Goal: Task Accomplishment & Management: Use online tool/utility

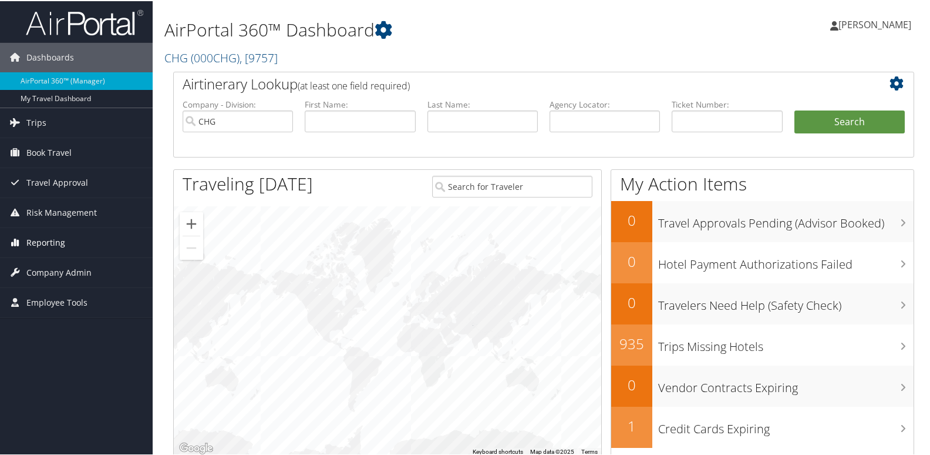
click at [61, 237] on span "Reporting" at bounding box center [45, 241] width 39 height 29
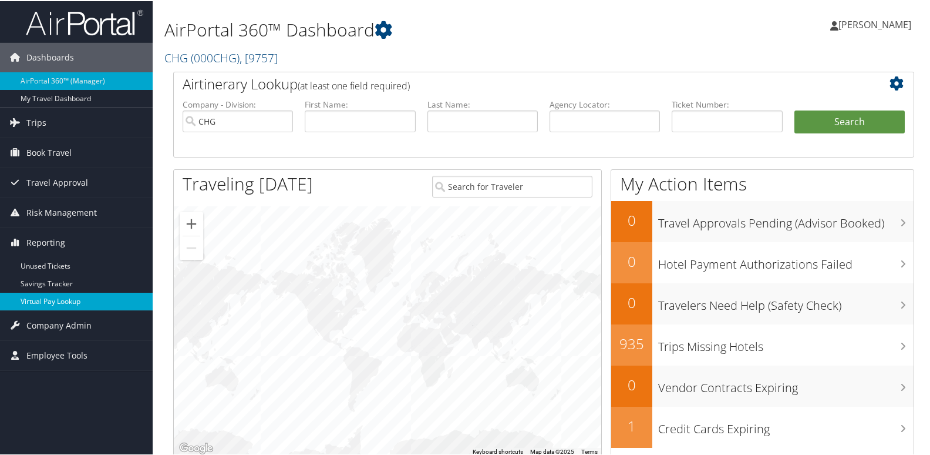
click at [66, 302] on link "Virtual Pay Lookup" at bounding box center [76, 300] width 153 height 18
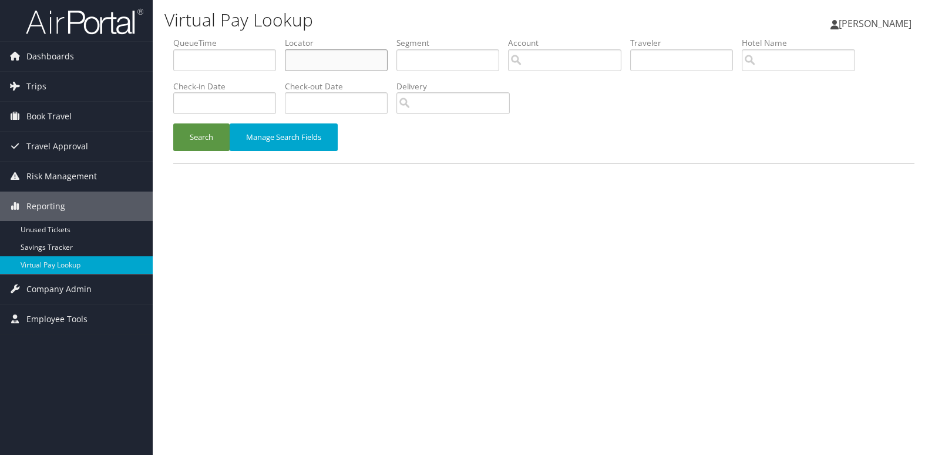
click at [366, 59] on input "text" at bounding box center [336, 60] width 103 height 22
paste input "WZYAJJ"
type input "WZYAJJ"
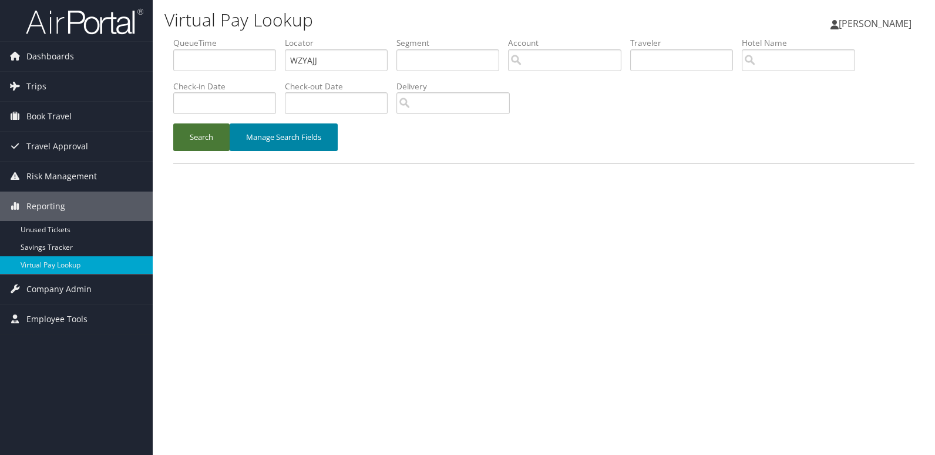
drag, startPoint x: 196, startPoint y: 143, endPoint x: 248, endPoint y: 128, distance: 54.4
click at [196, 143] on button "Search" at bounding box center [201, 137] width 56 height 28
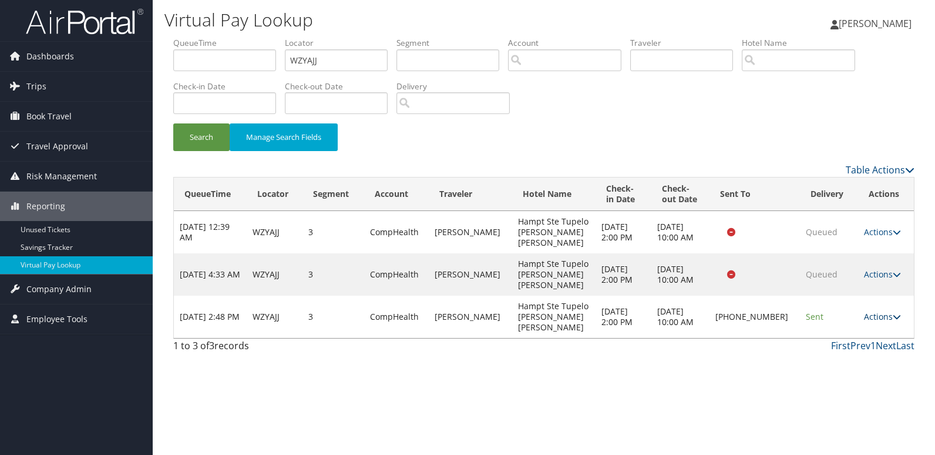
drag, startPoint x: 861, startPoint y: 287, endPoint x: 876, endPoint y: 302, distance: 20.8
click at [864, 311] on link "Actions" at bounding box center [882, 316] width 37 height 11
click at [849, 332] on link "Logs" at bounding box center [842, 327] width 100 height 20
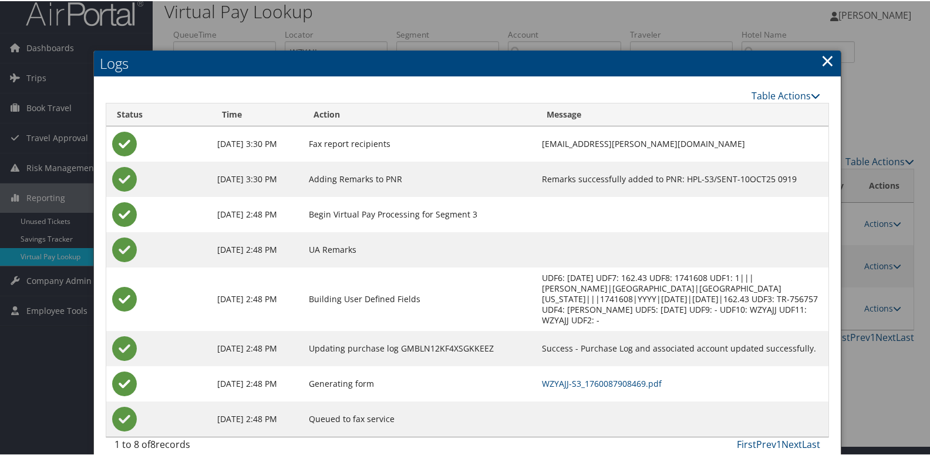
scroll to position [12, 0]
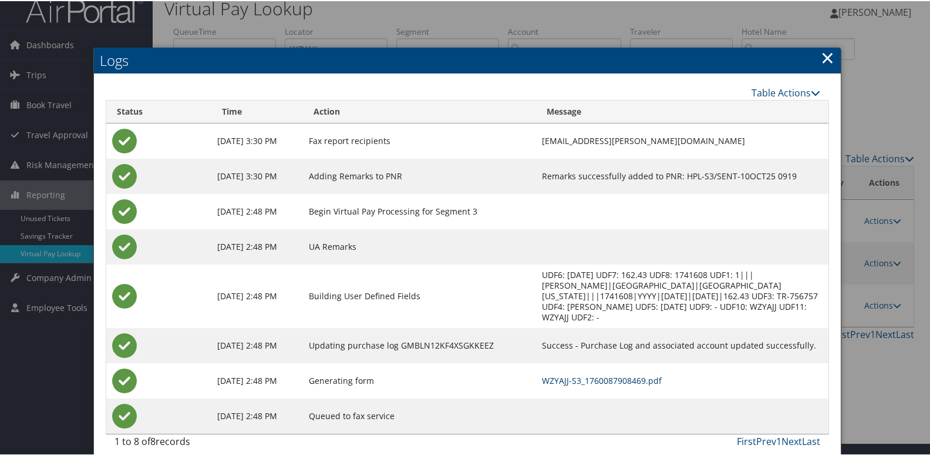
click at [611, 373] on link "WZYAJJ-S3_1760087908469.pdf" at bounding box center [602, 378] width 120 height 11
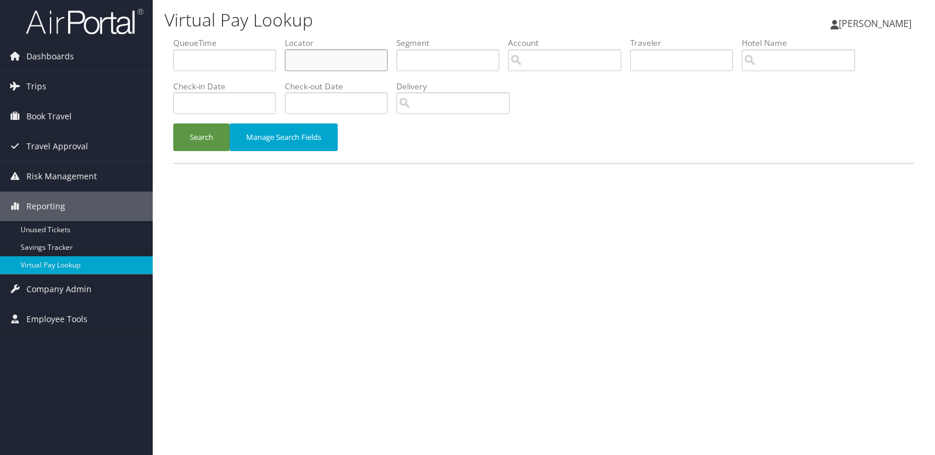
click at [388, 65] on input "text" at bounding box center [336, 60] width 103 height 22
paste input "QWGTOT"
type input "QWGTOT"
click at [216, 135] on button "Search" at bounding box center [201, 137] width 56 height 28
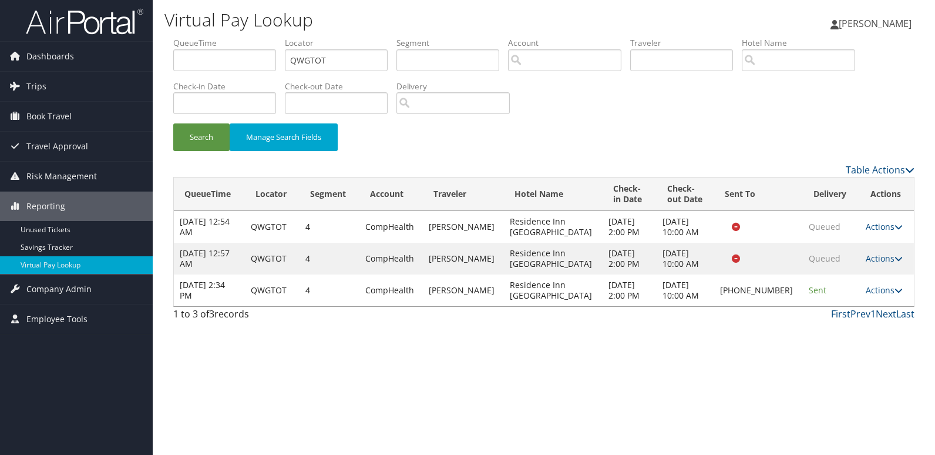
click at [873, 298] on td "Actions Resend Logs Delivery Information View Itinerary" at bounding box center [887, 290] width 54 height 32
click at [878, 296] on td "Actions Resend Logs Delivery Information View Itinerary" at bounding box center [887, 290] width 54 height 32
click at [877, 291] on link "Actions" at bounding box center [884, 289] width 37 height 11
click at [849, 325] on link "Logs" at bounding box center [843, 327] width 100 height 20
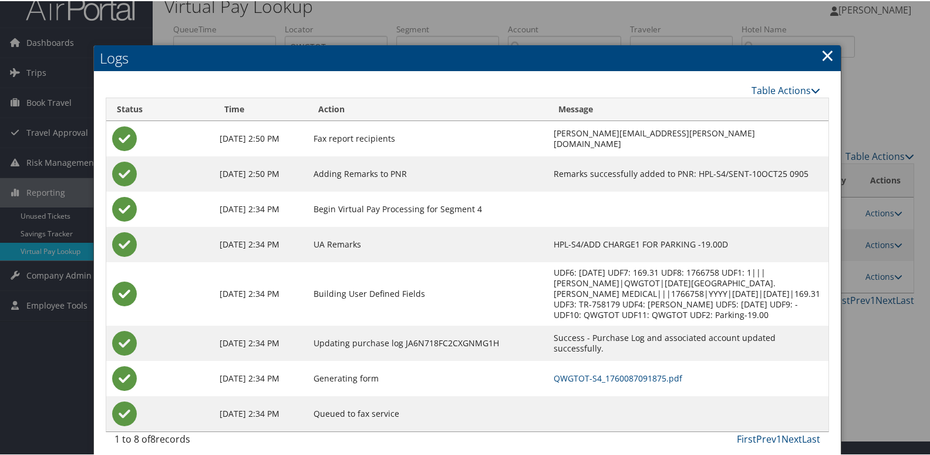
scroll to position [23, 0]
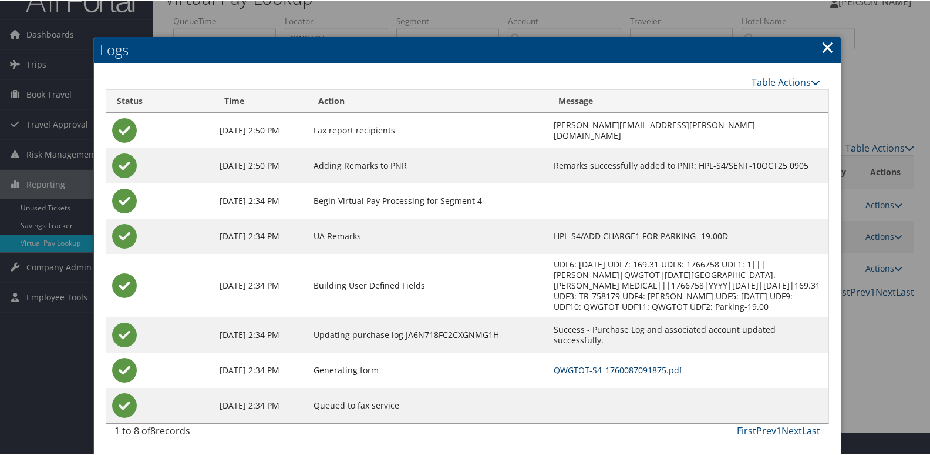
click at [615, 370] on link "QWGTOT-S4_1760087091875.pdf" at bounding box center [618, 368] width 129 height 11
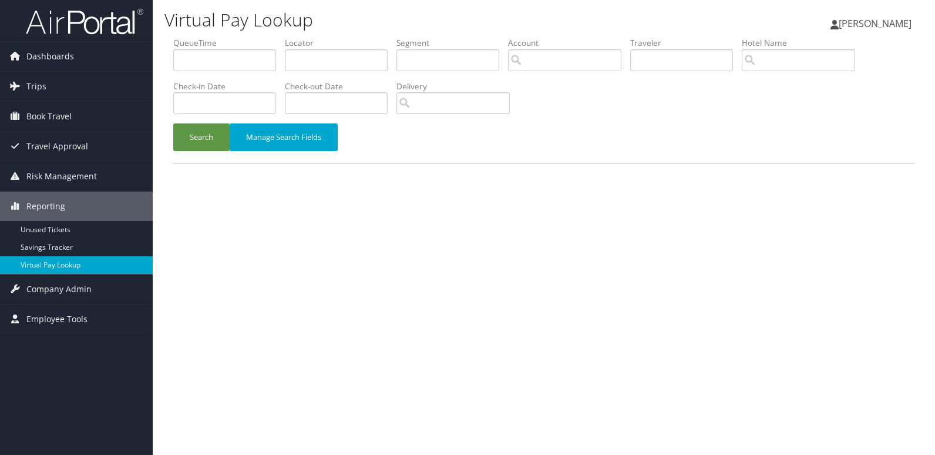
click at [369, 46] on label "Locator" at bounding box center [341, 43] width 112 height 12
click at [334, 58] on input "text" at bounding box center [336, 60] width 103 height 22
paste input "EHNKBI"
type input "EHNKBI"
click at [174, 156] on div "Search Manage Search Fields" at bounding box center [543, 142] width 759 height 39
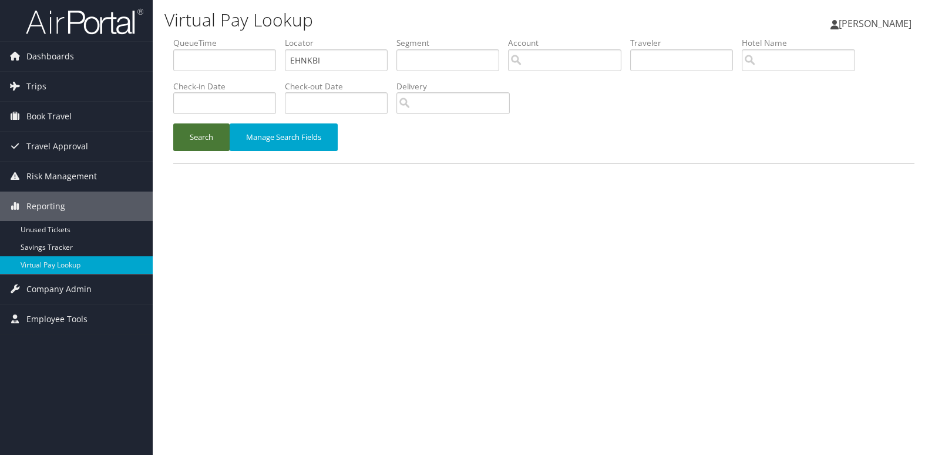
click at [195, 143] on button "Search" at bounding box center [201, 137] width 56 height 28
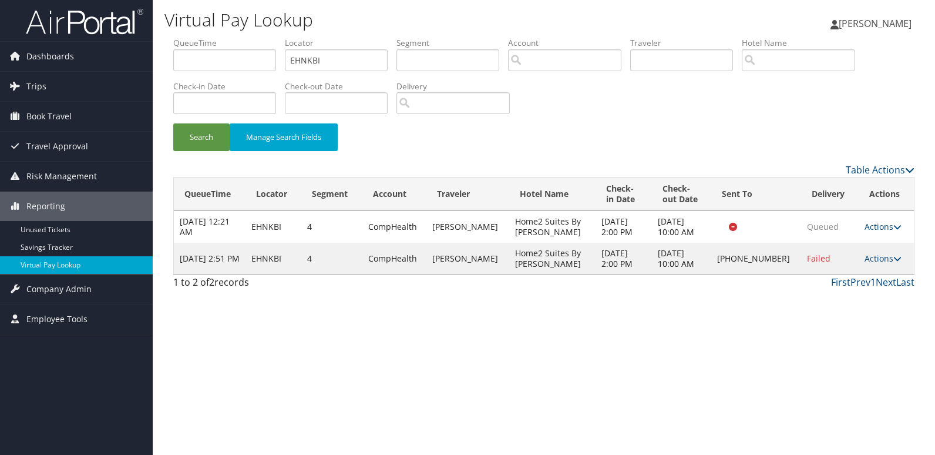
click at [879, 251] on td "Actions Resend Logs Delivery Information View Itinerary" at bounding box center [886, 259] width 55 height 32
click at [886, 259] on link "Actions" at bounding box center [882, 258] width 37 height 11
click at [831, 292] on link "Logs" at bounding box center [843, 295] width 100 height 20
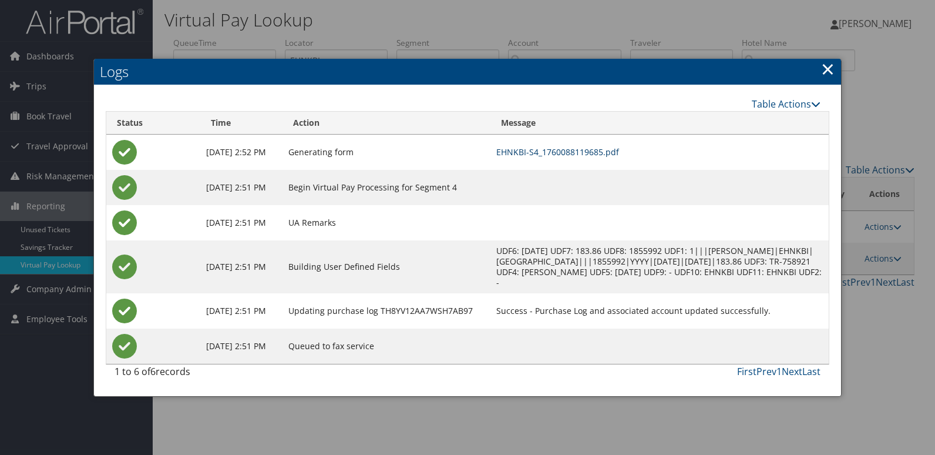
click at [619, 148] on link "EHNKBI-S4_1760088119685.pdf" at bounding box center [557, 151] width 123 height 11
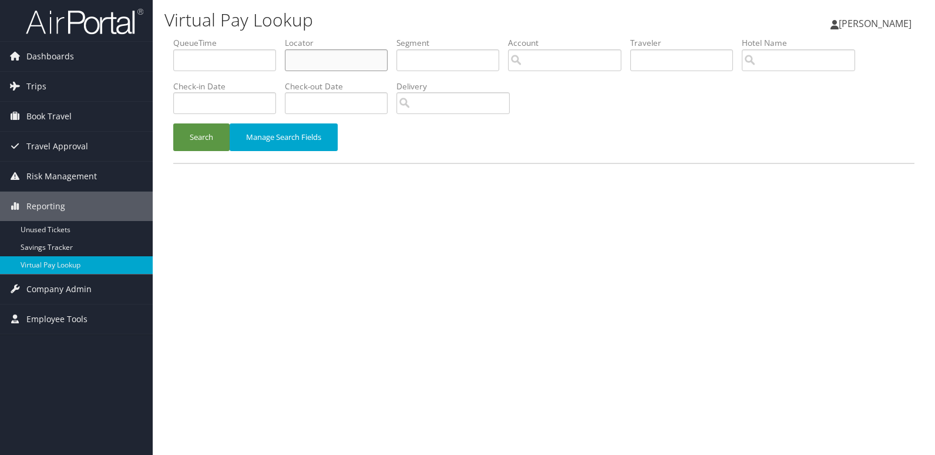
click at [329, 55] on input "text" at bounding box center [336, 60] width 103 height 22
paste input "FQCLYI"
type input "FQCLYI"
click at [218, 138] on button "Search" at bounding box center [201, 137] width 56 height 28
click at [315, 45] on label "Locator" at bounding box center [341, 43] width 112 height 12
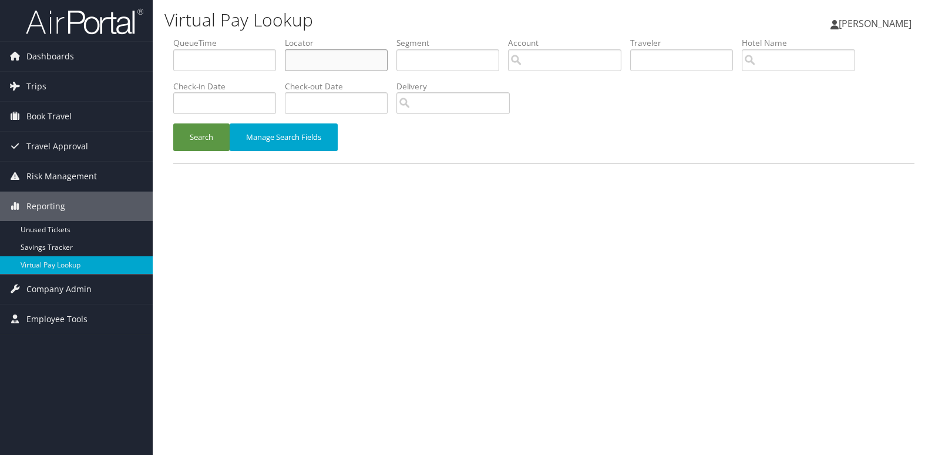
click at [315, 67] on input "text" at bounding box center [336, 60] width 103 height 22
paste input "NGKRVU"
type input "NGKRVU"
click at [200, 138] on button "Search" at bounding box center [201, 137] width 56 height 28
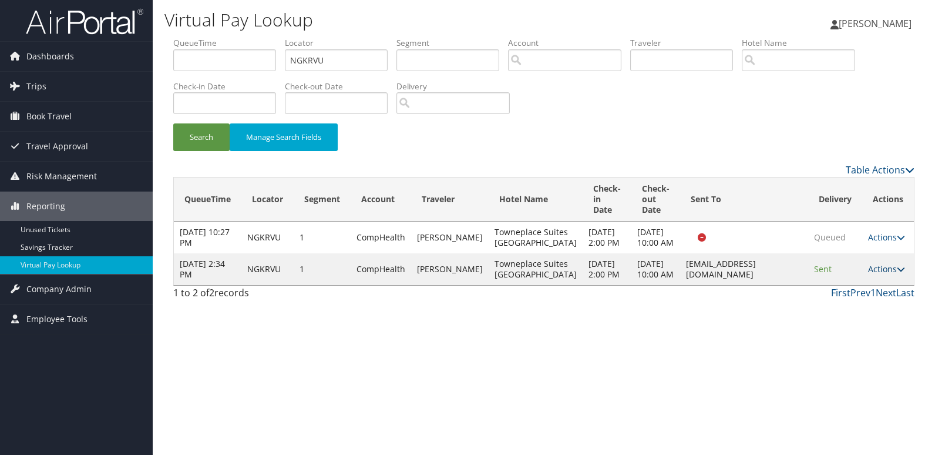
click at [887, 274] on link "Actions" at bounding box center [886, 268] width 37 height 11
click at [867, 320] on link "Logs" at bounding box center [863, 322] width 74 height 20
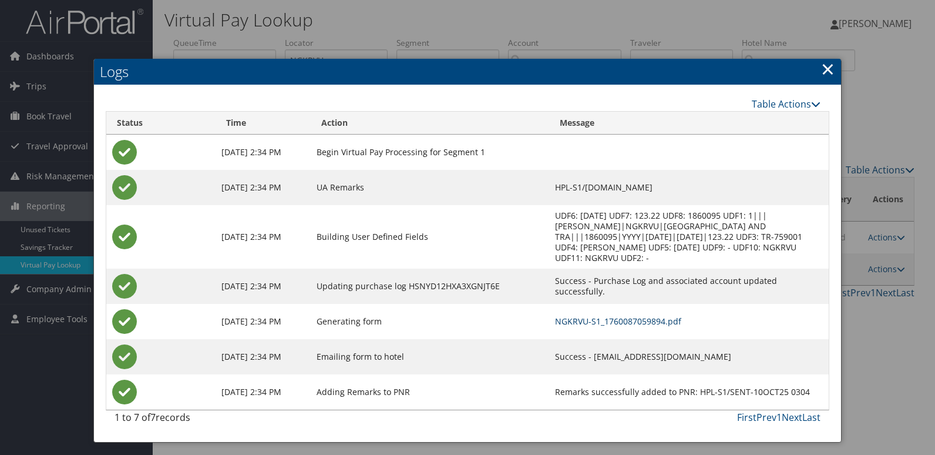
click at [624, 315] on link "NGKRVU-S1_1760087059894.pdf" at bounding box center [618, 320] width 126 height 11
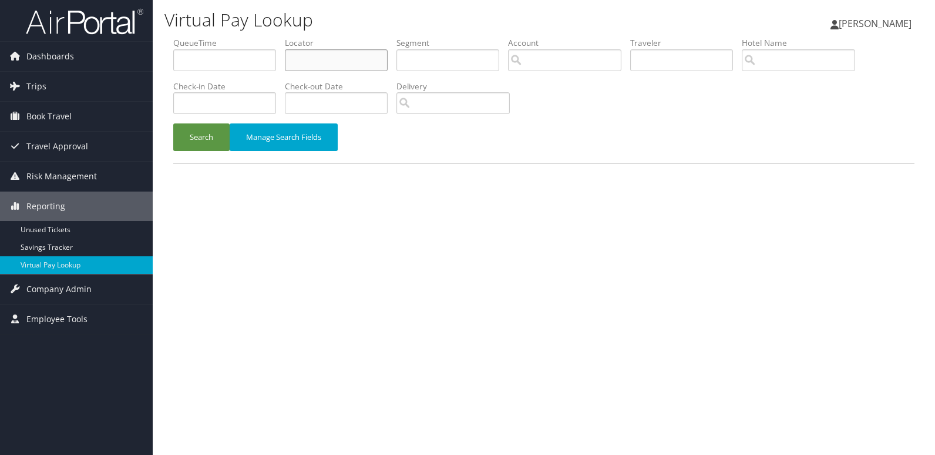
click at [319, 55] on input "text" at bounding box center [336, 60] width 103 height 22
paste input "QWSAEP"
type input "QWSAEP"
click at [211, 133] on button "Search" at bounding box center [201, 137] width 56 height 28
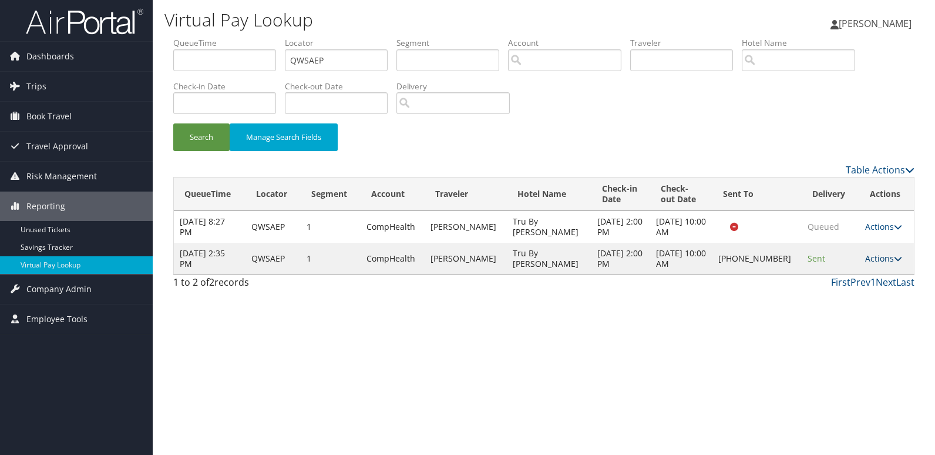
click at [874, 259] on link "Actions" at bounding box center [883, 258] width 37 height 11
click at [854, 297] on link "Logs" at bounding box center [844, 295] width 100 height 20
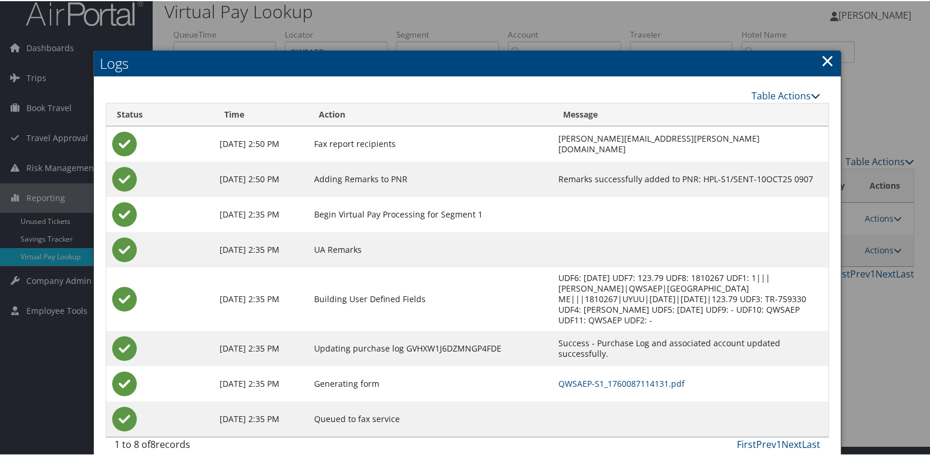
scroll to position [12, 0]
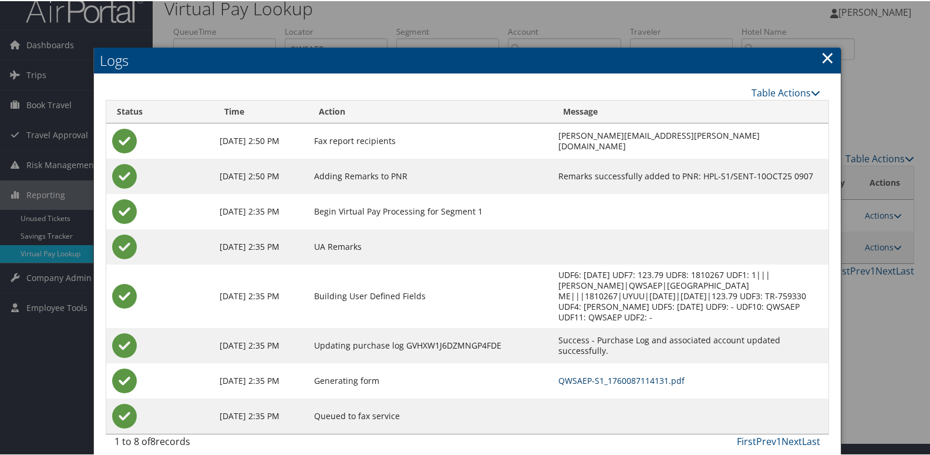
click at [640, 373] on link "QWSAEP-S1_1760087114131.pdf" at bounding box center [621, 378] width 126 height 11
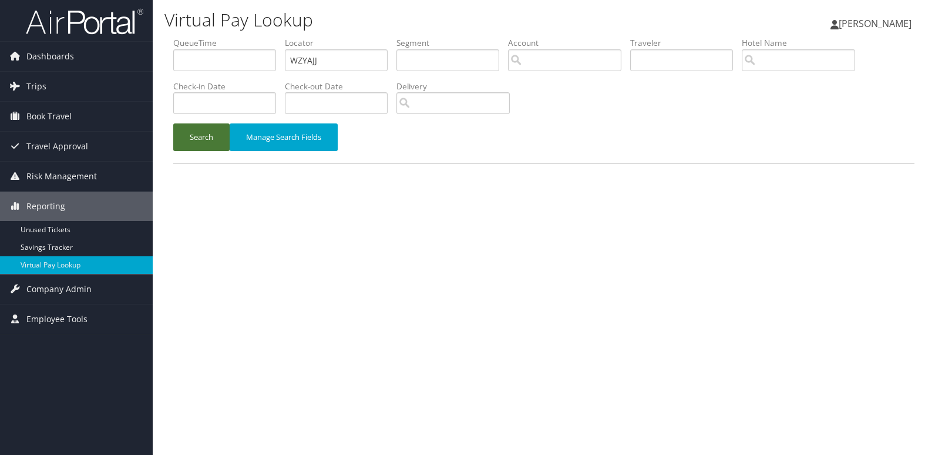
click at [216, 147] on button "Search" at bounding box center [201, 137] width 56 height 28
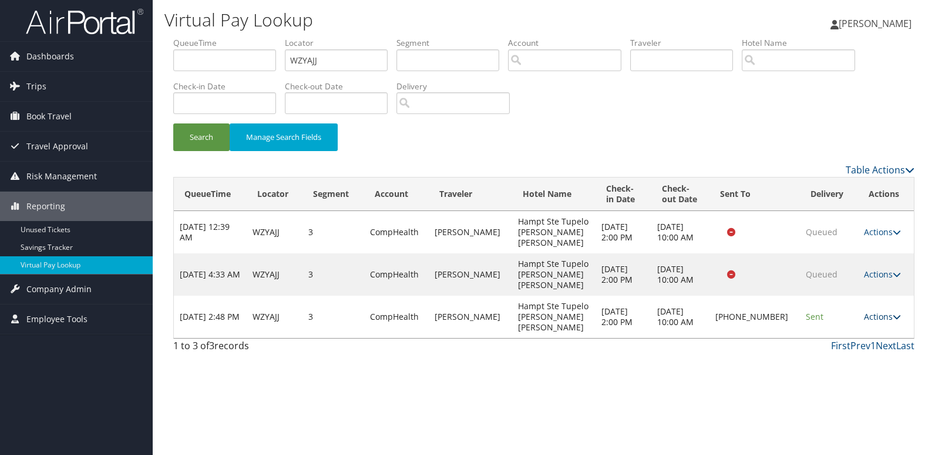
click at [881, 311] on link "Actions" at bounding box center [882, 316] width 37 height 11
click at [851, 302] on link "Resend" at bounding box center [842, 307] width 100 height 20
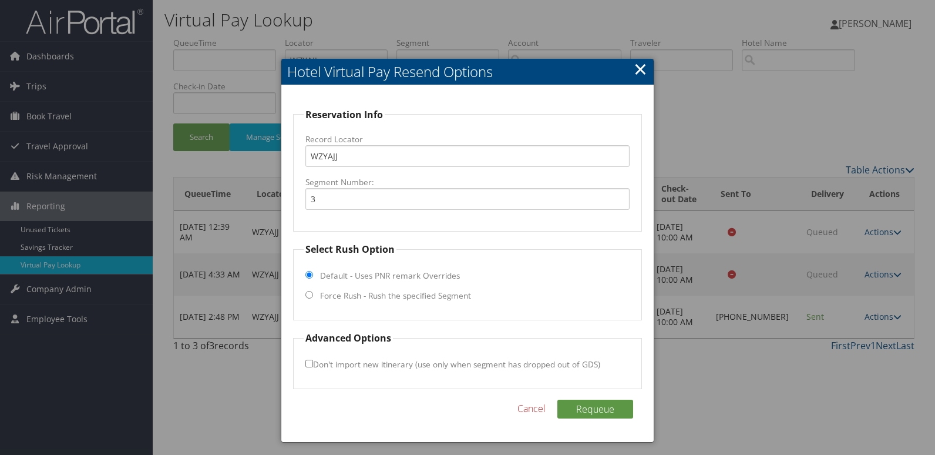
click at [644, 71] on link "×" at bounding box center [641, 68] width 14 height 23
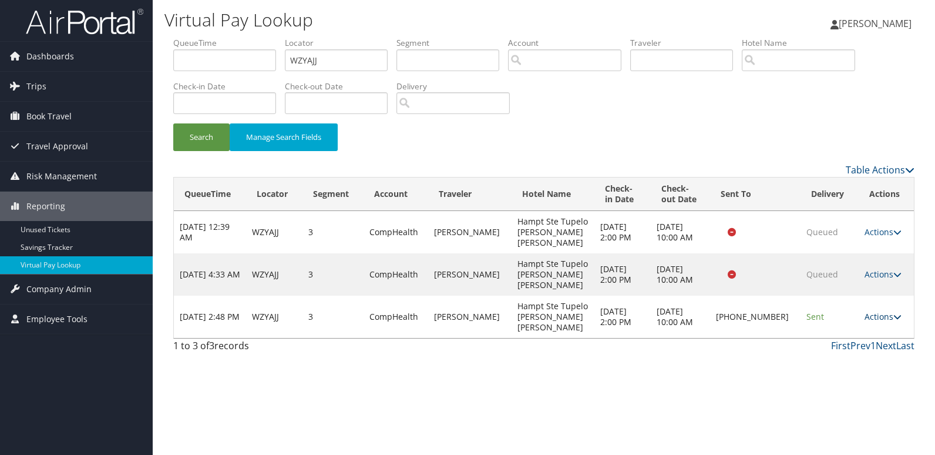
click at [868, 311] on link "Actions" at bounding box center [882, 316] width 37 height 11
click at [855, 299] on link "Resend" at bounding box center [843, 307] width 100 height 20
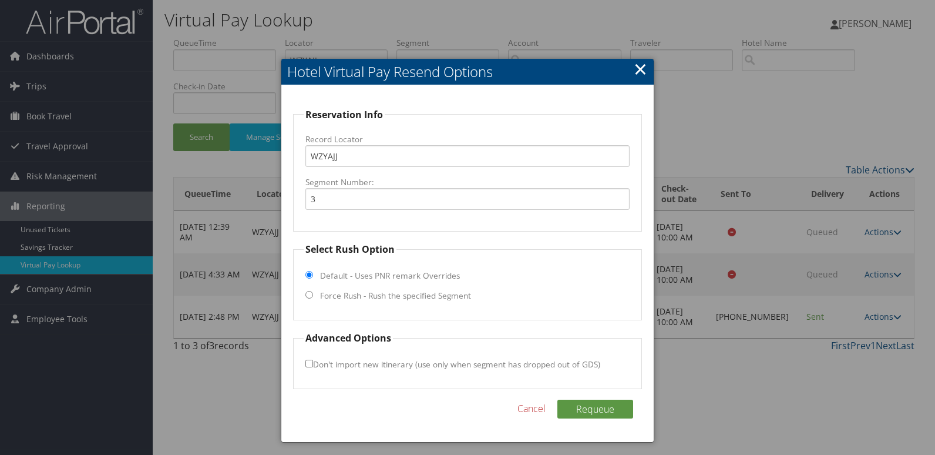
click at [350, 291] on label "Force Rush - Rush the specified Segment" at bounding box center [395, 295] width 151 height 12
click at [313, 291] on input "Force Rush - Rush the specified Segment" at bounding box center [309, 295] width 8 height 8
radio input "true"
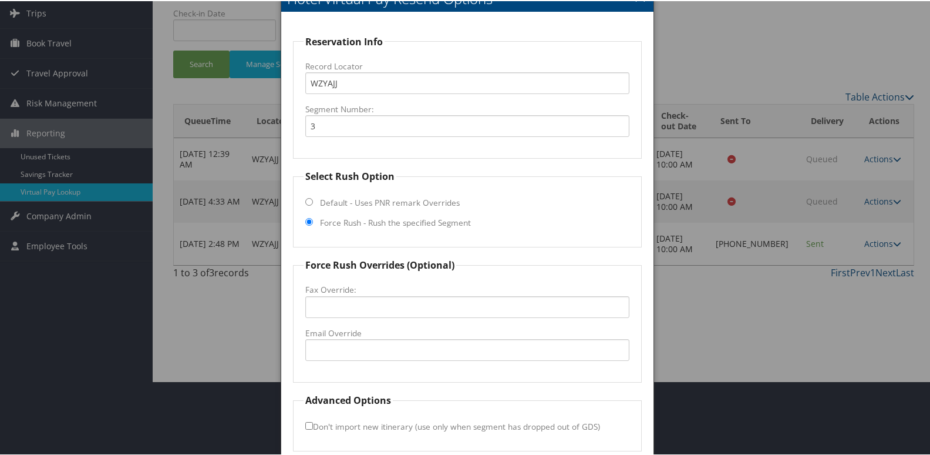
scroll to position [123, 0]
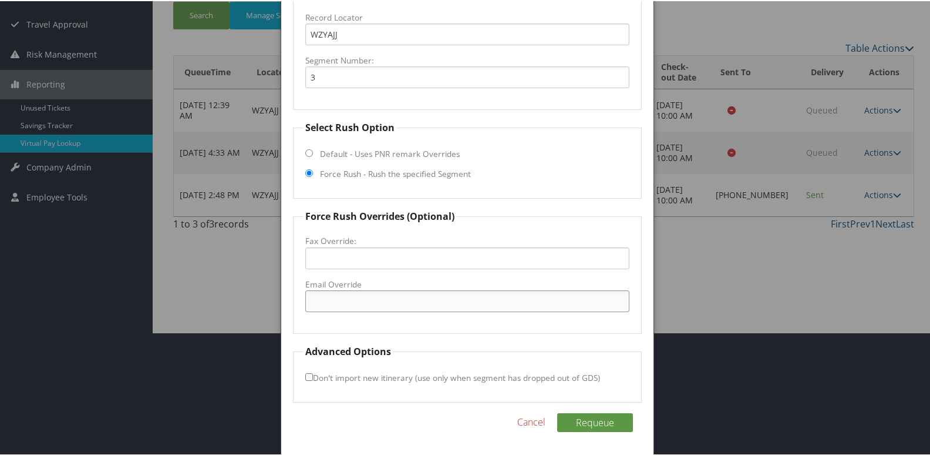
click at [350, 291] on input "Email Override" at bounding box center [467, 300] width 325 height 22
type input "tupbc@outlook.com"
click at [596, 418] on button "Requeue" at bounding box center [595, 421] width 76 height 19
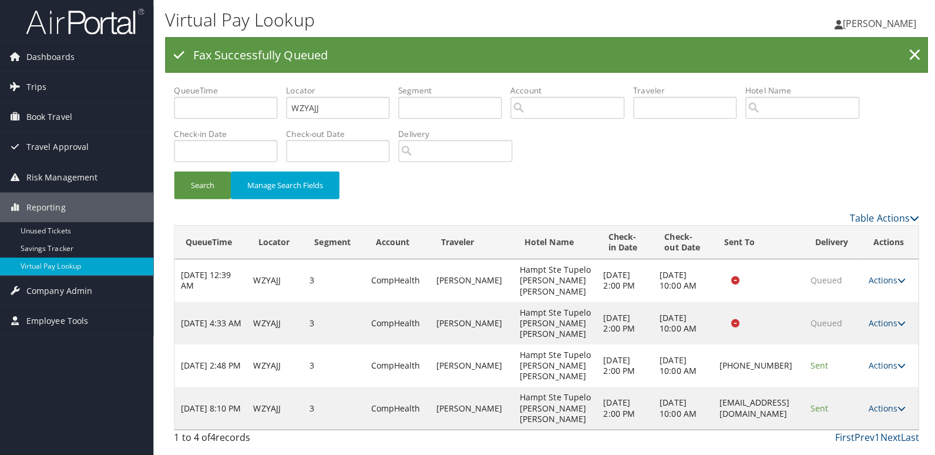
scroll to position [0, 0]
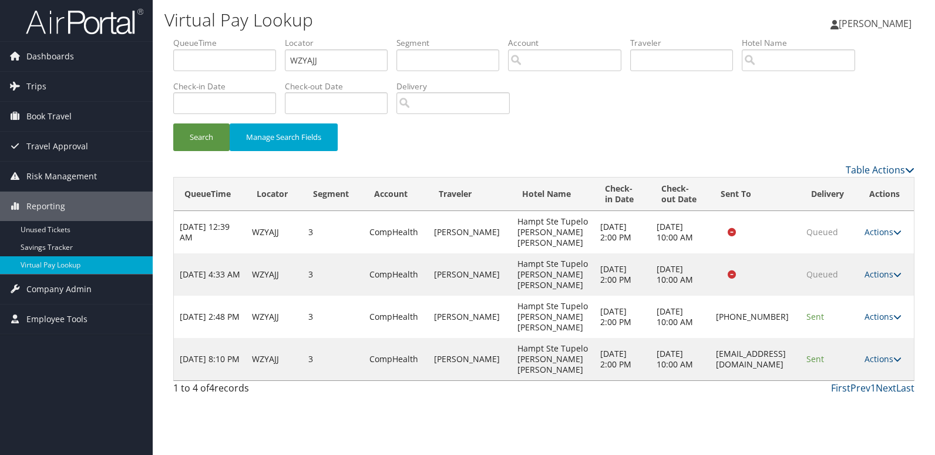
drag, startPoint x: 874, startPoint y: 356, endPoint x: 888, endPoint y: 366, distance: 16.8
click at [874, 357] on link "Actions" at bounding box center [882, 358] width 37 height 11
click at [882, 389] on link "Logs" at bounding box center [860, 396] width 74 height 20
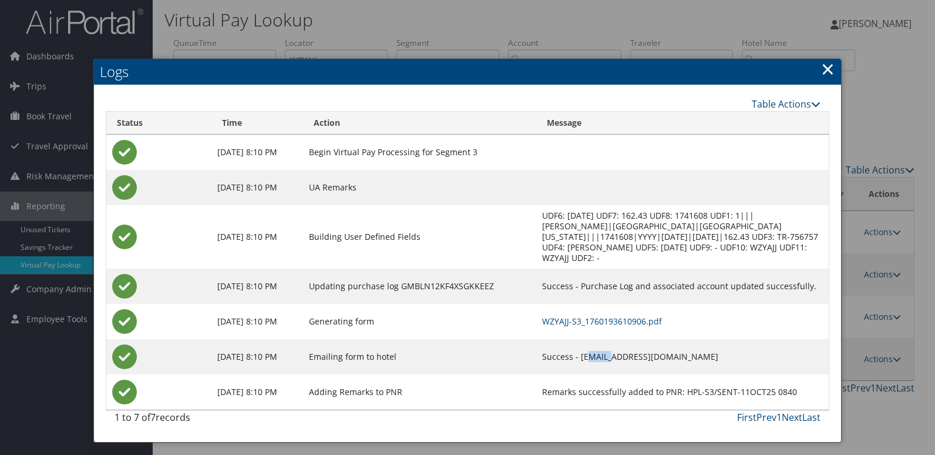
drag, startPoint x: 570, startPoint y: 347, endPoint x: 597, endPoint y: 341, distance: 27.8
click at [597, 341] on td "Success - tupbc@outlook.com" at bounding box center [682, 356] width 292 height 35
drag, startPoint x: 597, startPoint y: 341, endPoint x: 647, endPoint y: 342, distance: 49.3
click at [647, 342] on td "Success - tupbc@outlook.com" at bounding box center [682, 356] width 292 height 35
copy td "upbc@outlook.com"
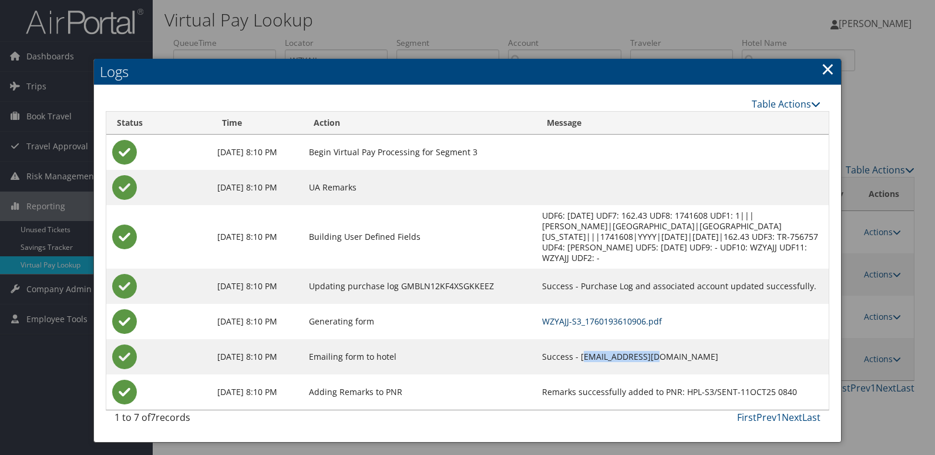
click at [614, 315] on link "WZYAJJ-S3_1760193610906.pdf" at bounding box center [602, 320] width 120 height 11
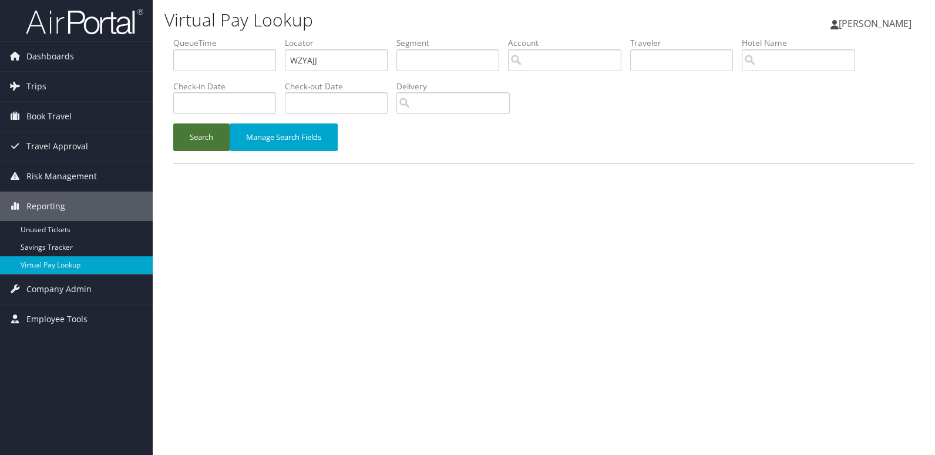
click at [210, 149] on button "Search" at bounding box center [201, 137] width 56 height 28
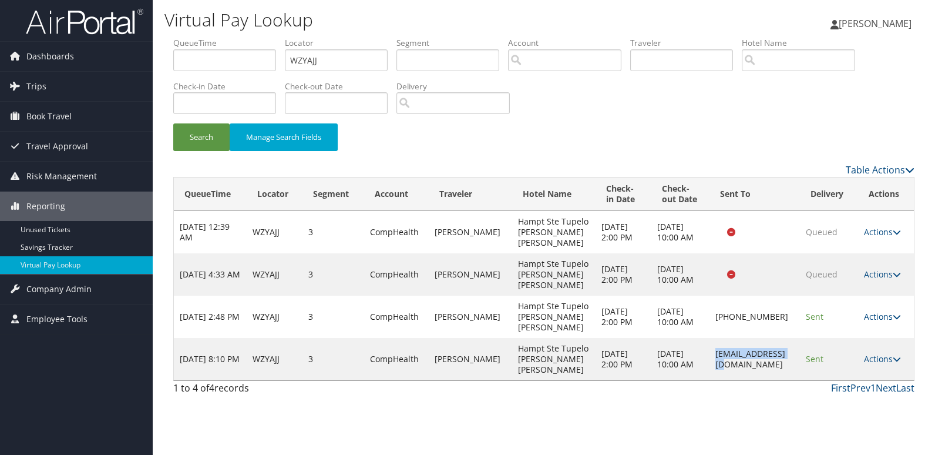
drag, startPoint x: 703, startPoint y: 360, endPoint x: 777, endPoint y: 366, distance: 74.3
click at [777, 366] on td "tupbc@outlook.com" at bounding box center [754, 359] width 91 height 42
copy td "tupbc@outlook.com"
click at [261, 37] on ul "QueueTime Locator WZYAJJ Segment Account Traveler Hotel Name Check-in Date Chec…" at bounding box center [543, 37] width 741 height 0
paste input "EXAMZN"
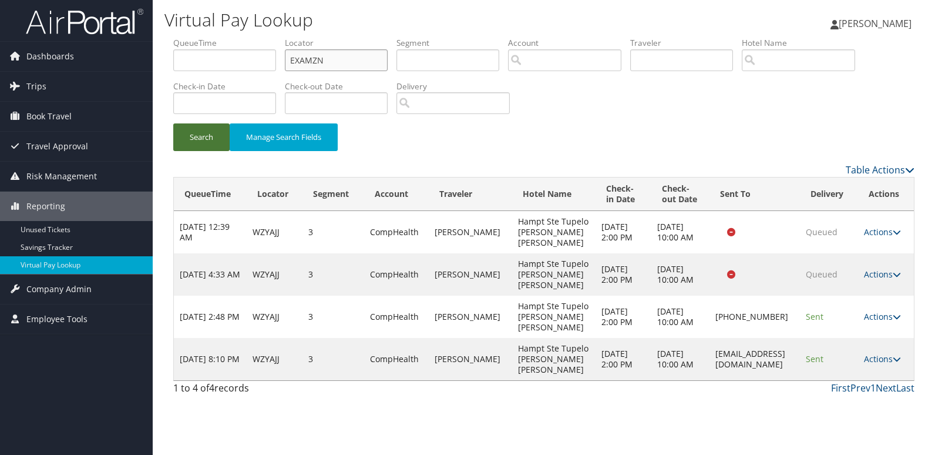
type input "EXAMZN"
drag, startPoint x: 195, startPoint y: 130, endPoint x: 420, endPoint y: 66, distance: 233.8
click at [195, 130] on button "Search" at bounding box center [201, 137] width 56 height 28
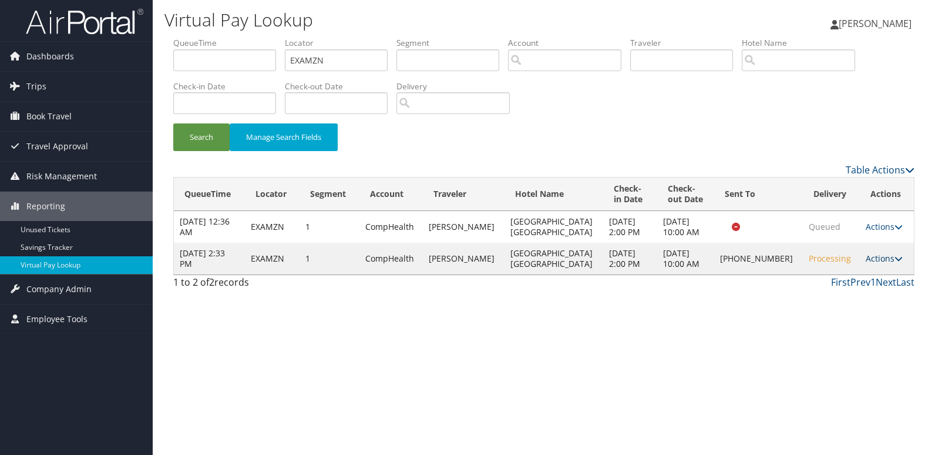
click at [880, 258] on link "Actions" at bounding box center [884, 258] width 37 height 11
click at [862, 301] on link "Logs" at bounding box center [843, 295] width 100 height 20
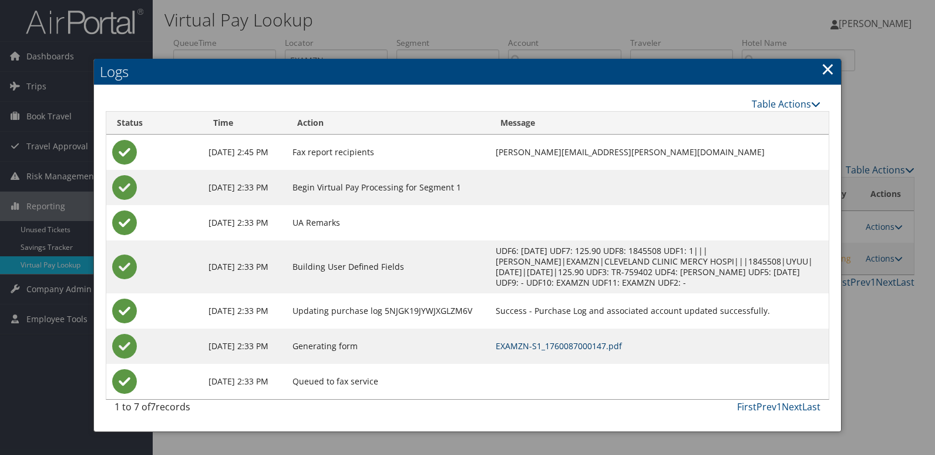
click at [572, 347] on link "EXAMZN-S1_1760087000147.pdf" at bounding box center [559, 345] width 126 height 11
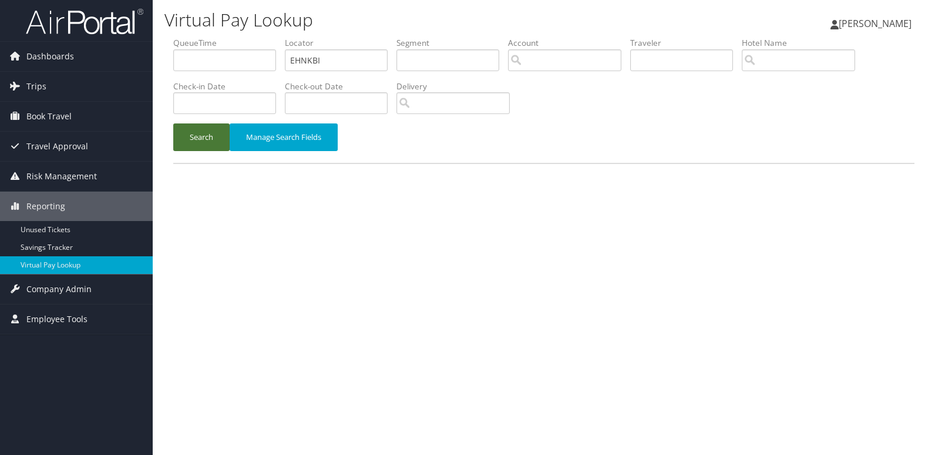
click at [211, 143] on button "Search" at bounding box center [201, 137] width 56 height 28
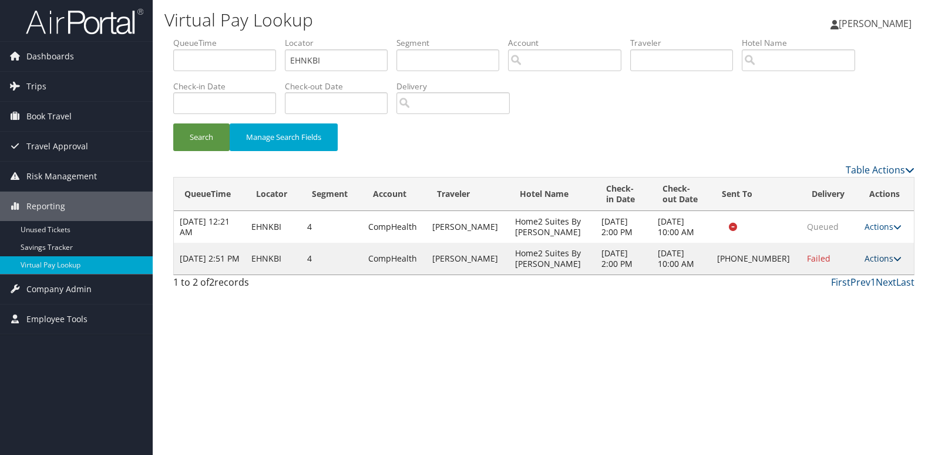
click at [877, 259] on link "Actions" at bounding box center [882, 258] width 37 height 11
click at [859, 273] on link "Resend" at bounding box center [843, 275] width 100 height 20
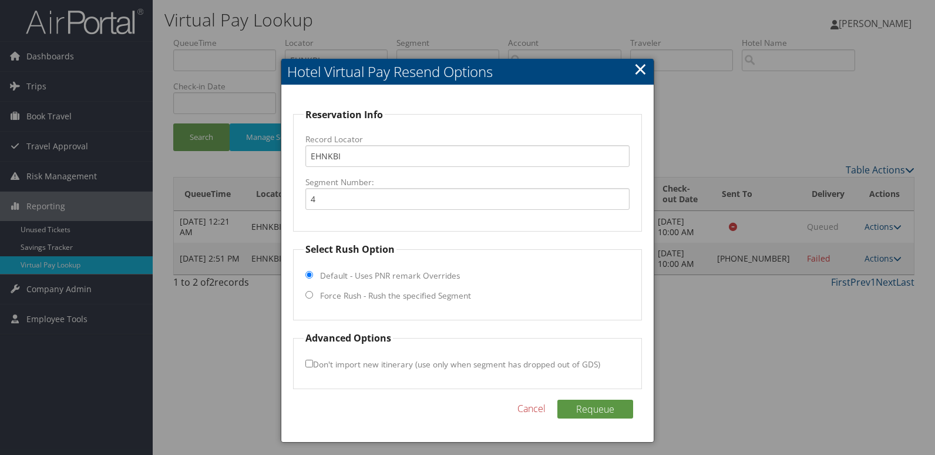
click at [467, 295] on label "Force Rush - Rush the specified Segment" at bounding box center [395, 295] width 151 height 12
click at [313, 295] on input "Force Rush - Rush the specified Segment" at bounding box center [309, 295] width 8 height 8
radio input "true"
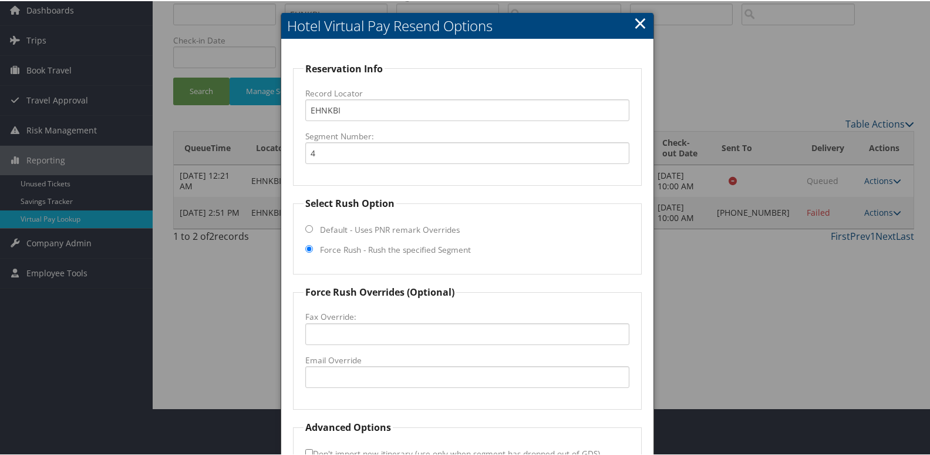
scroll to position [123, 0]
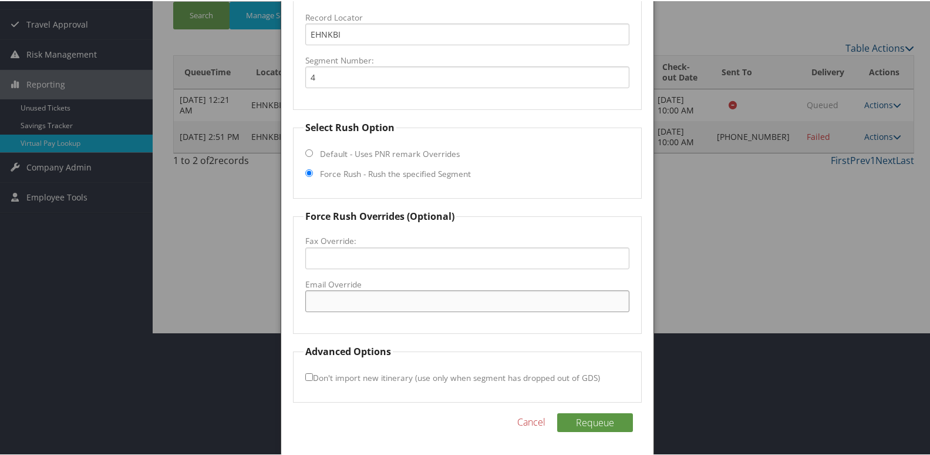
click at [398, 309] on input "Email Override" at bounding box center [467, 300] width 325 height 22
type input "[EMAIL_ADDRESS][DOMAIN_NAME]"
click at [594, 423] on button "Requeue" at bounding box center [595, 421] width 76 height 19
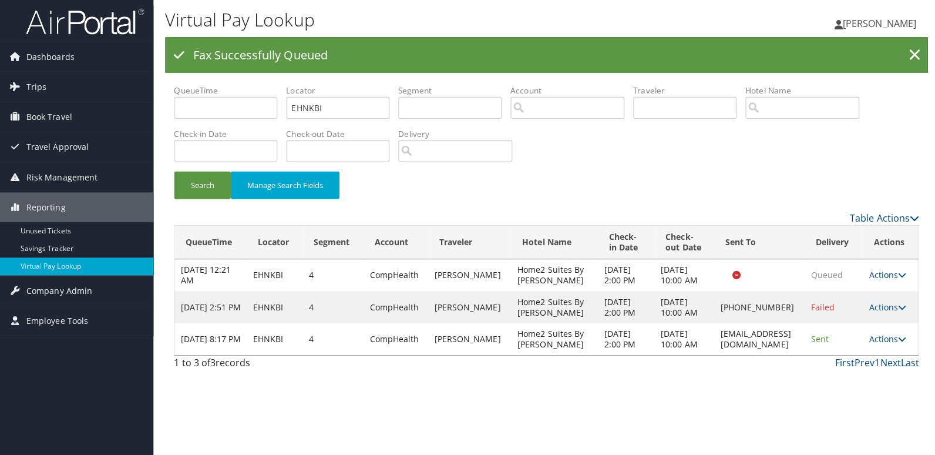
scroll to position [0, 0]
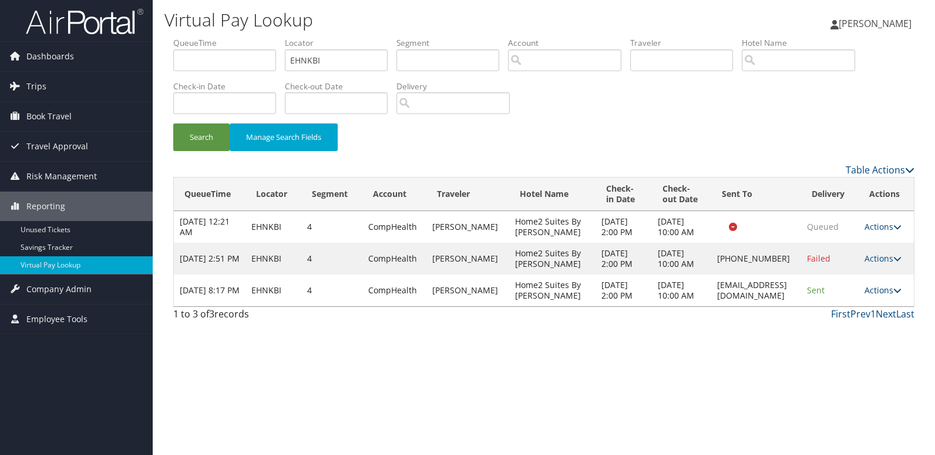
click at [883, 295] on link "Actions" at bounding box center [882, 289] width 37 height 11
click at [879, 360] on link "Logs" at bounding box center [865, 364] width 74 height 20
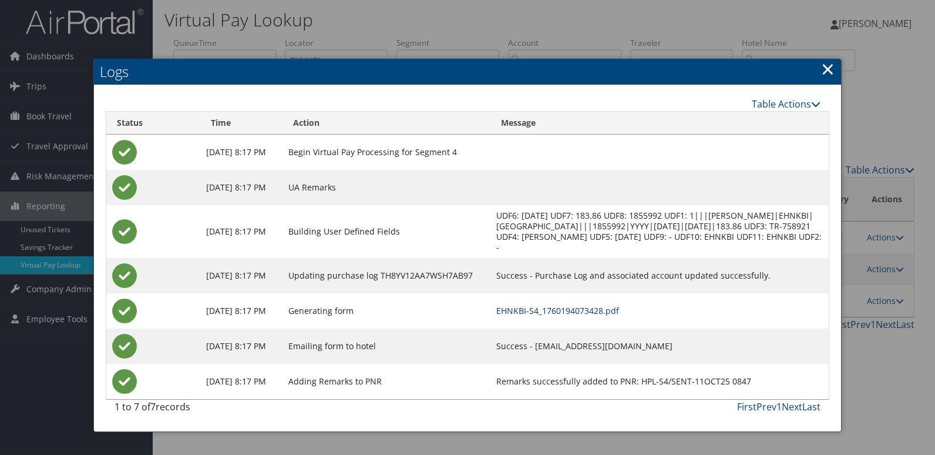
click at [619, 307] on link "EHNKBI-S4_1760194073428.pdf" at bounding box center [557, 310] width 123 height 11
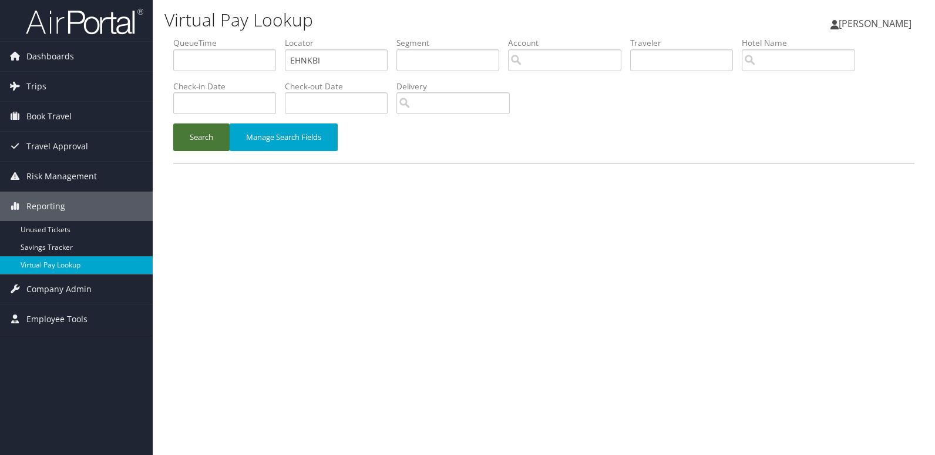
click at [190, 148] on button "Search" at bounding box center [201, 137] width 56 height 28
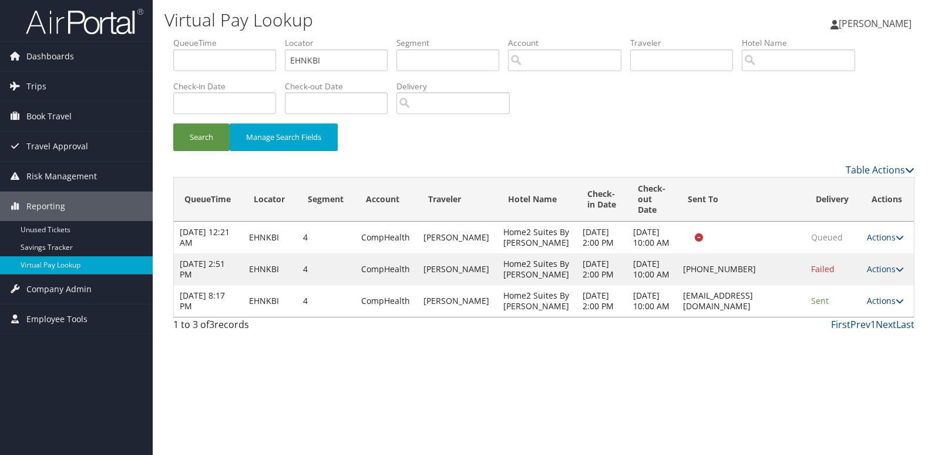
click at [885, 306] on link "Actions" at bounding box center [885, 300] width 37 height 11
click at [872, 399] on link "Logs" at bounding box center [862, 391] width 74 height 20
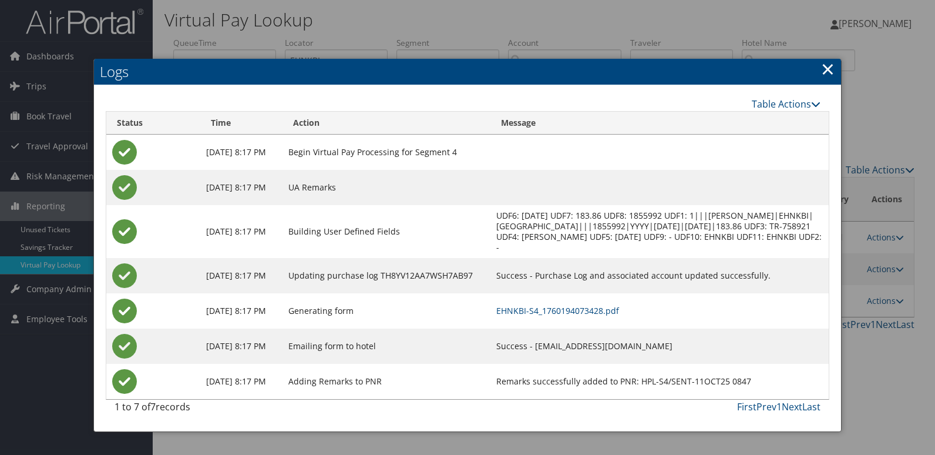
click at [834, 66] on h2 "Logs" at bounding box center [467, 72] width 747 height 26
click at [820, 69] on h2 "Logs" at bounding box center [467, 72] width 747 height 26
click at [826, 73] on link "×" at bounding box center [828, 68] width 14 height 23
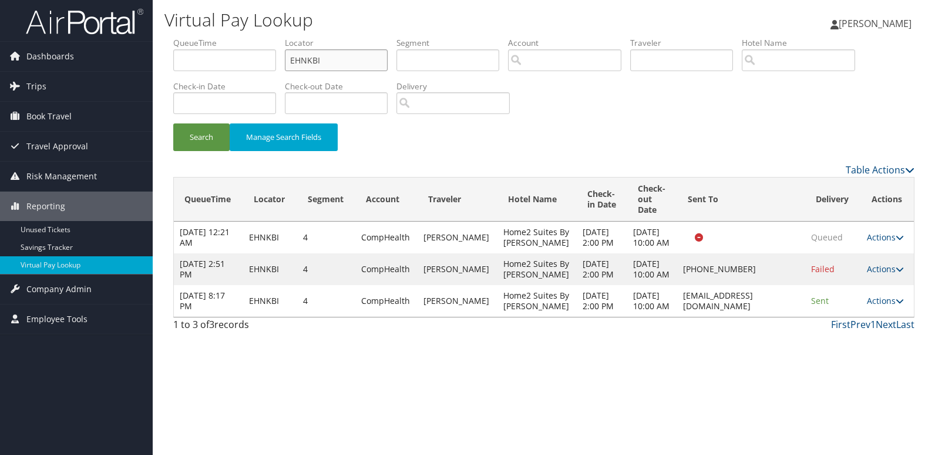
drag, startPoint x: 338, startPoint y: 62, endPoint x: 217, endPoint y: 56, distance: 120.5
click at [220, 37] on ul "QueueTime Locator EHNKBI Segment Account Traveler Hotel Name Check-in Date Chec…" at bounding box center [543, 37] width 741 height 0
paste input "OUCCGE"
type input "OUCCGE"
click at [200, 138] on button "Search" at bounding box center [201, 137] width 56 height 28
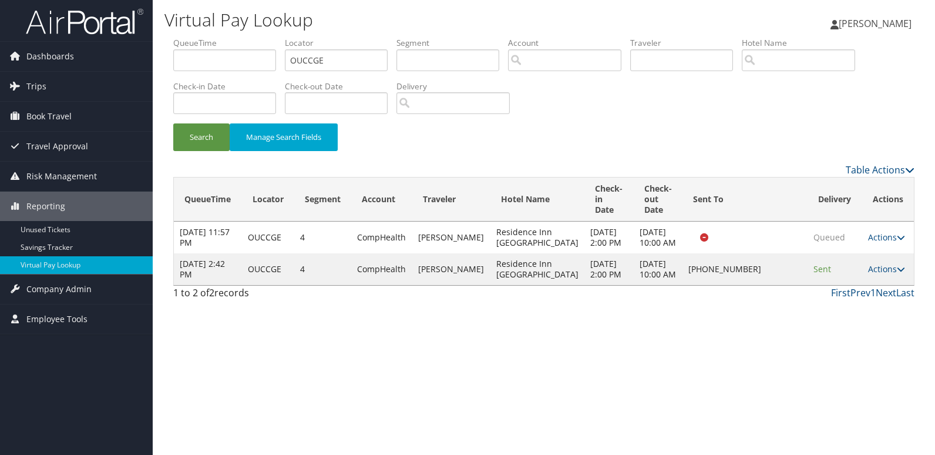
click at [871, 285] on td "Actions Resend Logs Delivery Information View Itinerary" at bounding box center [888, 269] width 52 height 32
click at [883, 274] on link "Actions" at bounding box center [886, 268] width 37 height 11
click at [865, 338] on link "Logs" at bounding box center [847, 338] width 100 height 20
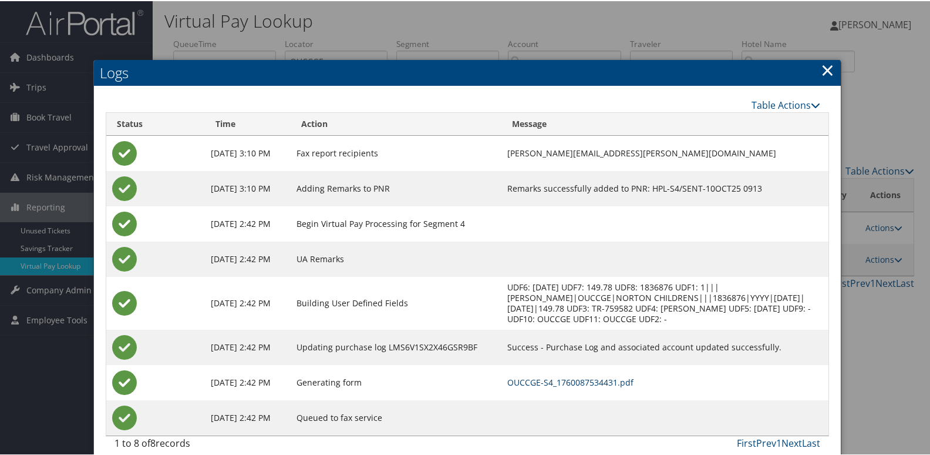
click at [594, 376] on link "OUCCGE-S4_1760087534431.pdf" at bounding box center [570, 380] width 126 height 11
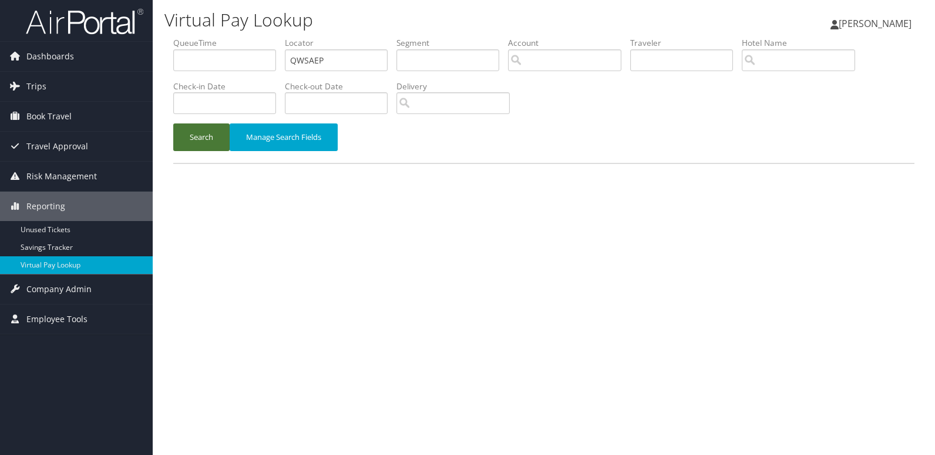
click at [211, 129] on button "Search" at bounding box center [201, 137] width 56 height 28
click at [307, 83] on label "Check-out Date" at bounding box center [341, 86] width 112 height 12
click at [321, 53] on input "text" at bounding box center [336, 60] width 103 height 22
paste input "QWSAEP"
type input "QWSAEP"
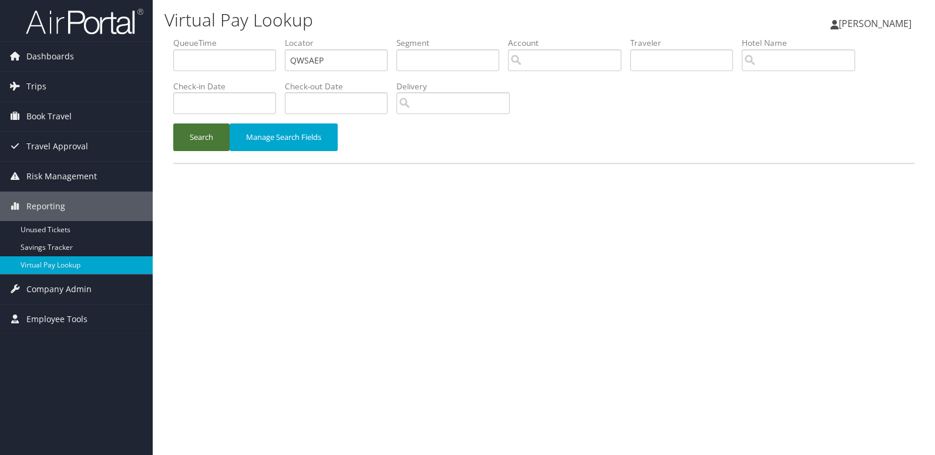
click at [198, 130] on button "Search" at bounding box center [201, 137] width 56 height 28
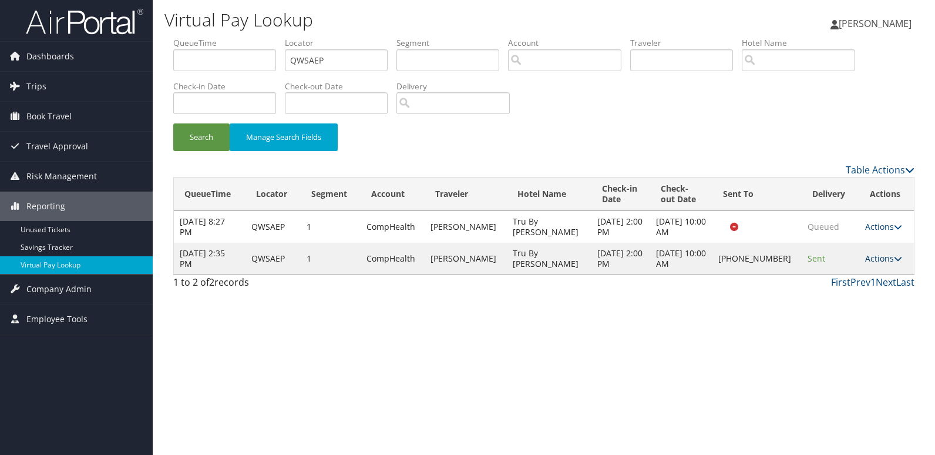
click at [880, 257] on link "Actions" at bounding box center [883, 258] width 37 height 11
click at [863, 281] on link "Resend" at bounding box center [844, 275] width 100 height 20
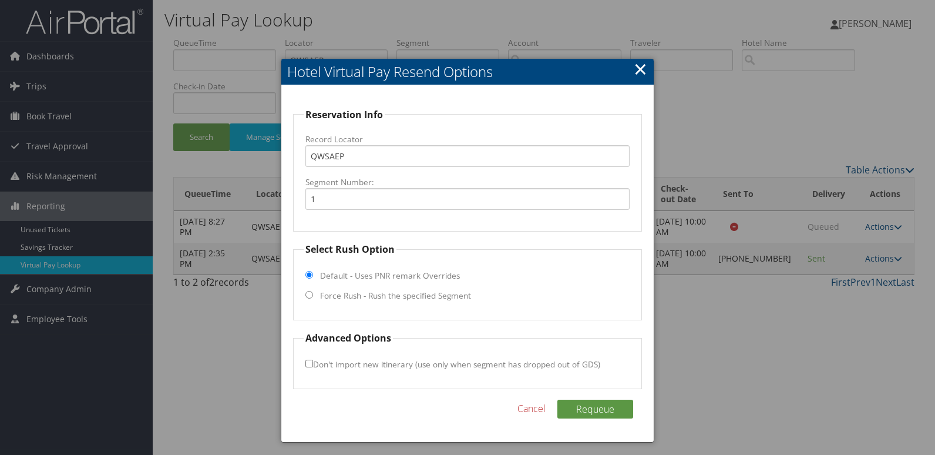
click at [365, 295] on label "Force Rush - Rush the specified Segment" at bounding box center [395, 295] width 151 height 12
click at [313, 295] on input "Force Rush - Rush the specified Segment" at bounding box center [309, 295] width 8 height 8
radio input "true"
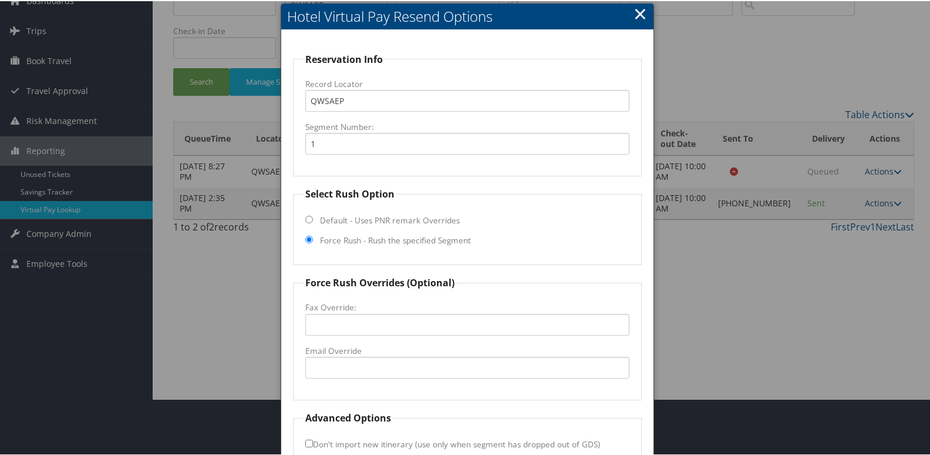
scroll to position [123, 0]
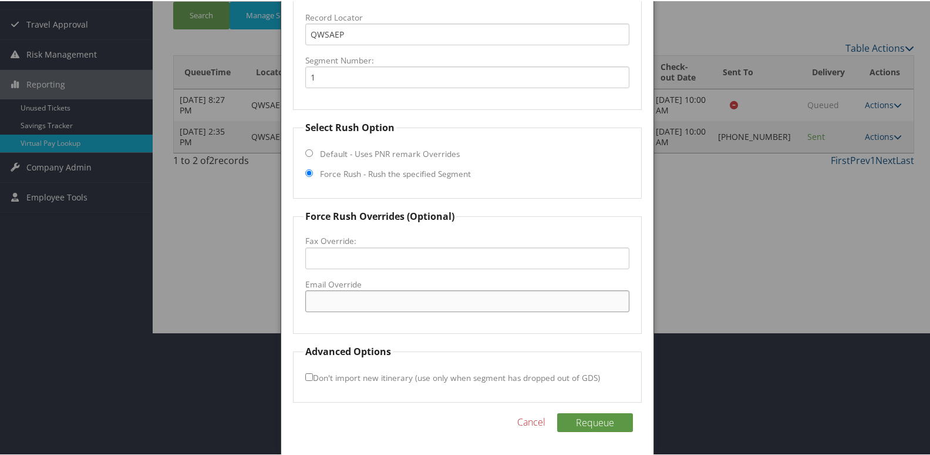
click at [368, 294] on input "Email Override" at bounding box center [467, 300] width 325 height 22
click at [426, 311] on input "truchristiansburg@gmail.com" at bounding box center [467, 300] width 325 height 22
type input "truchristiansburg@gmail.com"
click at [594, 425] on button "Requeue" at bounding box center [595, 421] width 76 height 19
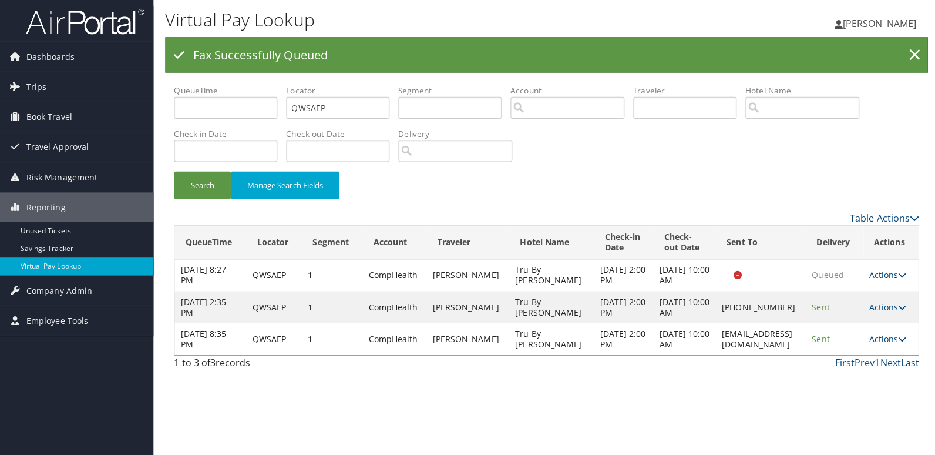
scroll to position [0, 0]
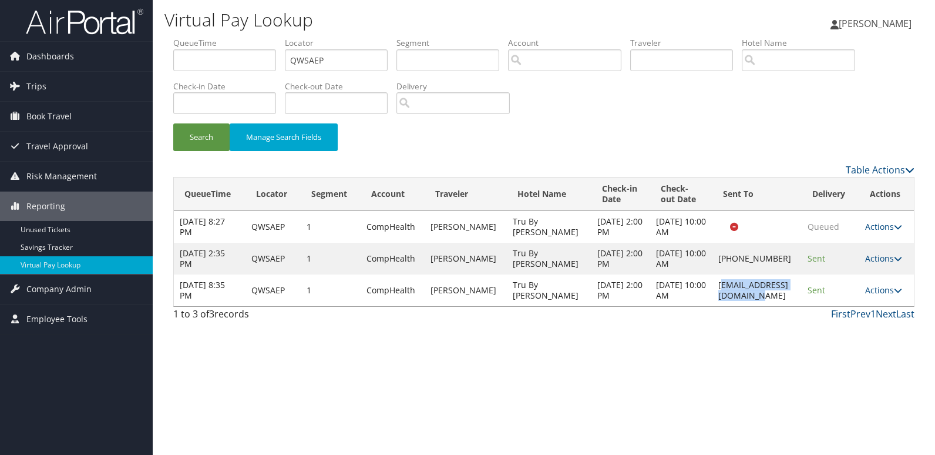
drag, startPoint x: 683, startPoint y: 318, endPoint x: 778, endPoint y: 328, distance: 95.7
click at [778, 306] on td "truchristiansburg@gmail.com" at bounding box center [756, 290] width 89 height 32
drag, startPoint x: 778, startPoint y: 328, endPoint x: 751, endPoint y: 347, distance: 32.9
click at [753, 321] on div "First Prev 1 Next Last" at bounding box center [638, 314] width 551 height 14
drag, startPoint x: 681, startPoint y: 315, endPoint x: 797, endPoint y: 322, distance: 115.9
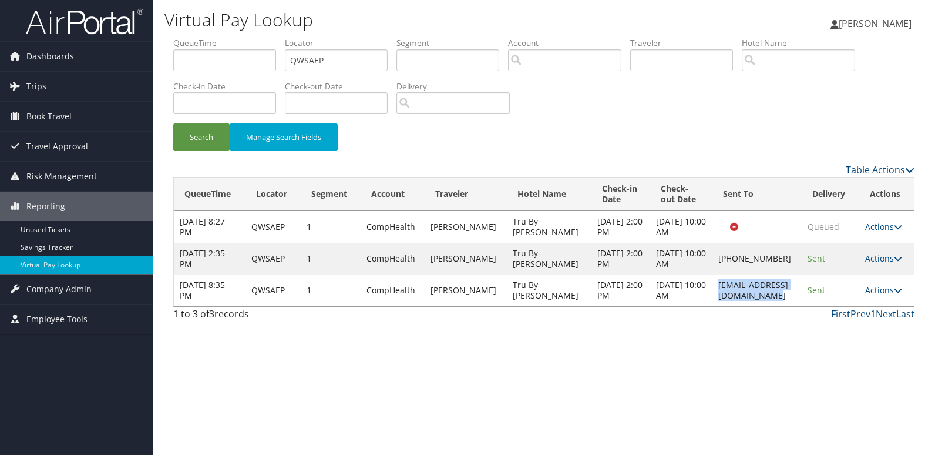
click at [797, 306] on td "truchristiansburg@gmail.com" at bounding box center [756, 290] width 89 height 32
copy td "truchristiansburg@gmail.com"
drag, startPoint x: 883, startPoint y: 315, endPoint x: 910, endPoint y: 325, distance: 29.0
click at [883, 295] on link "Actions" at bounding box center [883, 289] width 37 height 11
click at [888, 353] on link "Logs" at bounding box center [864, 354] width 74 height 20
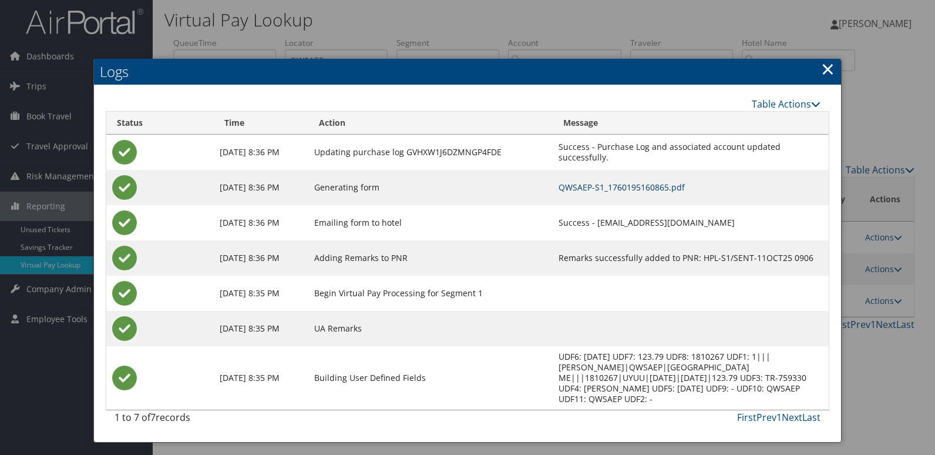
click at [598, 188] on link "QWSAEP-S1_1760195160865.pdf" at bounding box center [621, 186] width 126 height 11
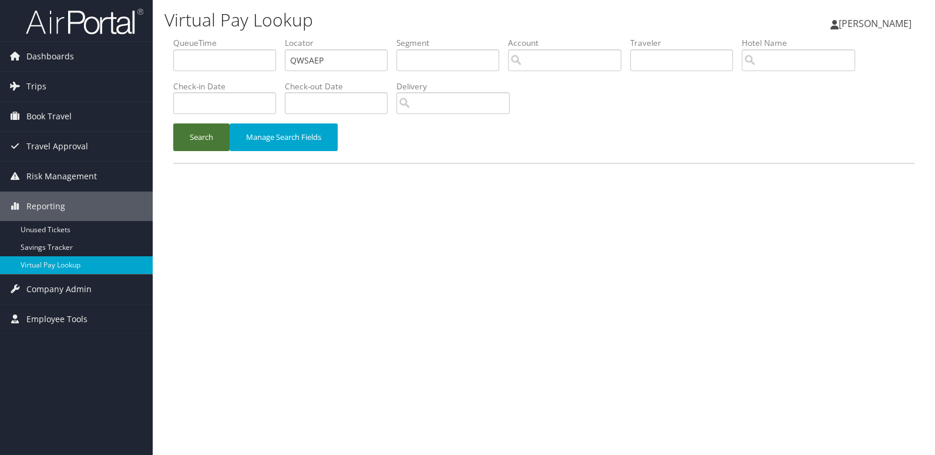
click at [198, 140] on button "Search" at bounding box center [201, 137] width 56 height 28
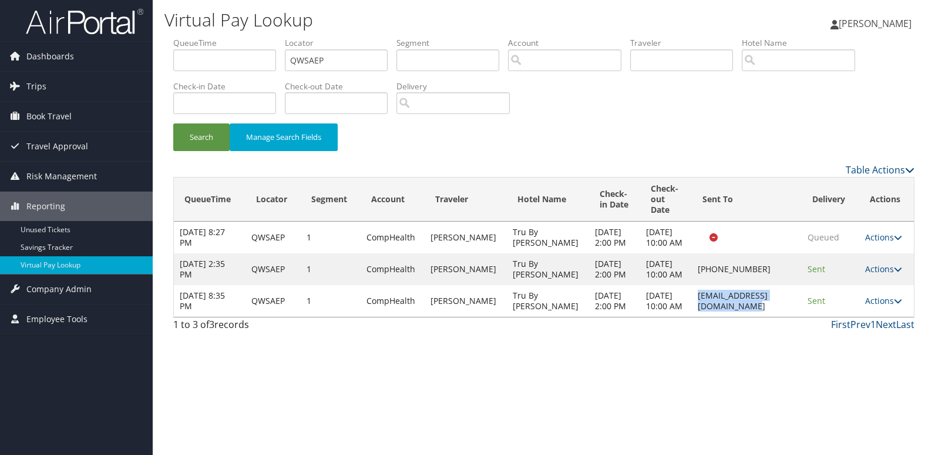
drag, startPoint x: 672, startPoint y: 325, endPoint x: 785, endPoint y: 327, distance: 112.8
click at [785, 317] on td "[EMAIL_ADDRESS][DOMAIN_NAME]" at bounding box center [747, 301] width 110 height 32
copy td "[EMAIL_ADDRESS][DOMAIN_NAME]"
click at [887, 306] on link "Actions" at bounding box center [883, 300] width 37 height 11
click at [876, 361] on link "Logs" at bounding box center [861, 364] width 74 height 20
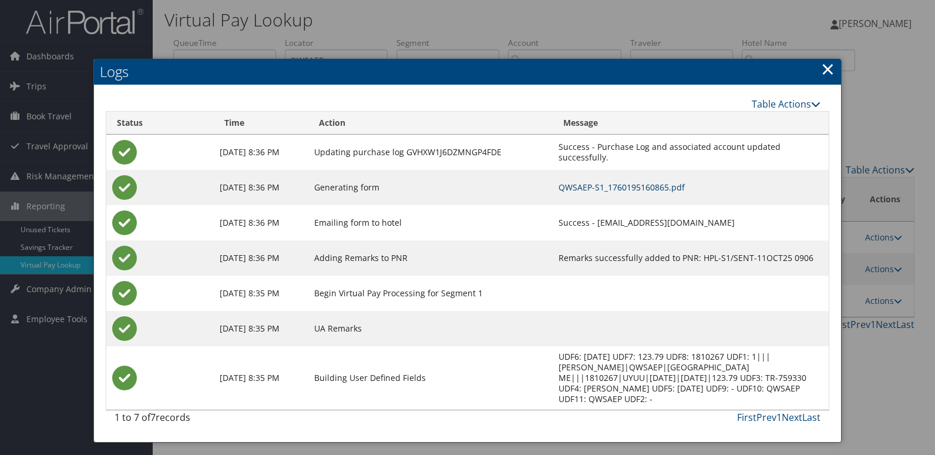
click at [635, 186] on link "QWSAEP-S1_1760195160865.pdf" at bounding box center [621, 186] width 126 height 11
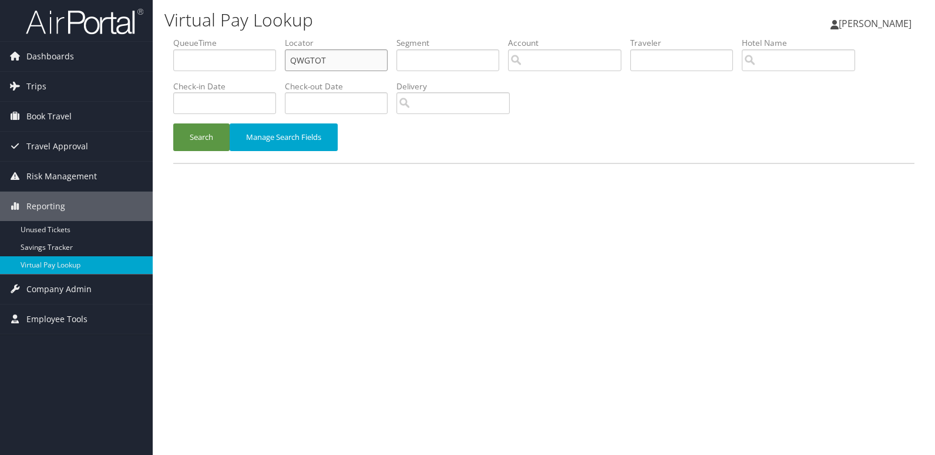
drag, startPoint x: 255, startPoint y: 61, endPoint x: 244, endPoint y: 71, distance: 15.4
click at [248, 37] on ul "QueueTime Locator QWGTOT Segment Account Traveler Hotel Name Check-in Date Chec…" at bounding box center [543, 37] width 741 height 0
drag, startPoint x: 299, startPoint y: 61, endPoint x: 183, endPoint y: 77, distance: 117.3
click at [184, 37] on ul "QueueTime Locator QWGTOT Segment Account Traveler Hotel Name Check-in Date Chec…" at bounding box center [543, 37] width 741 height 0
paste input "SPWNJJ"
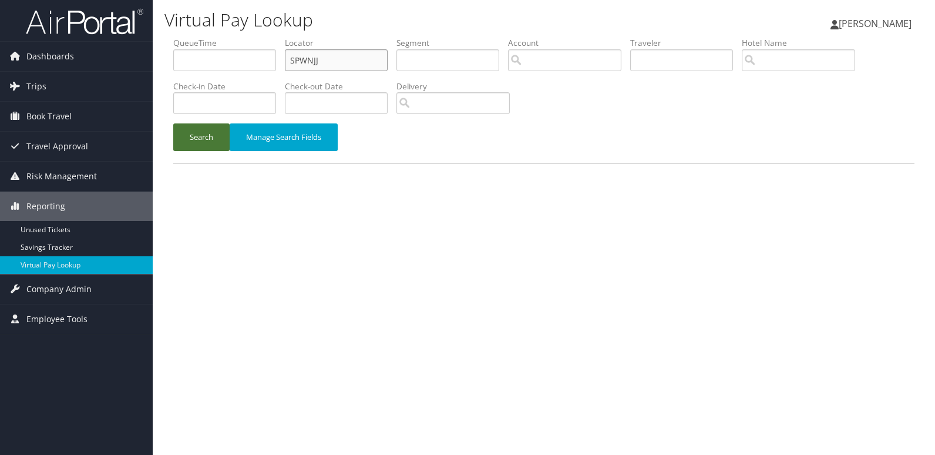
type input "SPWNJJ"
click at [217, 142] on button "Search" at bounding box center [201, 137] width 56 height 28
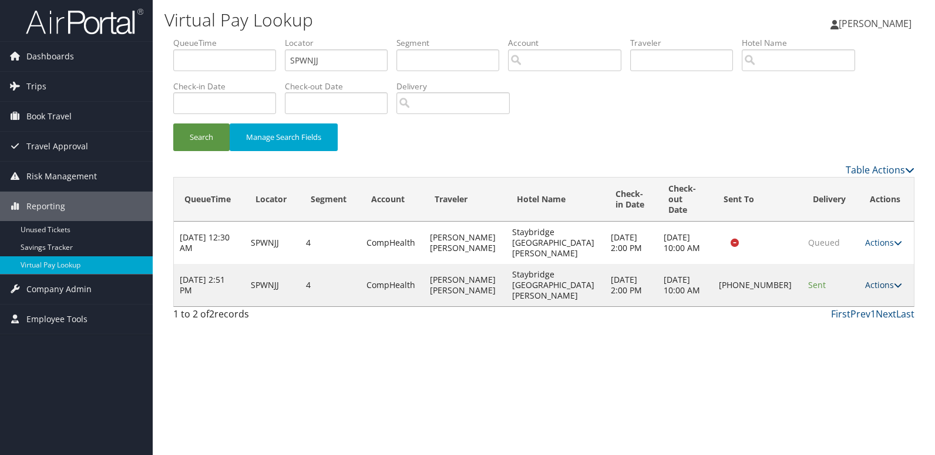
click at [880, 279] on link "Actions" at bounding box center [883, 284] width 37 height 11
click at [869, 306] on link "Logs" at bounding box center [843, 311] width 100 height 20
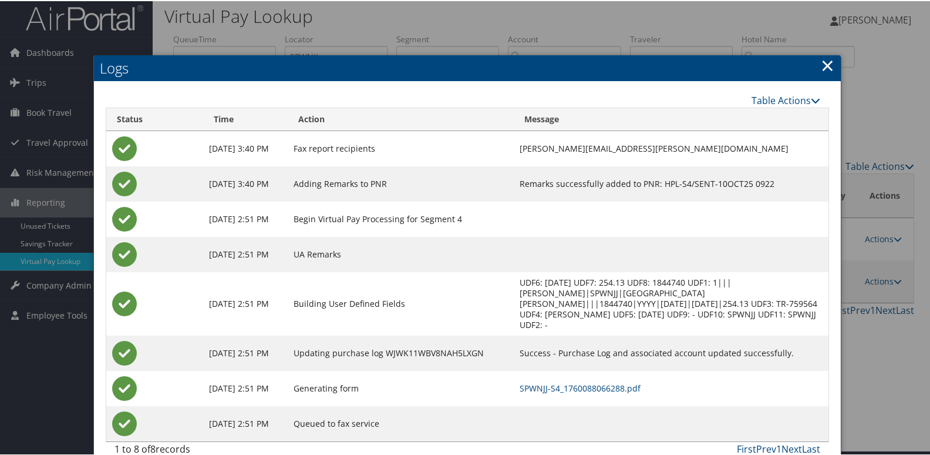
scroll to position [12, 0]
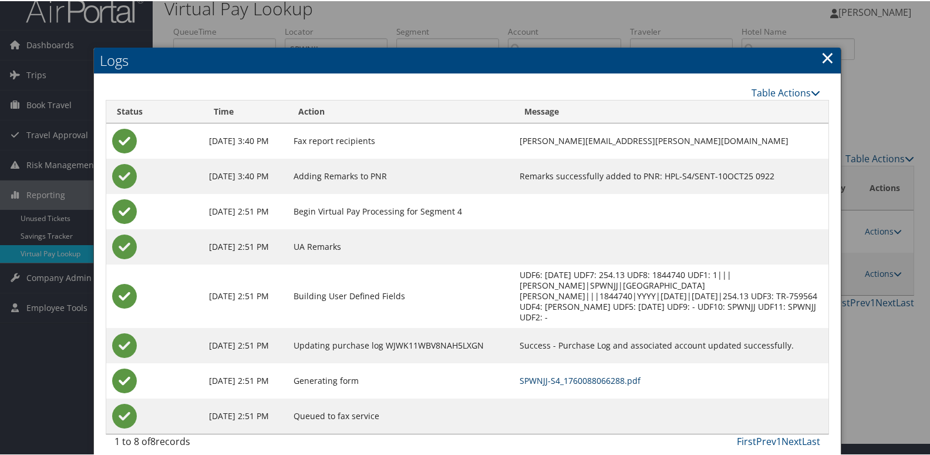
click at [587, 373] on link "SPWNJJ-S4_1760088066288.pdf" at bounding box center [580, 378] width 121 height 11
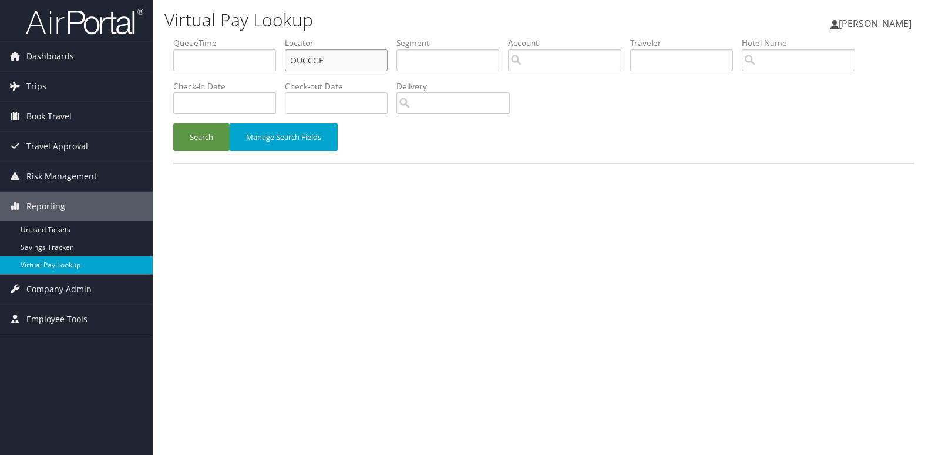
click at [344, 55] on input "OUCCGE" at bounding box center [336, 60] width 103 height 22
paste input "HBMBDP"
type input "HBMBDP"
click at [198, 140] on button "Search" at bounding box center [201, 137] width 56 height 28
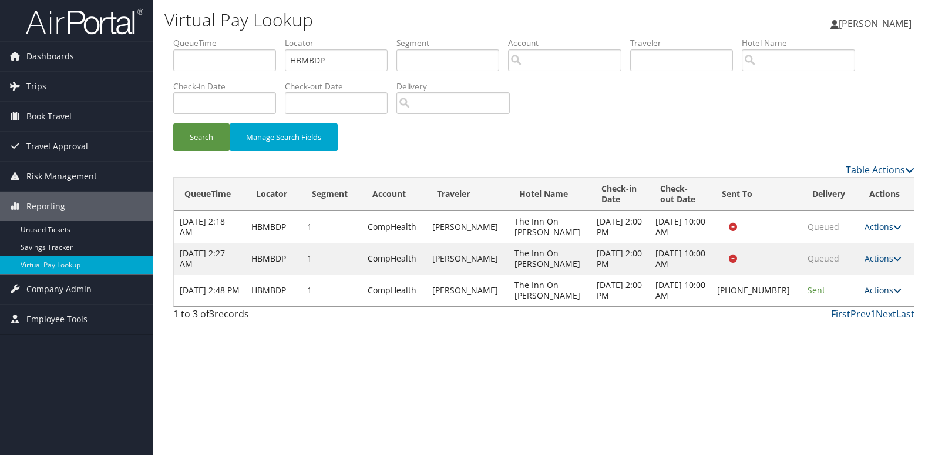
click at [864, 288] on link "Actions" at bounding box center [882, 289] width 37 height 11
click at [856, 318] on link "Logs" at bounding box center [842, 327] width 100 height 20
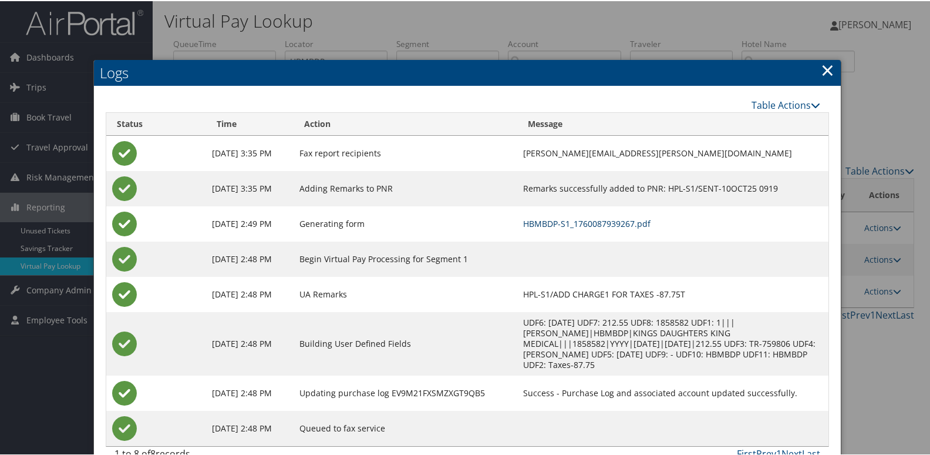
click at [626, 217] on link "HBMBDP-S1_1760087939267.pdf" at bounding box center [586, 222] width 127 height 11
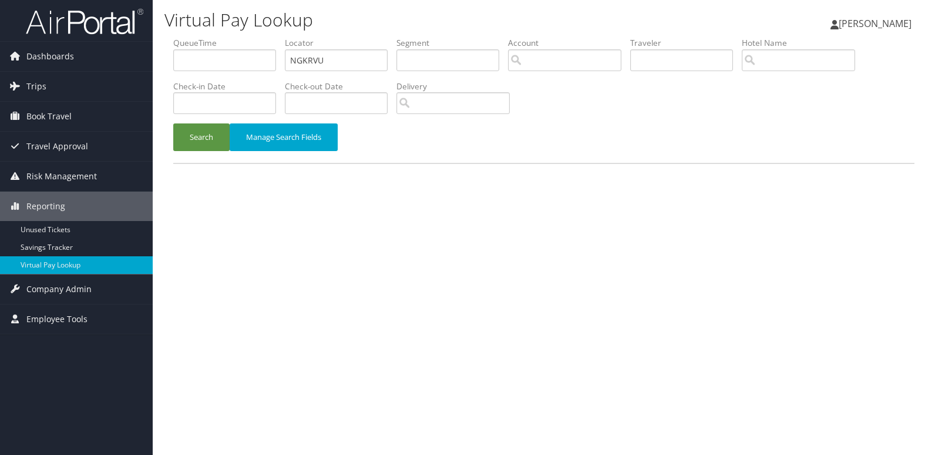
drag, startPoint x: 356, startPoint y: 48, endPoint x: 226, endPoint y: 68, distance: 132.0
click at [240, 37] on ul "QueueTime Locator NGKRVU Segment Account Traveler Hotel Name Check-in Date Chec…" at bounding box center [543, 37] width 741 height 0
drag, startPoint x: 349, startPoint y: 54, endPoint x: 229, endPoint y: 69, distance: 120.8
click at [229, 37] on ul "QueueTime Locator NGKRVU Segment Account Traveler Hotel Name Check-in Date Chec…" at bounding box center [543, 37] width 741 height 0
paste input "COAFXF"
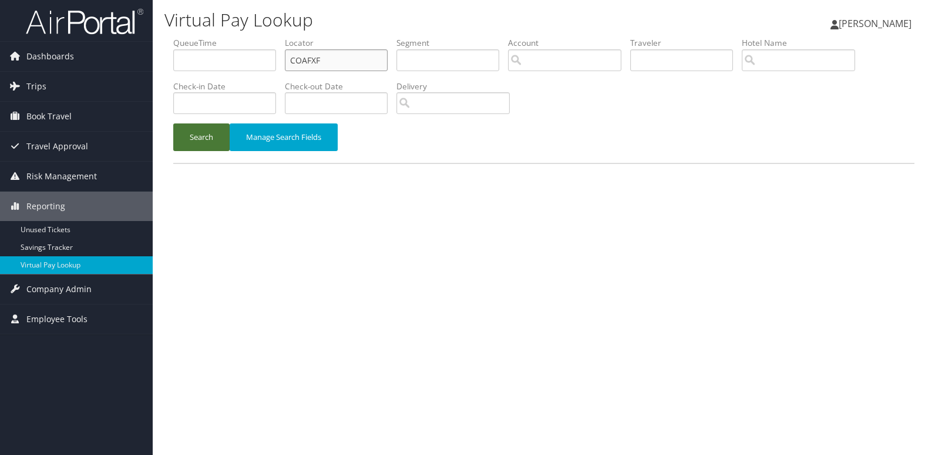
type input "COAFXF"
click at [183, 136] on button "Search" at bounding box center [201, 137] width 56 height 28
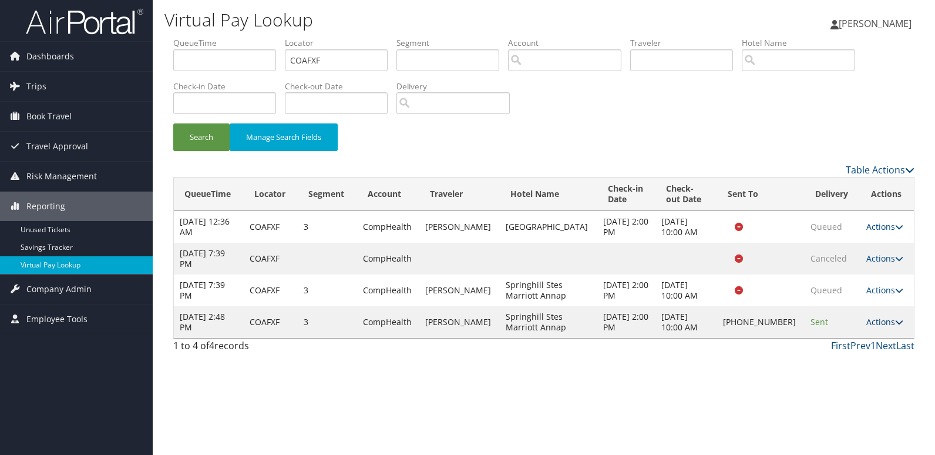
click at [871, 322] on link "Actions" at bounding box center [884, 321] width 37 height 11
click at [874, 356] on link "Logs" at bounding box center [844, 359] width 100 height 20
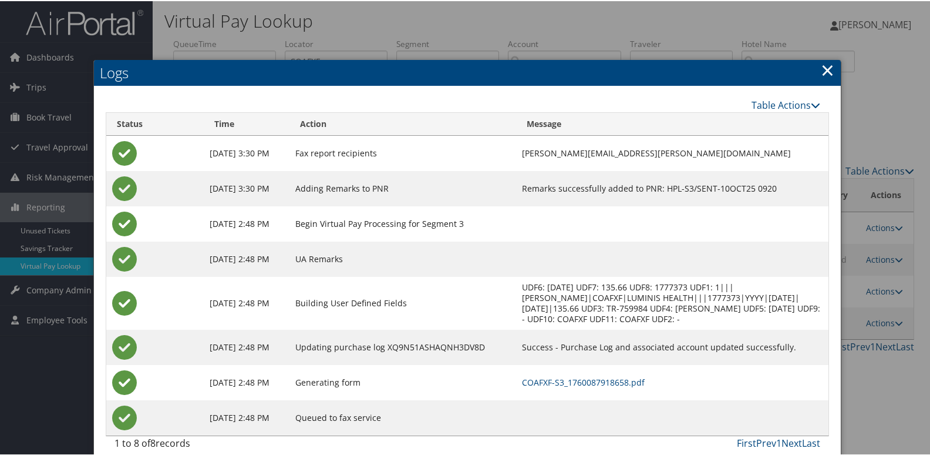
scroll to position [12, 0]
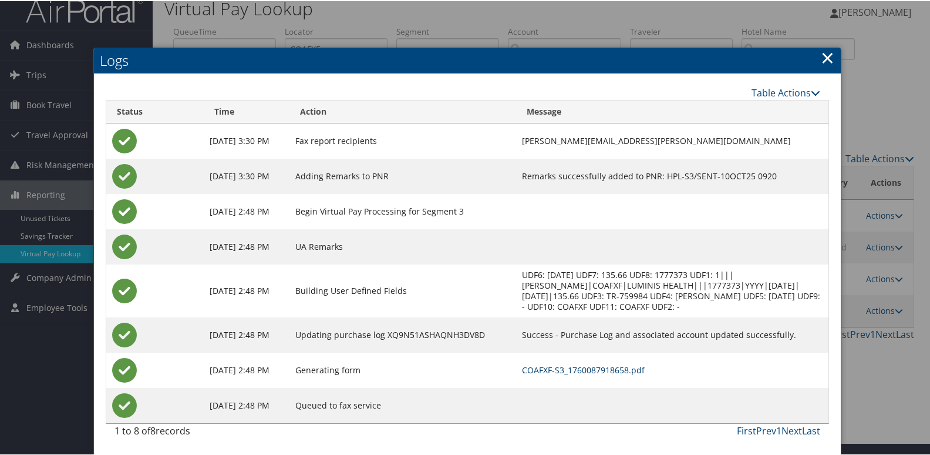
click at [621, 368] on link "COAFXF-S3_1760087918658.pdf" at bounding box center [583, 368] width 123 height 11
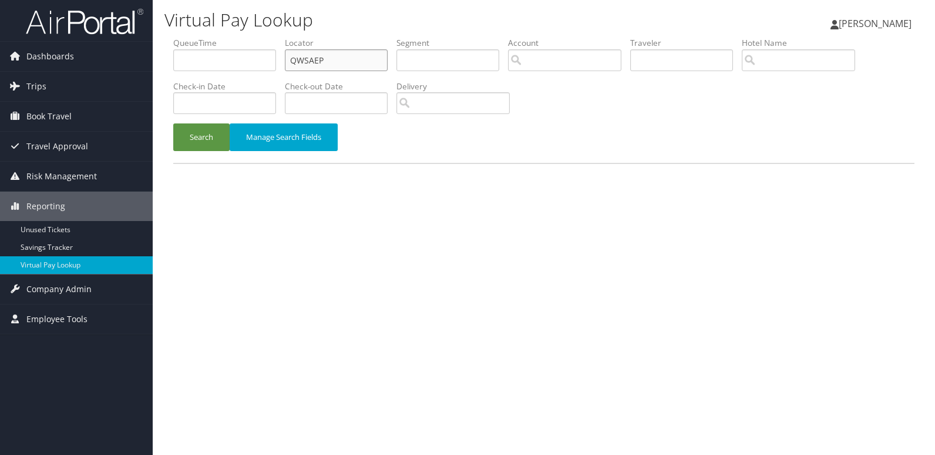
drag, startPoint x: 348, startPoint y: 62, endPoint x: 170, endPoint y: 66, distance: 177.4
click at [179, 37] on ul "QueueTime Locator QWSAEP Segment Account Traveler Hotel Name Check-in Date Chec…" at bounding box center [543, 37] width 741 height 0
paste input "MGTQPW"
type input "MGTQPW"
click at [208, 143] on button "Search" at bounding box center [201, 137] width 56 height 28
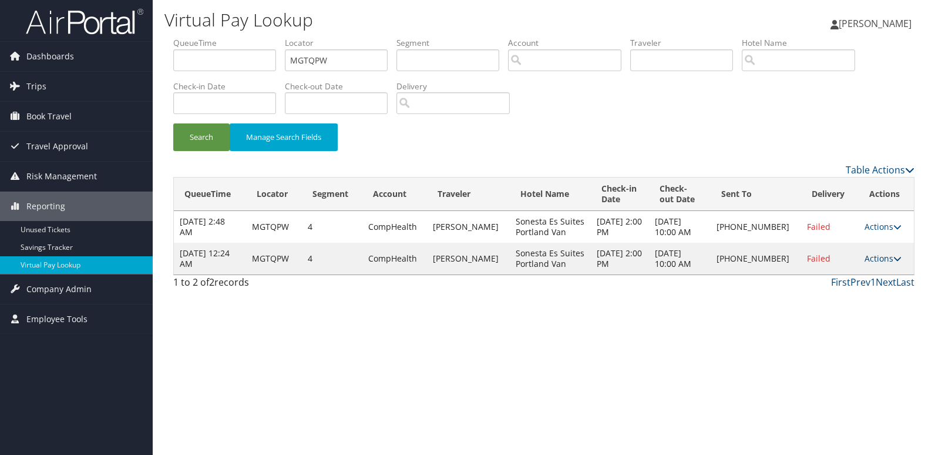
click at [864, 258] on link "Actions" at bounding box center [882, 258] width 37 height 11
click at [852, 290] on link "Logs" at bounding box center [843, 295] width 100 height 20
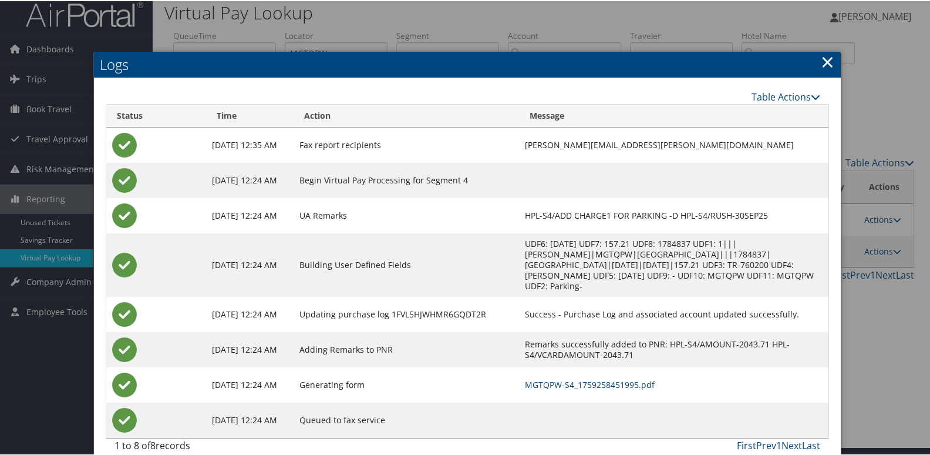
scroll to position [23, 0]
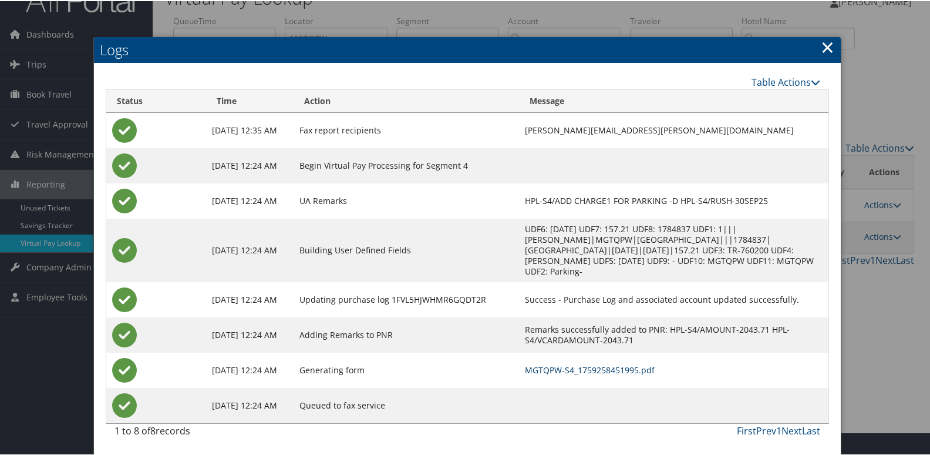
click at [625, 370] on link "MGTQPW-S4_1759258451995.pdf" at bounding box center [590, 368] width 130 height 11
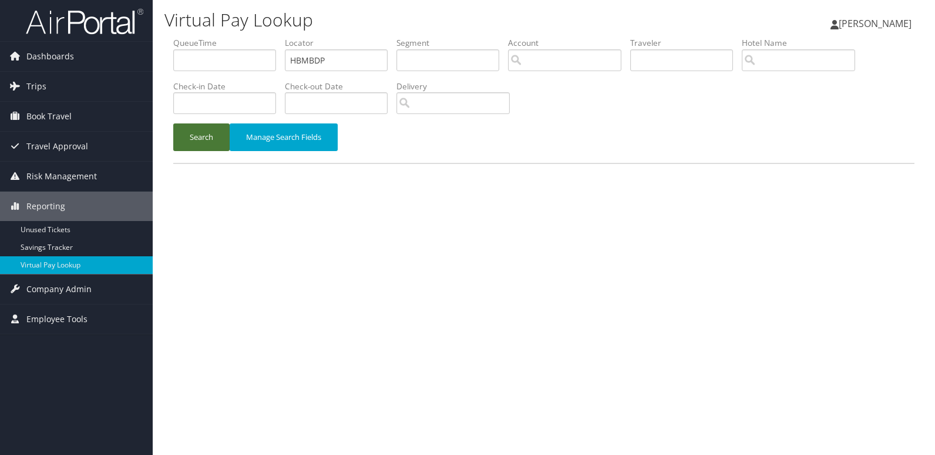
click at [200, 137] on button "Search" at bounding box center [201, 137] width 56 height 28
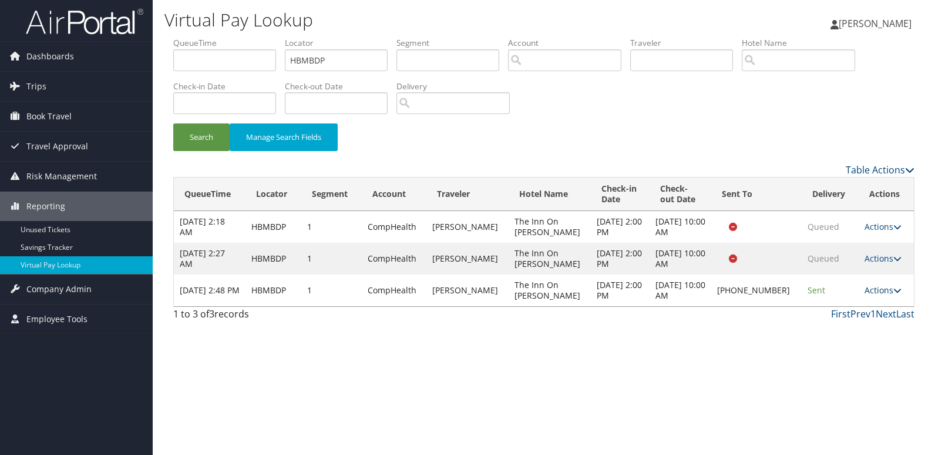
click at [875, 287] on link "Actions" at bounding box center [882, 289] width 37 height 11
click at [871, 322] on link "Logs" at bounding box center [842, 327] width 100 height 20
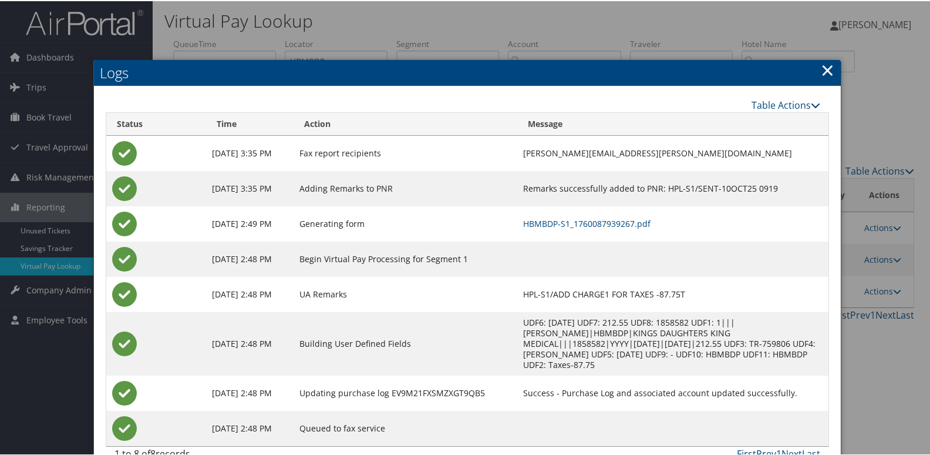
drag, startPoint x: 817, startPoint y: 69, endPoint x: 814, endPoint y: 95, distance: 25.4
click at [821, 69] on link "×" at bounding box center [828, 68] width 14 height 23
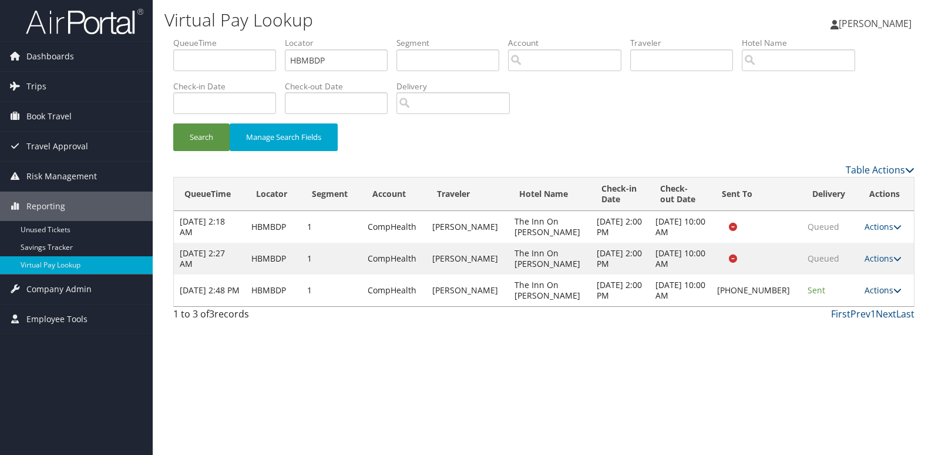
click at [873, 290] on link "Actions" at bounding box center [882, 289] width 37 height 11
click at [851, 309] on link "Resend" at bounding box center [842, 307] width 100 height 20
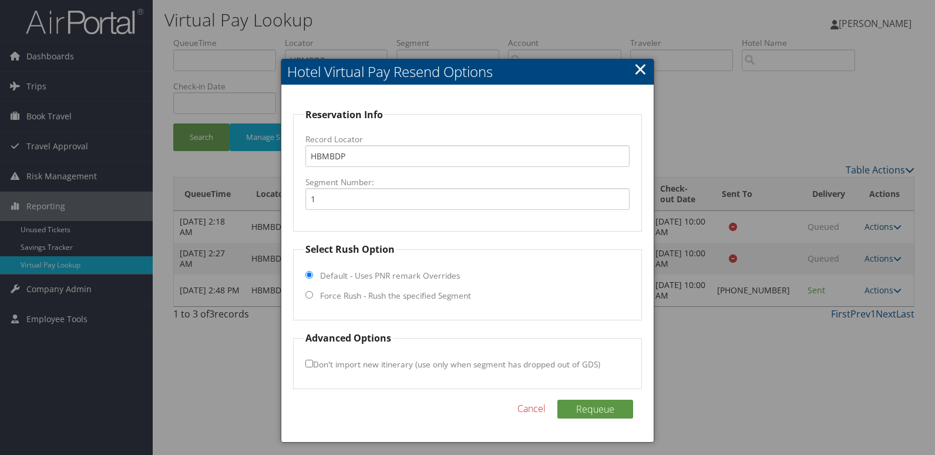
click at [356, 293] on label "Force Rush - Rush the specified Segment" at bounding box center [395, 295] width 151 height 12
click at [313, 293] on input "Force Rush - Rush the specified Segment" at bounding box center [309, 295] width 8 height 8
radio input "true"
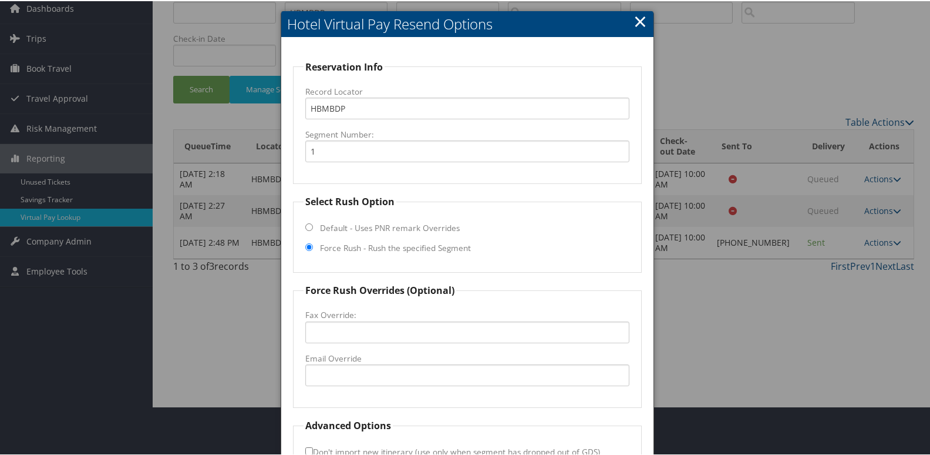
scroll to position [123, 0]
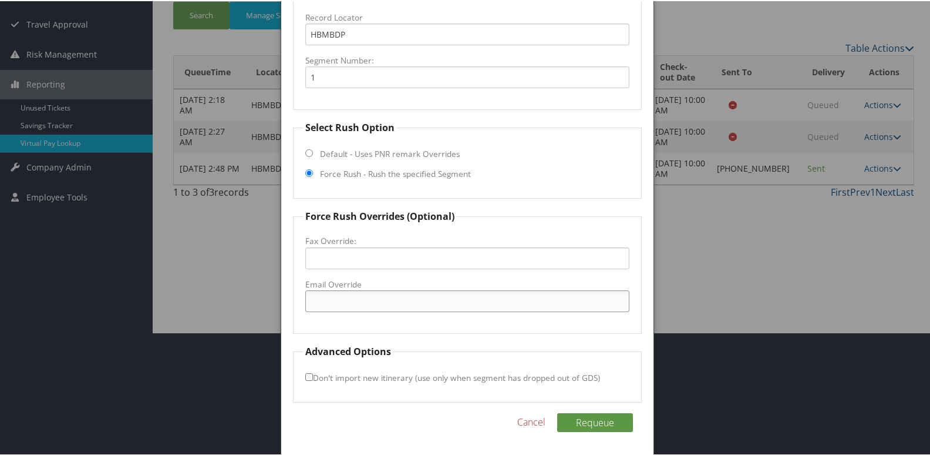
click at [381, 295] on input "Email Override" at bounding box center [467, 300] width 325 height 22
type input "S"
click at [352, 305] on input "sallie.kinkepper@gmail.com" at bounding box center [467, 300] width 325 height 22
click at [332, 301] on input "sallie.innkeeper@gmail.com" at bounding box center [467, 300] width 325 height 22
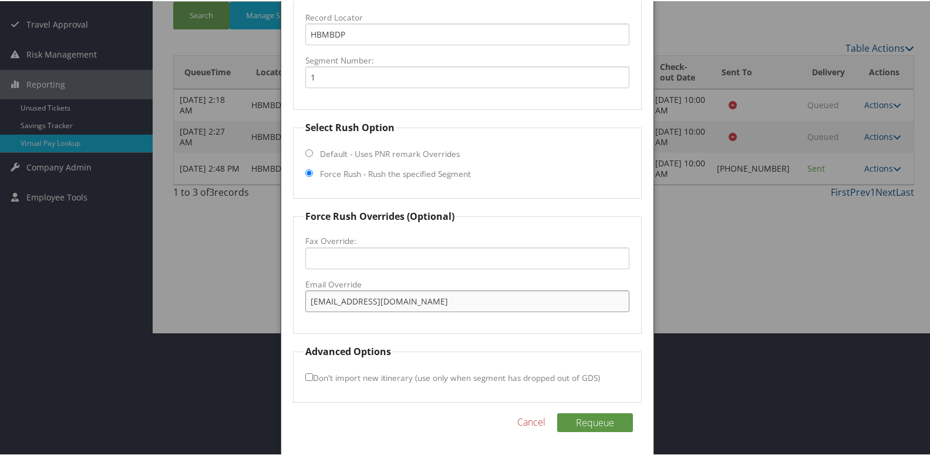
click at [421, 304] on input "sallieinnkeeper@gmail.com" at bounding box center [467, 300] width 325 height 22
type input "sallieinnkeeper@gmail.com"
drag, startPoint x: 585, startPoint y: 408, endPoint x: 620, endPoint y: 429, distance: 40.6
click at [585, 410] on div "Reservation Info Record Locator HBMBDP Segment Number: 1 Select Rush Option Def…" at bounding box center [467, 208] width 373 height 492
click at [619, 430] on button "Requeue" at bounding box center [595, 421] width 76 height 19
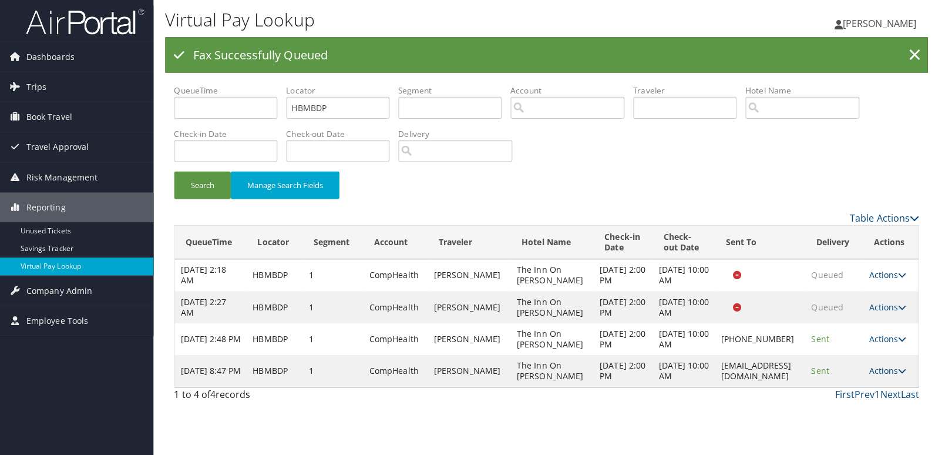
scroll to position [0, 0]
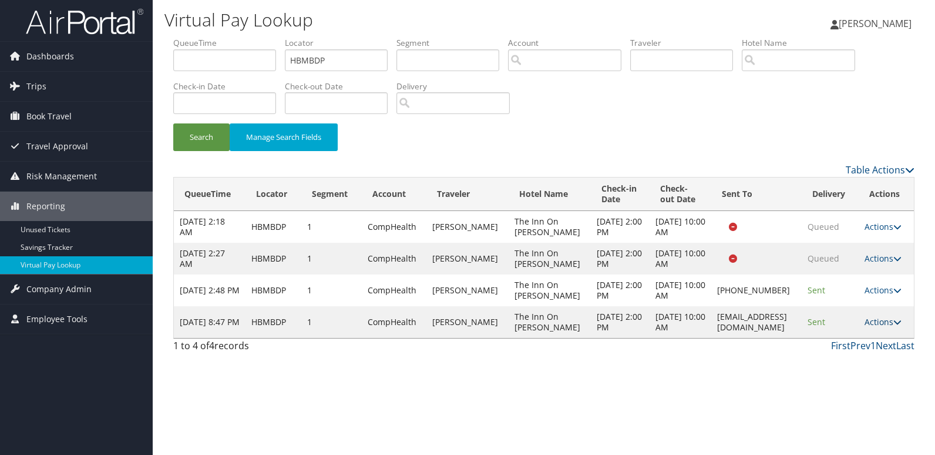
click at [877, 327] on link "Actions" at bounding box center [882, 321] width 37 height 11
click at [867, 400] on link "Logs" at bounding box center [862, 396] width 74 height 20
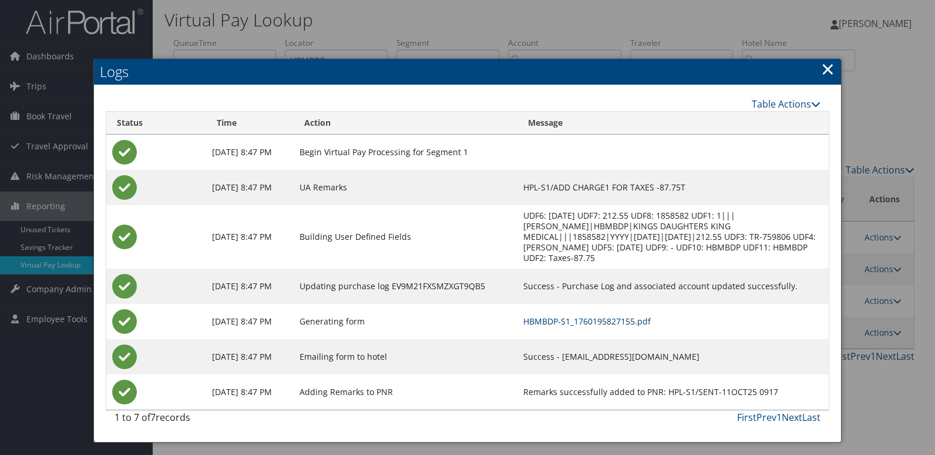
click at [651, 321] on link "HBMBDP-S1_1760195827155.pdf" at bounding box center [586, 320] width 127 height 11
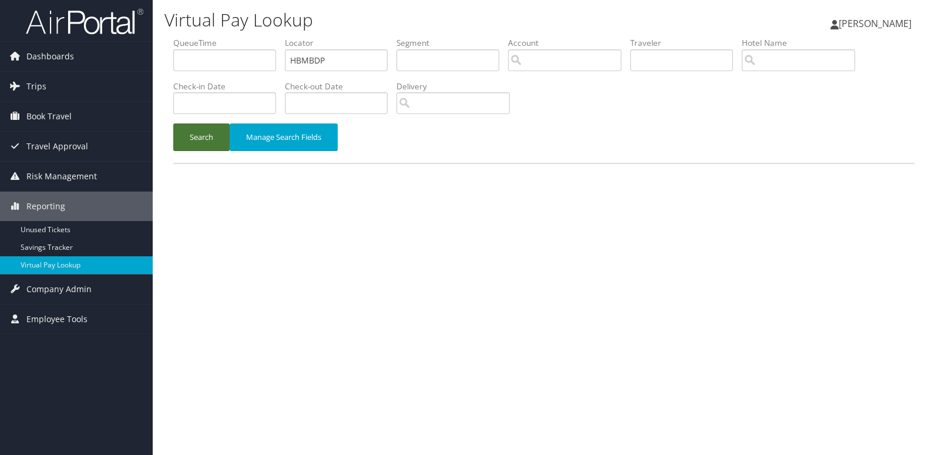
click at [208, 136] on button "Search" at bounding box center [201, 137] width 56 height 28
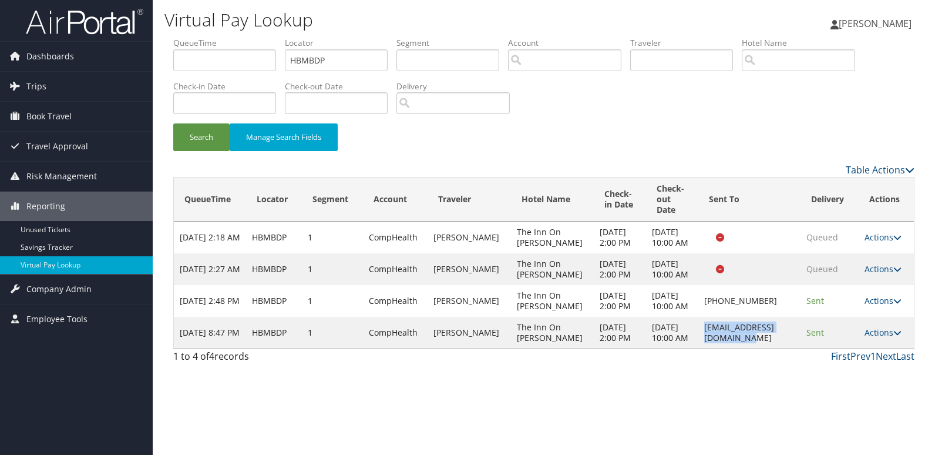
drag, startPoint x: 671, startPoint y: 375, endPoint x: 778, endPoint y: 386, distance: 108.1
click at [778, 348] on td "[EMAIL_ADDRESS][DOMAIN_NAME]" at bounding box center [749, 333] width 102 height 32
copy td "sallieinnkeeper@gmail.com"
click at [782, 363] on div "First Prev 1 Next Last" at bounding box center [638, 356] width 551 height 14
drag, startPoint x: 340, startPoint y: 55, endPoint x: 287, endPoint y: 66, distance: 54.6
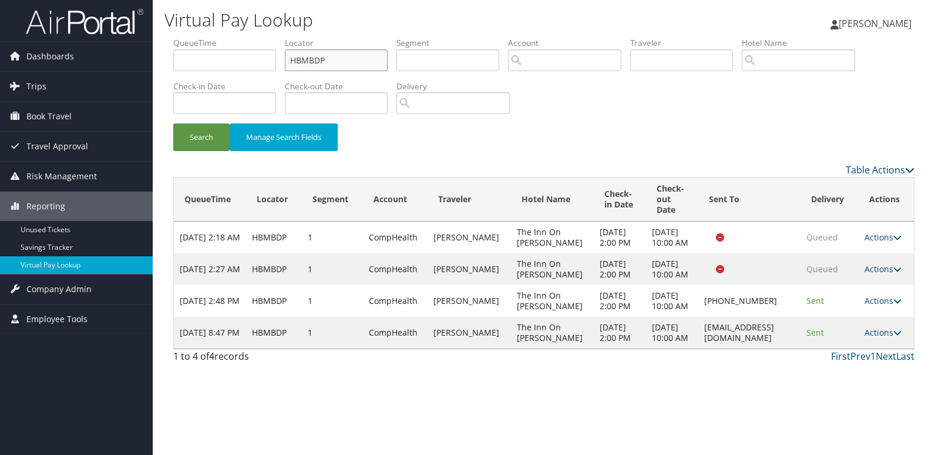
click at [289, 64] on input "HBMBDP" at bounding box center [336, 60] width 103 height 22
paste input "IVDWQH"
type input "IVDWQH"
click at [214, 147] on button "Search" at bounding box center [201, 137] width 56 height 28
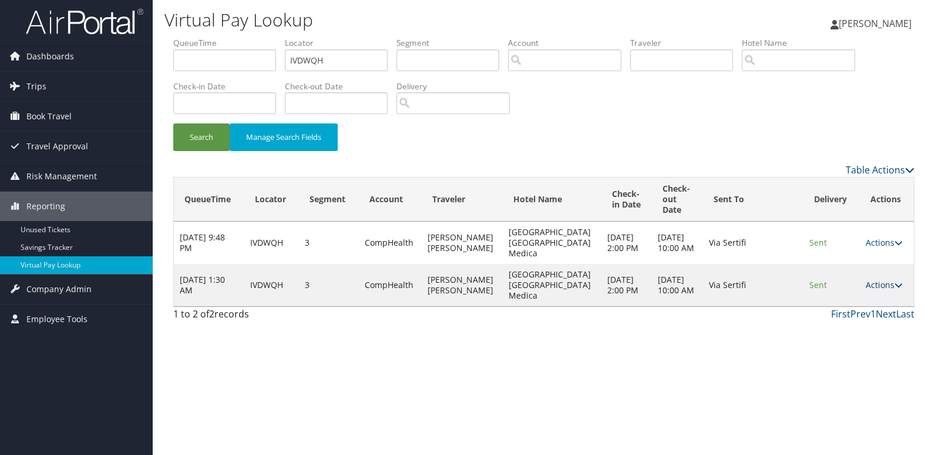
click at [894, 289] on icon at bounding box center [898, 285] width 8 height 8
click at [847, 338] on link "Logs" at bounding box center [857, 338] width 74 height 20
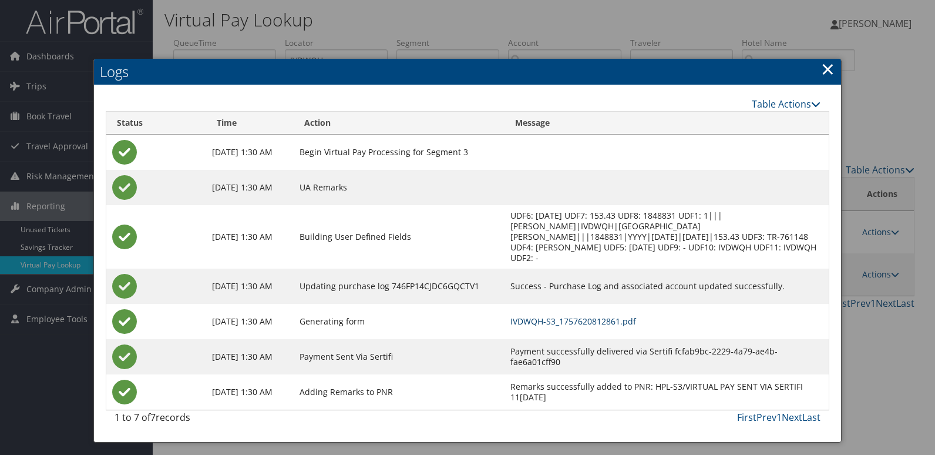
click at [615, 315] on link "IVDWQH-S3_1757620812861.pdf" at bounding box center [573, 320] width 126 height 11
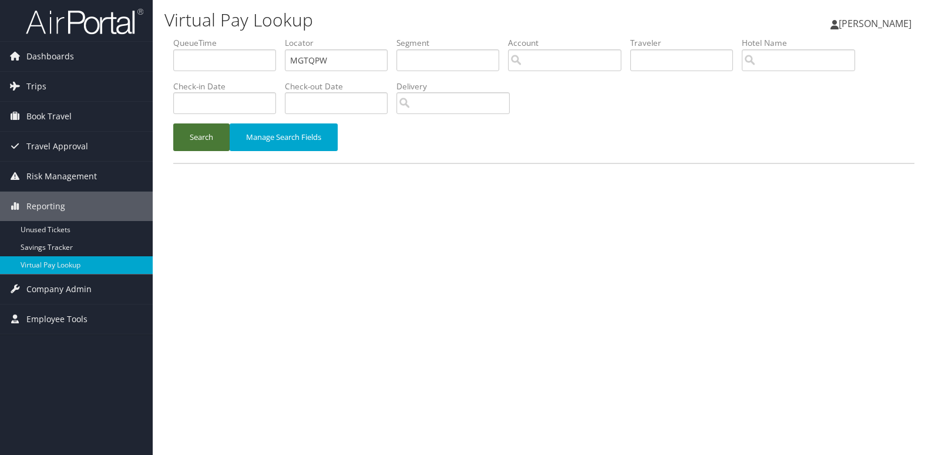
click at [199, 136] on button "Search" at bounding box center [201, 137] width 56 height 28
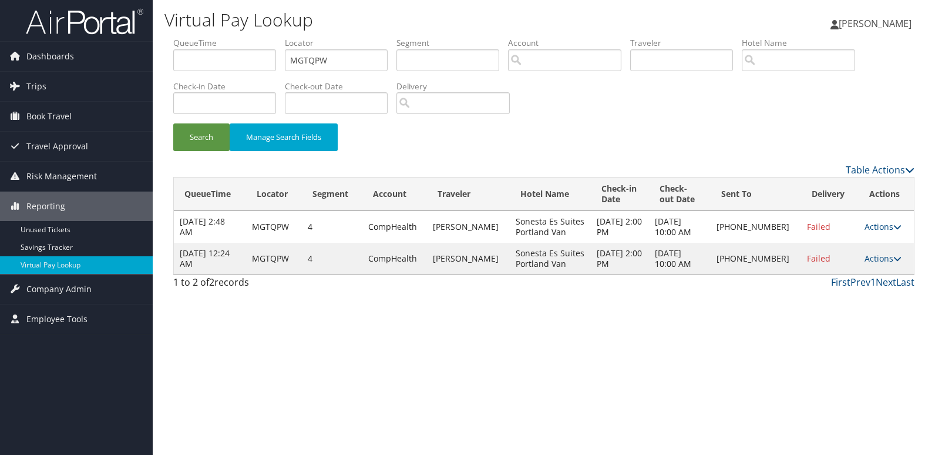
click at [688, 346] on div "Virtual Pay Lookup [PERSON_NAME] [PERSON_NAME] My Settings Travel Agency Contac…" at bounding box center [544, 227] width 782 height 455
click at [864, 253] on link "Actions" at bounding box center [882, 258] width 37 height 11
click at [860, 292] on link "Logs" at bounding box center [843, 295] width 100 height 20
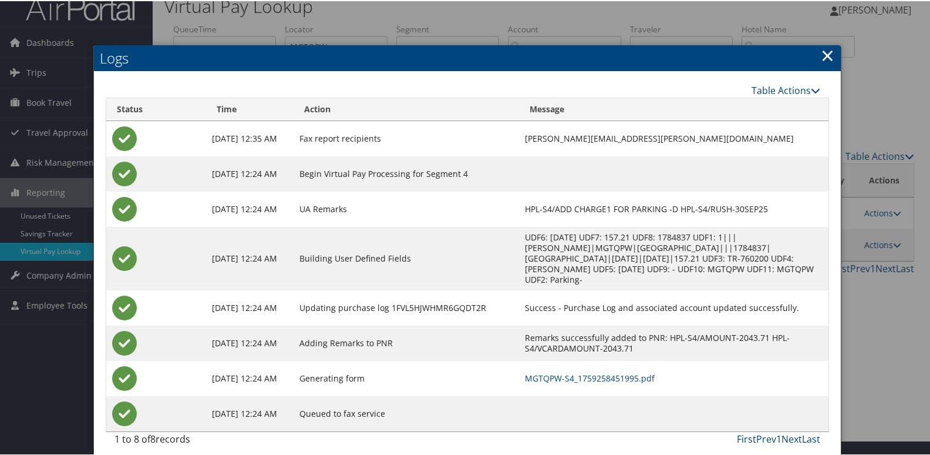
scroll to position [23, 0]
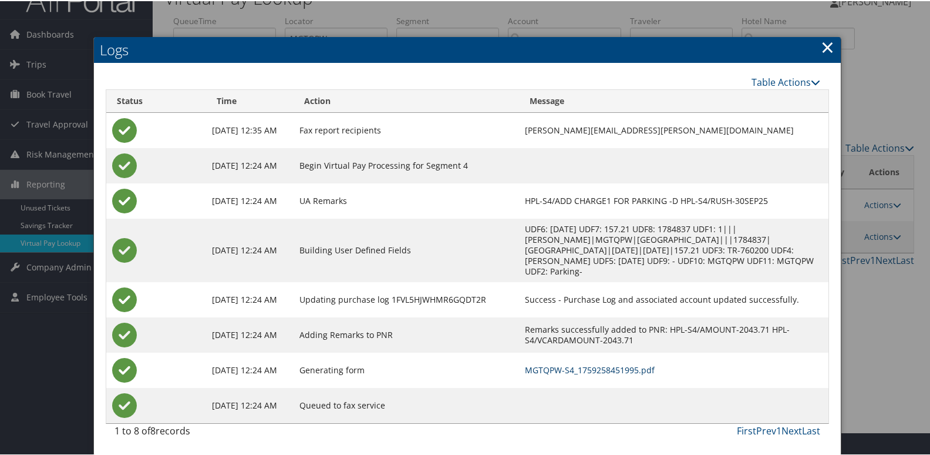
click at [627, 370] on link "MGTQPW-S4_1759258451995.pdf" at bounding box center [590, 368] width 130 height 11
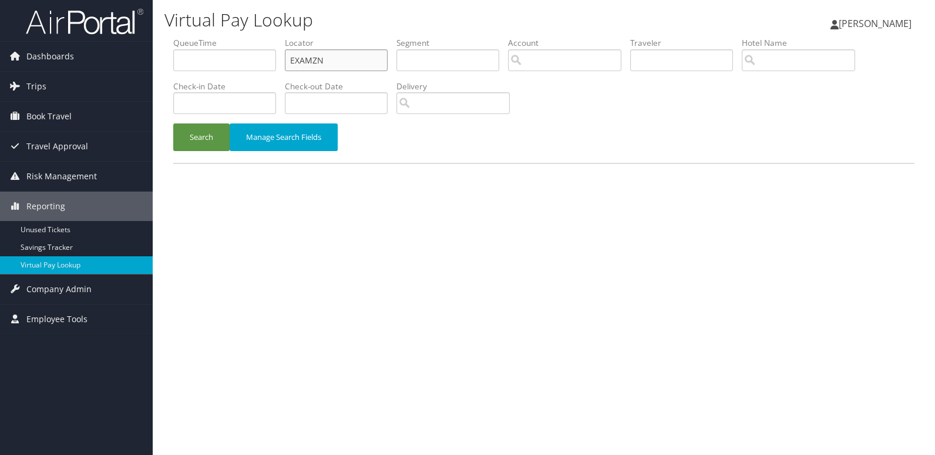
drag, startPoint x: 334, startPoint y: 59, endPoint x: 202, endPoint y: 67, distance: 132.3
click at [207, 37] on ul "QueueTime Locator EXAMZN Segment Account Traveler Hotel Name Check-in Date Chec…" at bounding box center [543, 37] width 741 height 0
paste input "TR-761525"
click at [206, 148] on button "Search" at bounding box center [201, 137] width 56 height 28
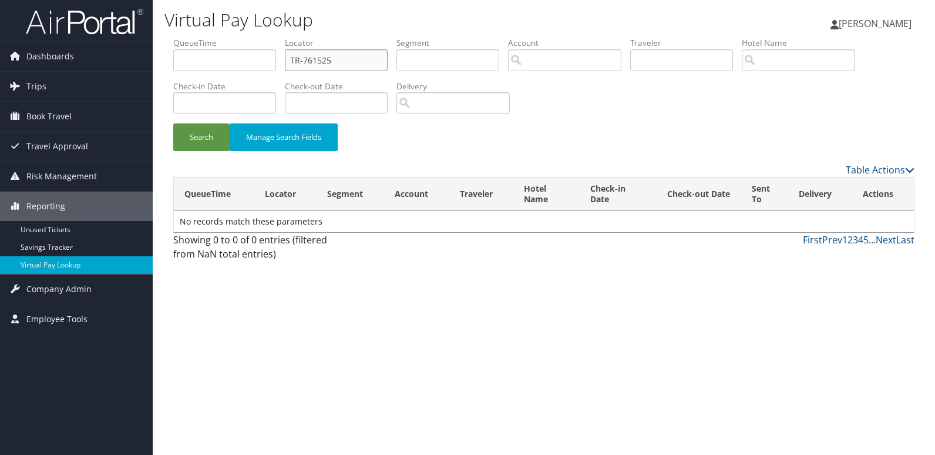
click at [277, 37] on ul "QueueTime Locator TR-761525 Segment Account Traveler Hotel Name Check-in Date C…" at bounding box center [543, 37] width 741 height 0
paste input "ISMLZB"
type input "ISMLZB"
click at [198, 131] on button "Search" at bounding box center [201, 137] width 56 height 28
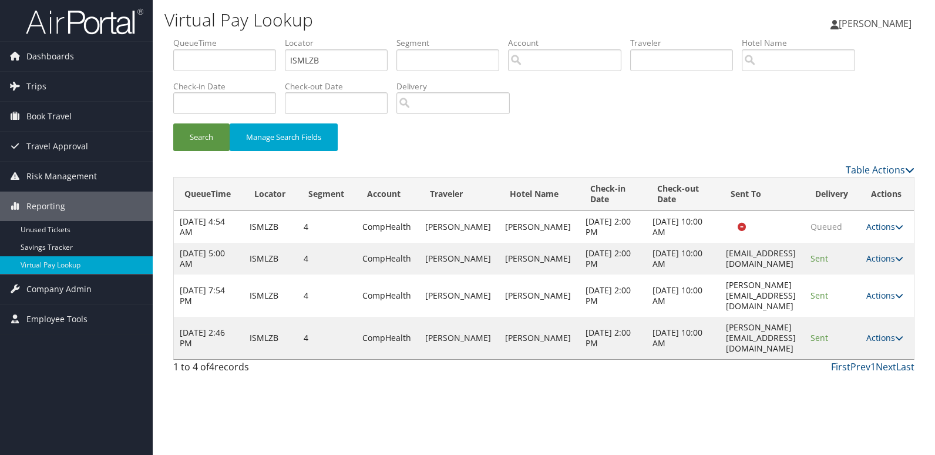
drag, startPoint x: 879, startPoint y: 321, endPoint x: 892, endPoint y: 326, distance: 14.0
click at [886, 332] on link "Actions" at bounding box center [884, 337] width 37 height 11
drag, startPoint x: 892, startPoint y: 326, endPoint x: 872, endPoint y: 365, distance: 43.6
click at [872, 365] on link "Logs" at bounding box center [864, 359] width 74 height 20
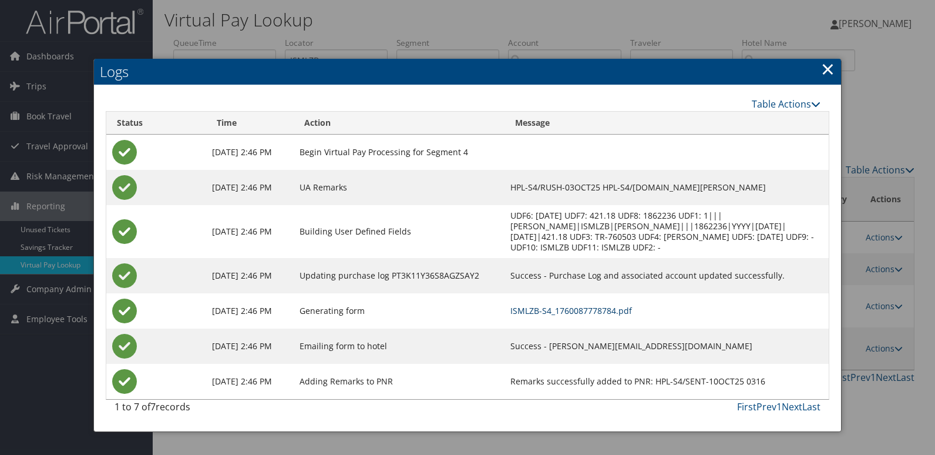
click at [615, 311] on link "ISMLZB-S4_1760087778784.pdf" at bounding box center [571, 310] width 122 height 11
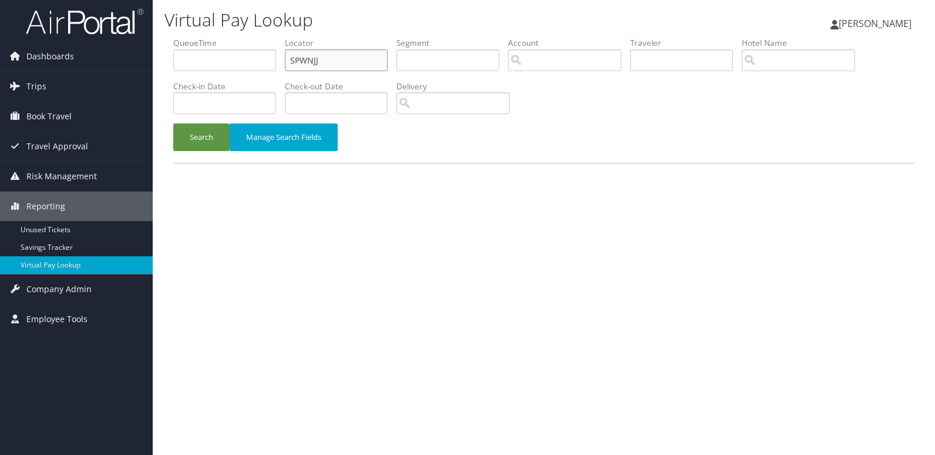
click at [261, 37] on ul "QueueTime Locator SPWNJJ Segment Account Traveler Hotel Name Check-in Date Chec…" at bounding box center [543, 37] width 741 height 0
paste input "EPWCZR"
type input "EPWCZR"
click at [204, 136] on button "Search" at bounding box center [201, 137] width 56 height 28
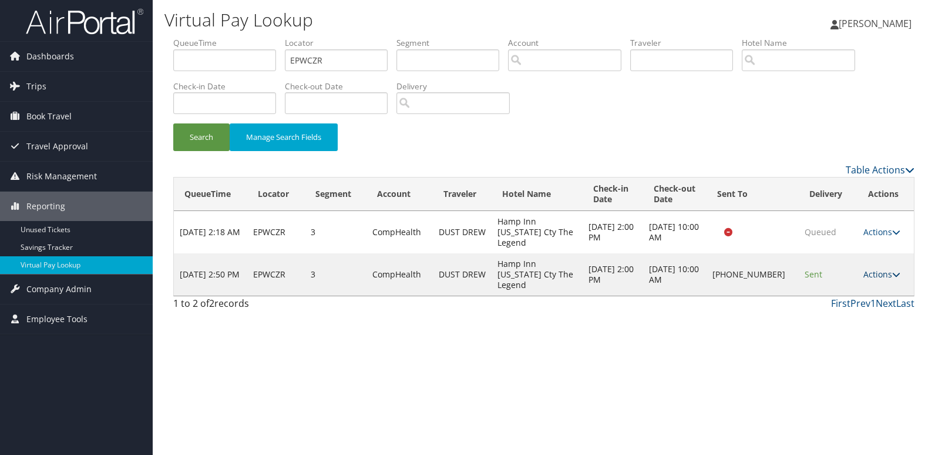
click at [875, 268] on link "Actions" at bounding box center [881, 273] width 37 height 11
click at [842, 295] on link "Logs" at bounding box center [844, 295] width 100 height 20
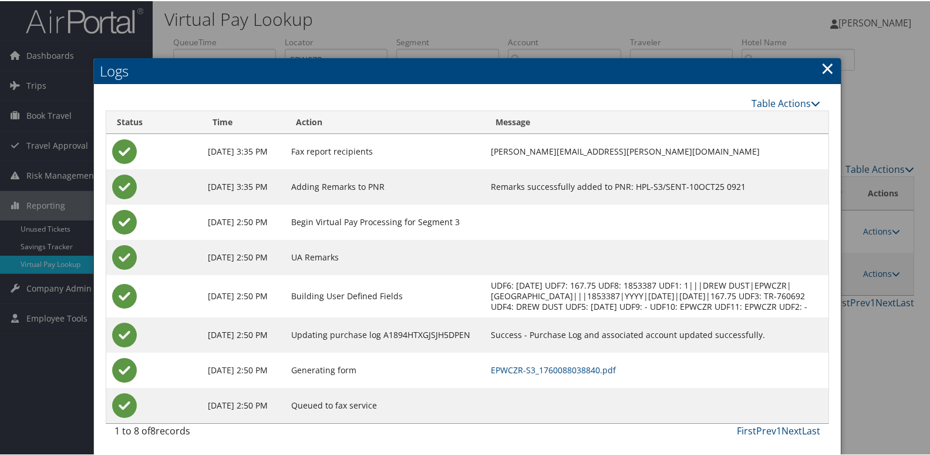
scroll to position [12, 0]
click at [642, 370] on td "EPWCZR-S3_1760088038840.pdf" at bounding box center [656, 368] width 343 height 35
drag, startPoint x: 642, startPoint y: 370, endPoint x: 634, endPoint y: 367, distance: 9.3
click at [616, 367] on link "EPWCZR-S3_1760088038840.pdf" at bounding box center [553, 368] width 125 height 11
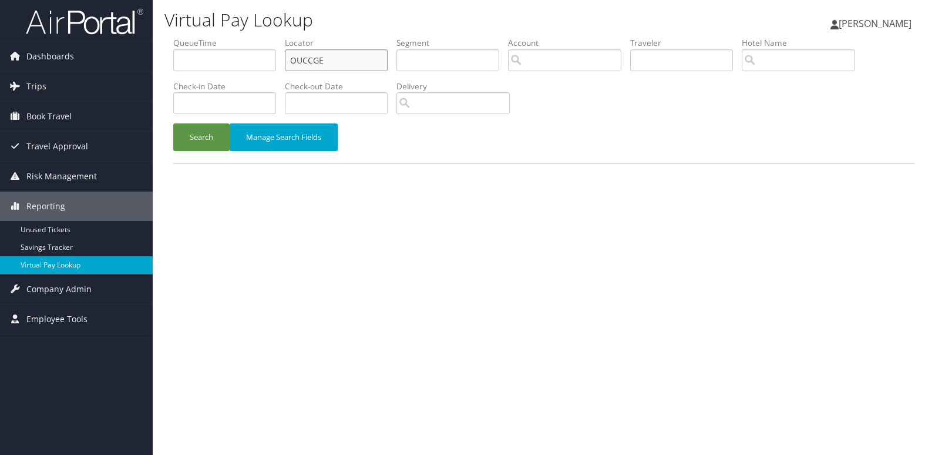
click at [216, 37] on ul "QueueTime Locator OUCCGE Segment Account Traveler Hotel Name Check-in Date Chec…" at bounding box center [543, 37] width 741 height 0
paste input "IBFZWK"
type input "IBFZWK"
click at [207, 143] on button "Search" at bounding box center [201, 137] width 56 height 28
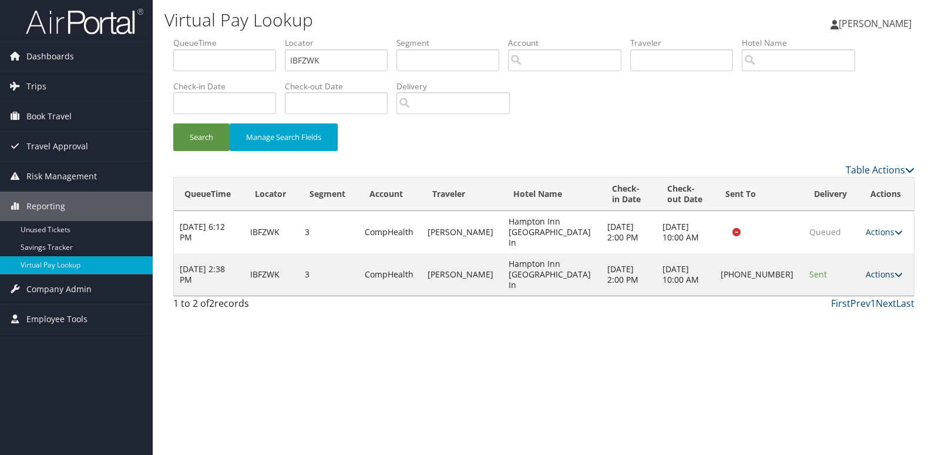
click at [870, 268] on link "Actions" at bounding box center [884, 273] width 37 height 11
click at [840, 299] on link "Logs" at bounding box center [843, 295] width 100 height 20
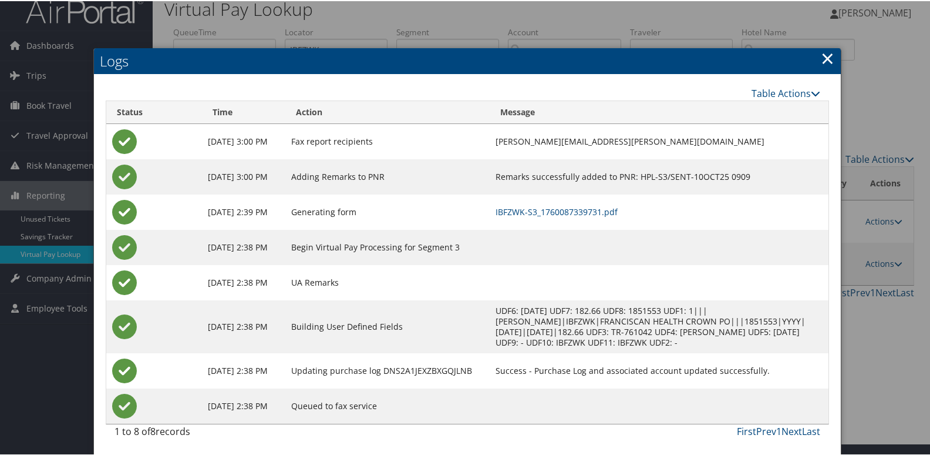
scroll to position [23, 0]
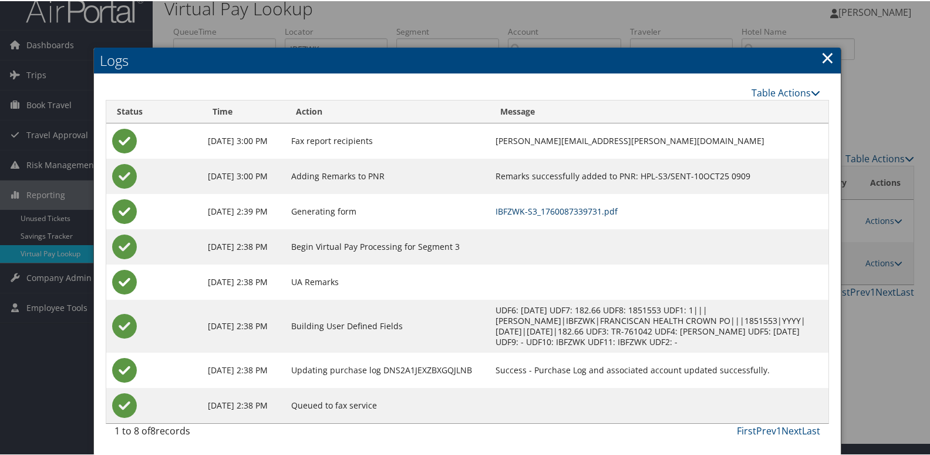
click at [618, 204] on link "IBFZWK-S3_1760087339731.pdf" at bounding box center [557, 209] width 122 height 11
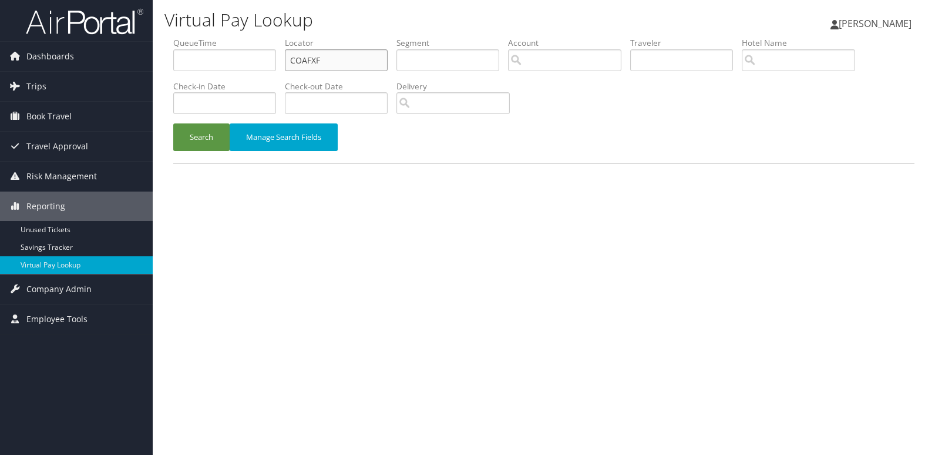
drag, startPoint x: 287, startPoint y: 61, endPoint x: 268, endPoint y: 69, distance: 20.5
click at [271, 37] on ul "QueueTime Locator COAFXF Segment Account Traveler Hotel Name Check-in Date Chec…" at bounding box center [543, 37] width 741 height 0
paste input "QTTVVP"
type input "QTTVVP"
click at [229, 137] on button "Search" at bounding box center [201, 137] width 56 height 28
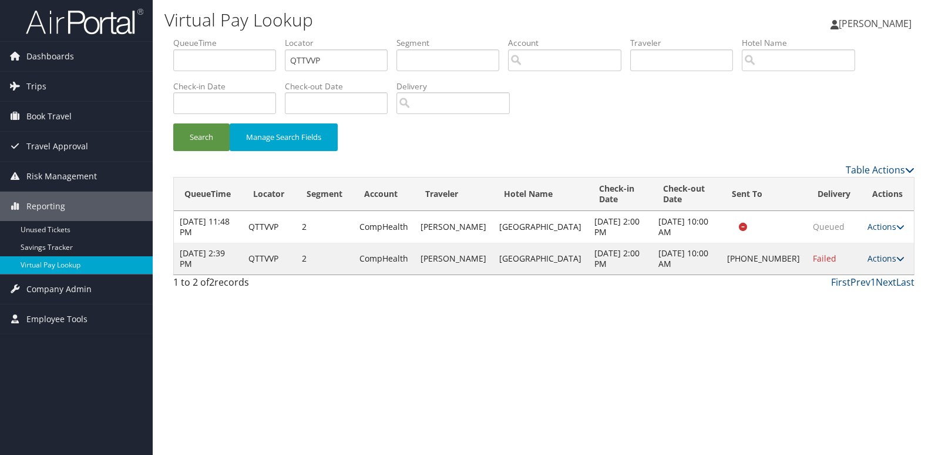
click at [871, 259] on link "Actions" at bounding box center [885, 258] width 37 height 11
click at [842, 289] on link "Logs" at bounding box center [843, 295] width 100 height 20
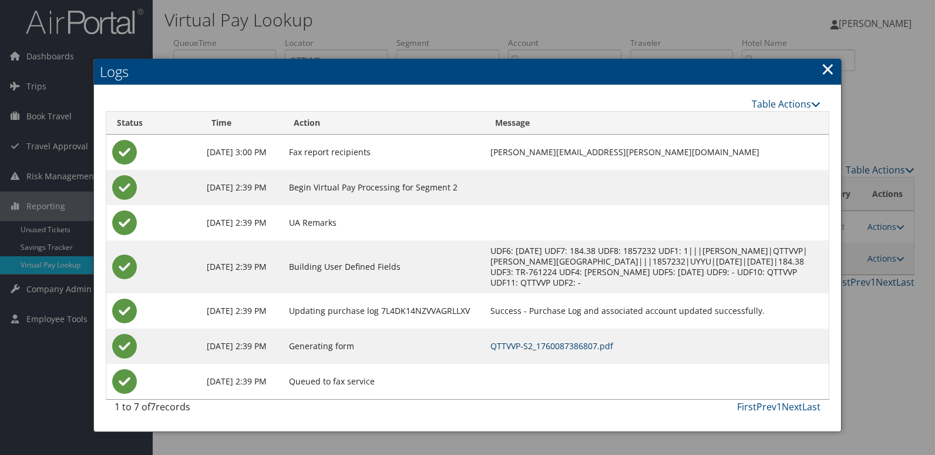
click at [578, 342] on link "QTTVVP-S2_1760087386807.pdf" at bounding box center [551, 345] width 123 height 11
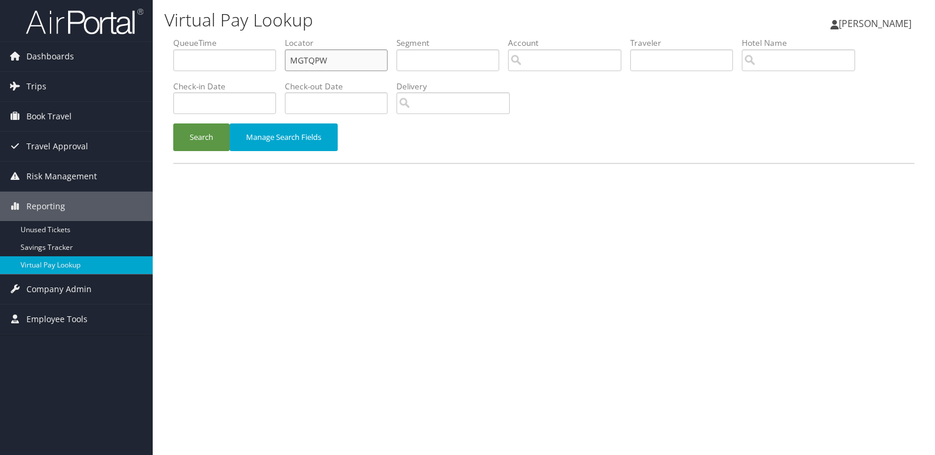
drag, startPoint x: 334, startPoint y: 57, endPoint x: 216, endPoint y: 102, distance: 126.4
click at [224, 37] on ul "QueueTime Locator MGTQPW Segment Account Traveler Hotel Name Check-in Date Chec…" at bounding box center [543, 37] width 741 height 0
paste input "EFGCQJ"
type input "EFGCQJ"
click at [199, 138] on button "Search" at bounding box center [201, 137] width 56 height 28
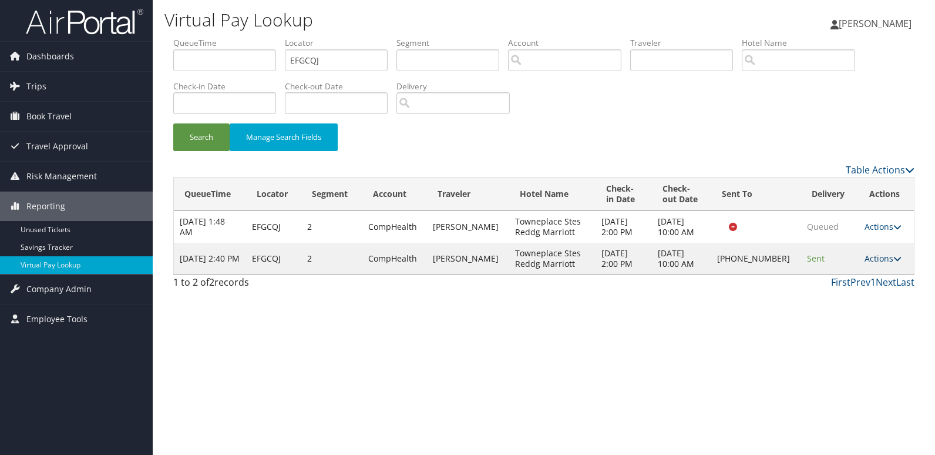
click at [865, 260] on link "Actions" at bounding box center [882, 258] width 37 height 11
click at [853, 295] on link "Logs" at bounding box center [843, 295] width 100 height 20
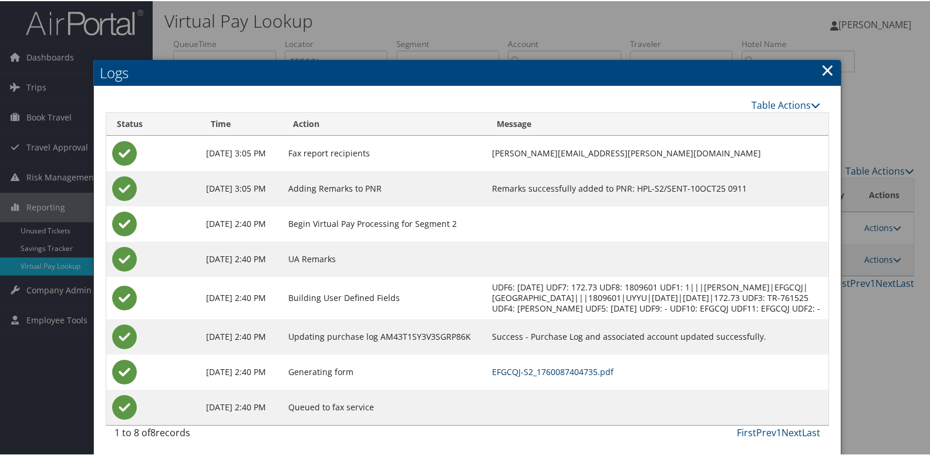
click at [577, 375] on link "EFGCQJ-S2_1760087404735.pdf" at bounding box center [553, 370] width 122 height 11
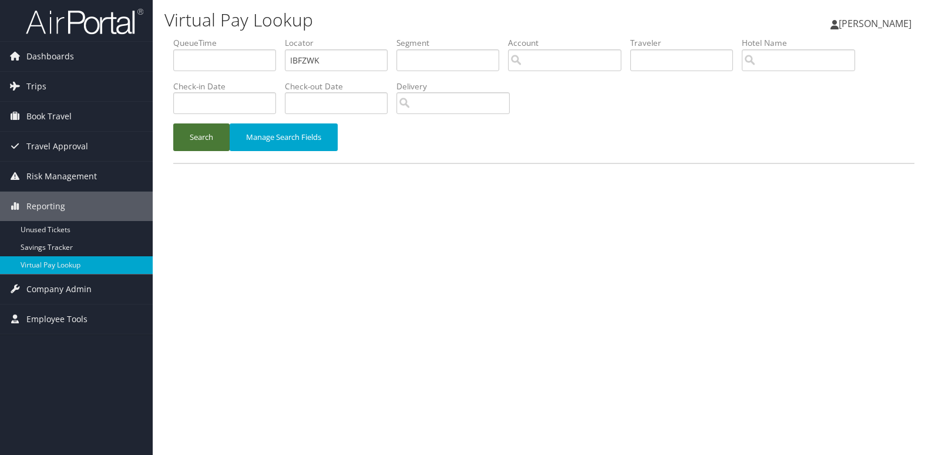
drag, startPoint x: 191, startPoint y: 147, endPoint x: 200, endPoint y: 154, distance: 11.3
click at [191, 147] on button "Search" at bounding box center [201, 137] width 56 height 28
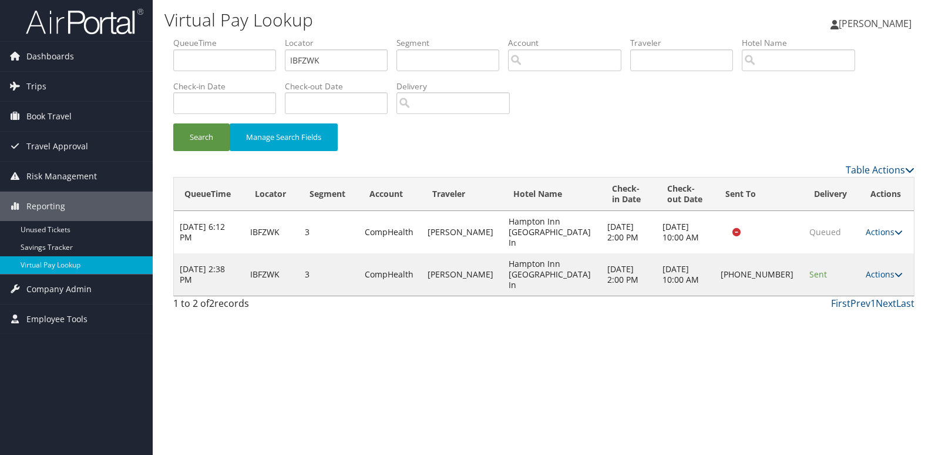
click at [870, 264] on td "Actions Resend Logs Delivery Information View Itinerary" at bounding box center [887, 274] width 54 height 42
click at [866, 268] on link "Actions" at bounding box center [884, 273] width 37 height 11
click at [866, 283] on link "Resend" at bounding box center [843, 275] width 100 height 20
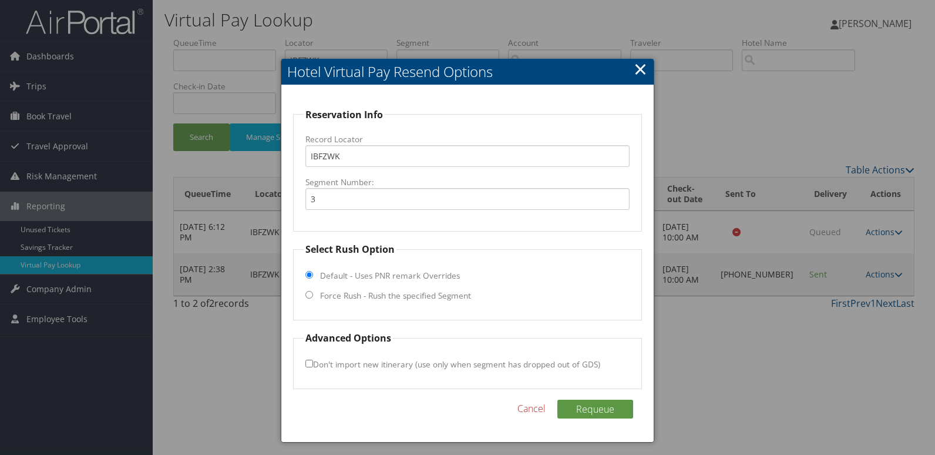
click at [363, 295] on label "Force Rush - Rush the specified Segment" at bounding box center [395, 295] width 151 height 12
click at [313, 295] on input "Force Rush - Rush the specified Segment" at bounding box center [309, 295] width 8 height 8
radio input "true"
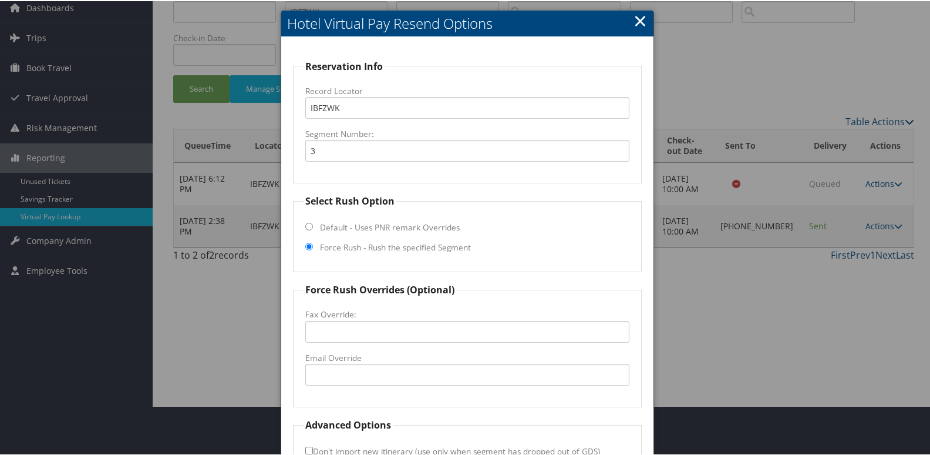
scroll to position [123, 0]
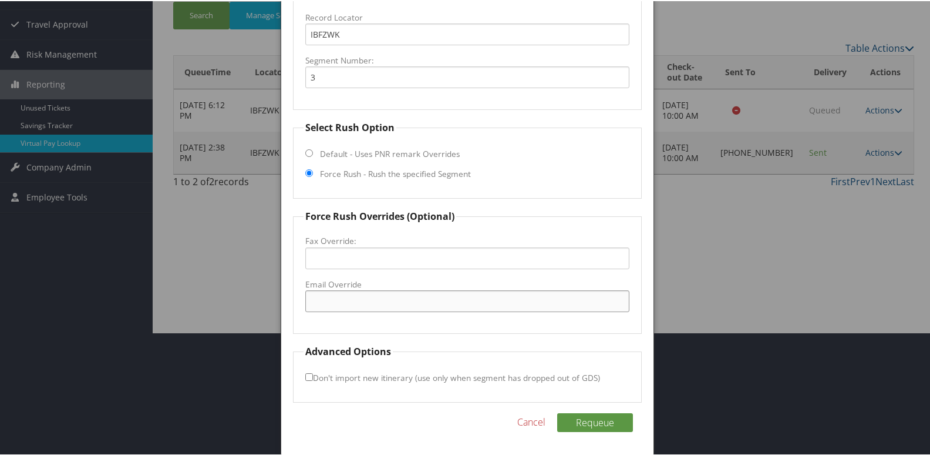
click at [366, 291] on input "Email Override" at bounding box center [467, 300] width 325 height 22
type input "frontdeskcrownpoint@gmail.com"
click at [607, 421] on button "Requeue" at bounding box center [595, 421] width 76 height 19
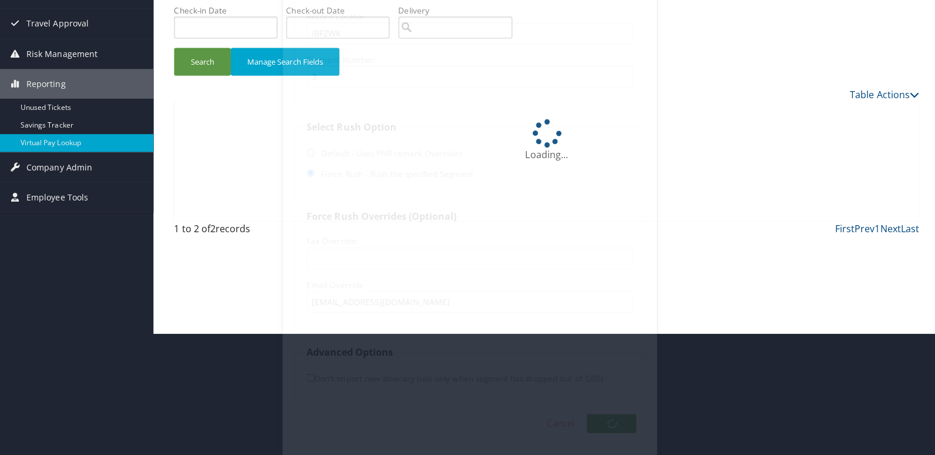
scroll to position [0, 0]
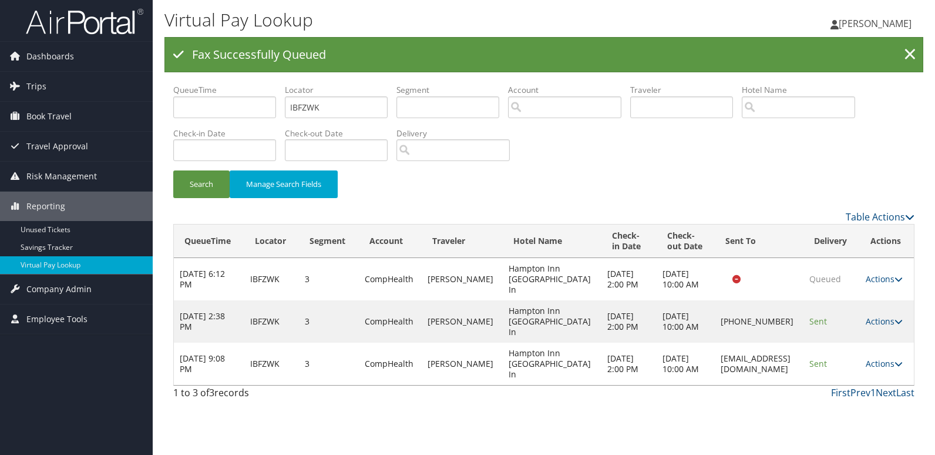
drag, startPoint x: 664, startPoint y: 368, endPoint x: 796, endPoint y: 370, distance: 132.1
click at [796, 370] on td "frontdeskcrownpoint@gmail.com" at bounding box center [759, 363] width 89 height 42
copy td "frontdeskcrownpoint@gmail.com"
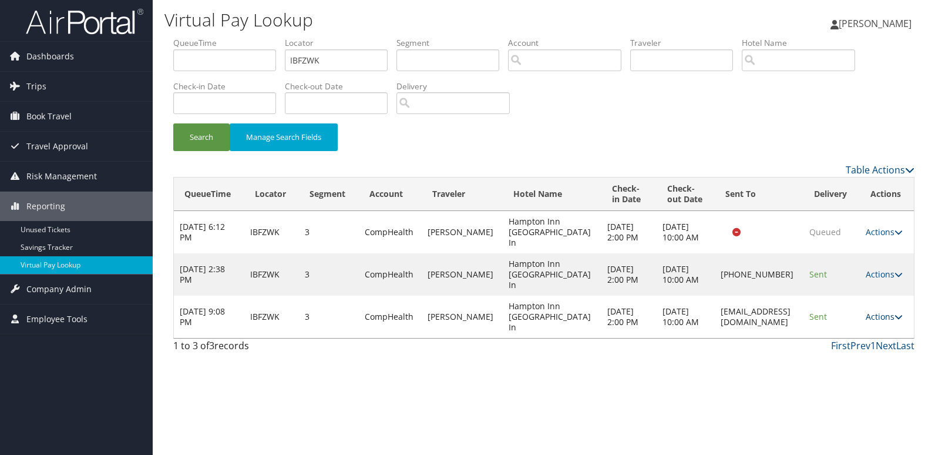
click at [883, 314] on link "Actions" at bounding box center [884, 316] width 37 height 11
click at [876, 349] on link "Logs" at bounding box center [864, 354] width 74 height 20
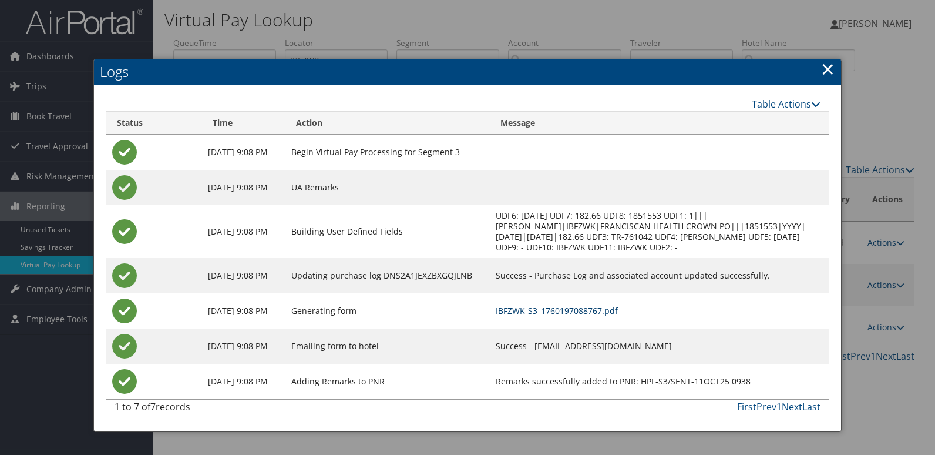
click at [618, 308] on link "IBFZWK-S3_1760197088767.pdf" at bounding box center [557, 310] width 122 height 11
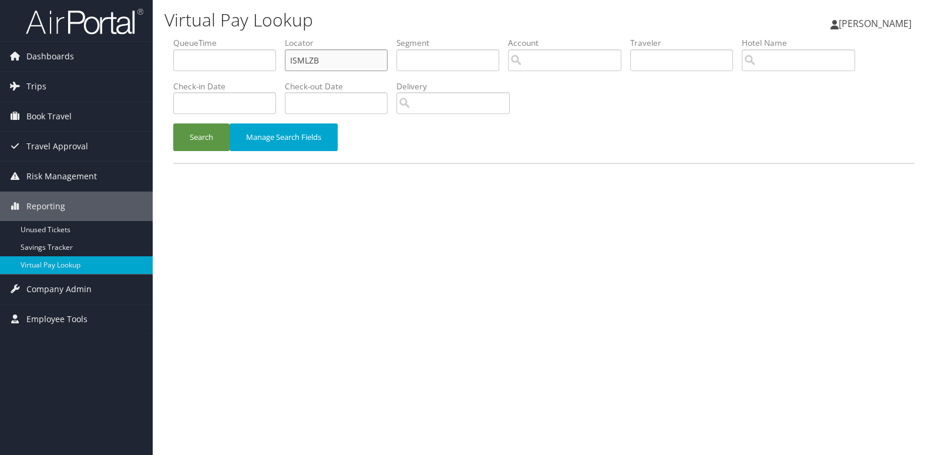
drag, startPoint x: 0, startPoint y: 0, endPoint x: 170, endPoint y: 78, distance: 186.8
click at [176, 37] on ul "QueueTime Locator ISMLZB Segment Account Traveler Hotel Name Check-in Date Chec…" at bounding box center [543, 37] width 741 height 0
paste input "YDKGEK"
type input "YDKGEK"
drag, startPoint x: 181, startPoint y: 137, endPoint x: 402, endPoint y: 68, distance: 231.6
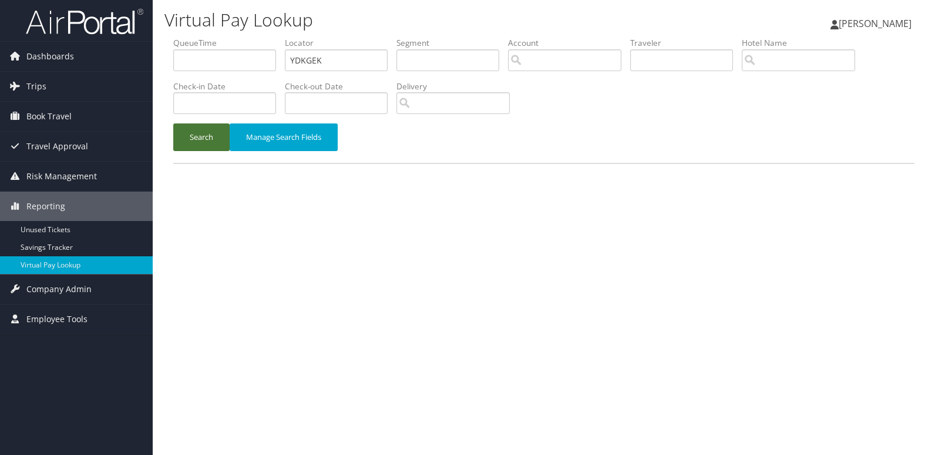
click at [183, 139] on button "Search" at bounding box center [201, 137] width 56 height 28
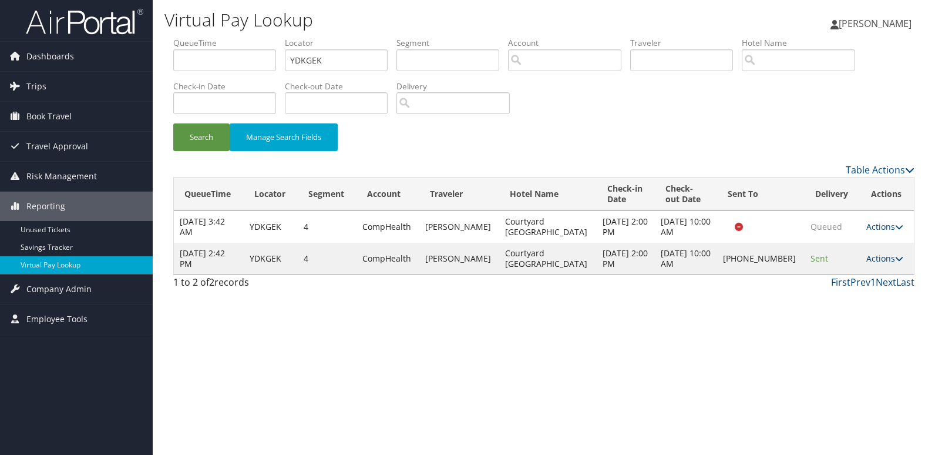
drag, startPoint x: 884, startPoint y: 259, endPoint x: 895, endPoint y: 261, distance: 11.4
click at [887, 258] on link "Actions" at bounding box center [884, 258] width 37 height 11
drag, startPoint x: 895, startPoint y: 261, endPoint x: 864, endPoint y: 296, distance: 46.6
click at [864, 296] on link "Logs" at bounding box center [843, 295] width 100 height 20
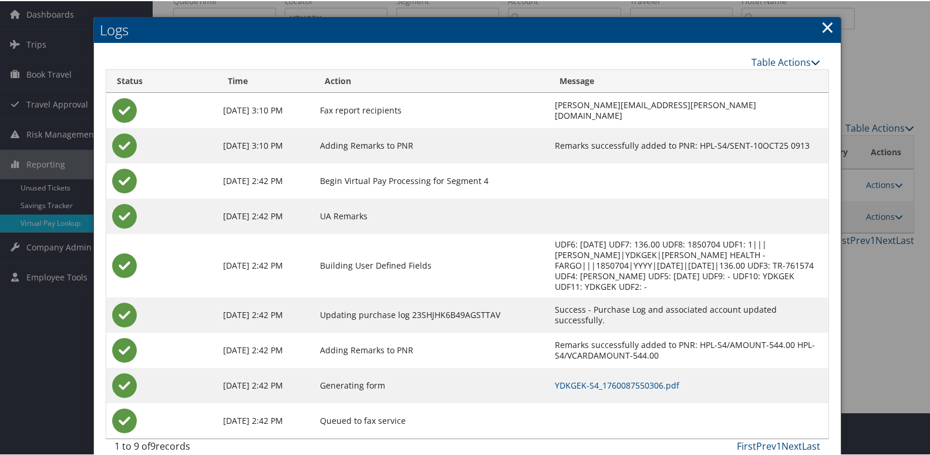
scroll to position [48, 0]
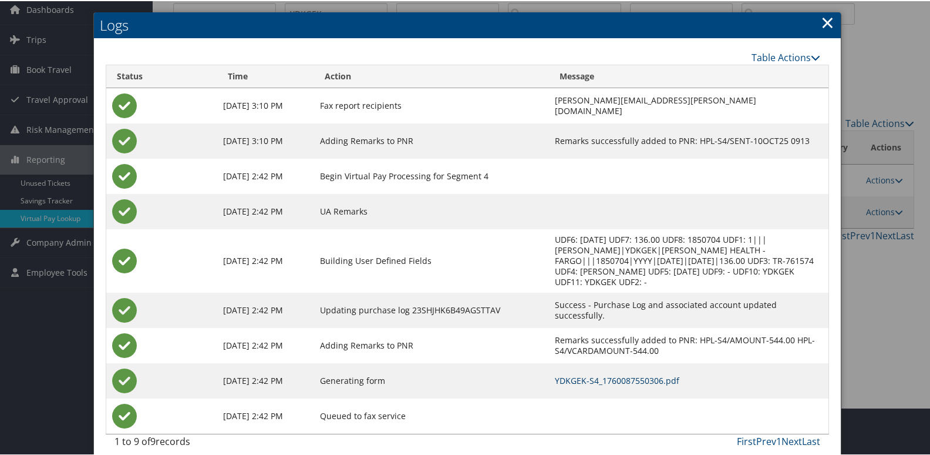
click at [635, 373] on link "YDKGEK-S4_1760087550306.pdf" at bounding box center [617, 378] width 124 height 11
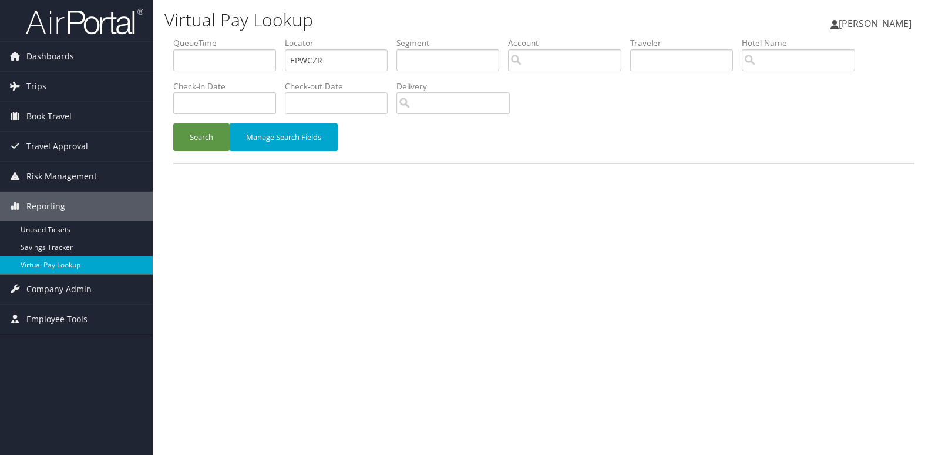
drag, startPoint x: 350, startPoint y: 75, endPoint x: 224, endPoint y: 75, distance: 125.7
click at [224, 37] on ul "QueueTime Locator EPWCZR Segment Account Traveler Hotel Name Check-in Date Chec…" at bounding box center [543, 37] width 741 height 0
drag, startPoint x: 224, startPoint y: 75, endPoint x: 349, endPoint y: 66, distance: 125.4
click at [349, 66] on input "EPWCZR" at bounding box center [336, 60] width 103 height 22
drag, startPoint x: 352, startPoint y: 60, endPoint x: 228, endPoint y: 66, distance: 123.4
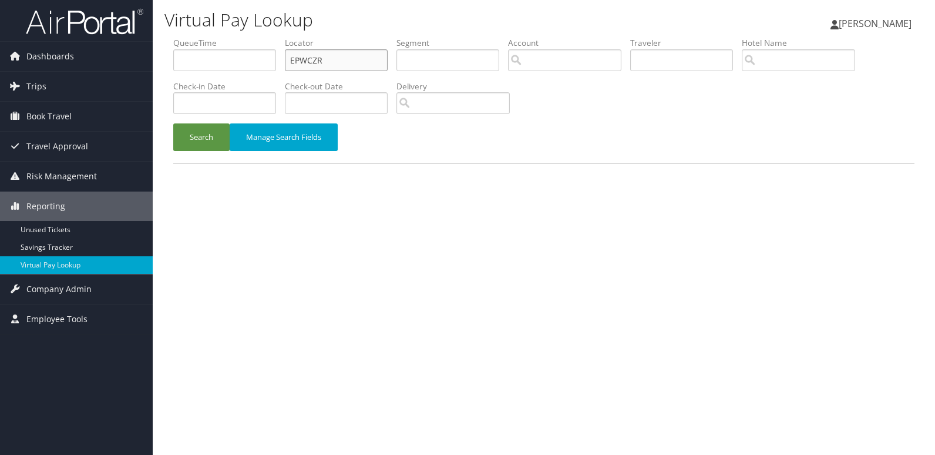
click at [231, 37] on ul "QueueTime Locator EPWCZR Segment Account Traveler Hotel Name Check-in Date Chec…" at bounding box center [543, 37] width 741 height 0
paste input "WYVQWD"
type input "WYVQWD"
click at [204, 134] on button "Search" at bounding box center [201, 137] width 56 height 28
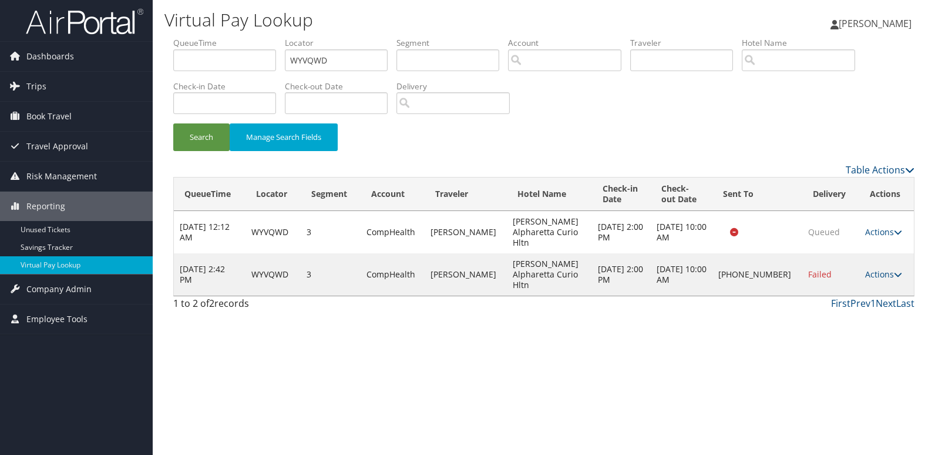
click at [878, 253] on td "Actions Resend Logs Delivery Information View Itinerary" at bounding box center [886, 274] width 55 height 42
click at [874, 268] on link "Actions" at bounding box center [883, 273] width 37 height 11
click at [844, 298] on link "Logs" at bounding box center [844, 295] width 100 height 20
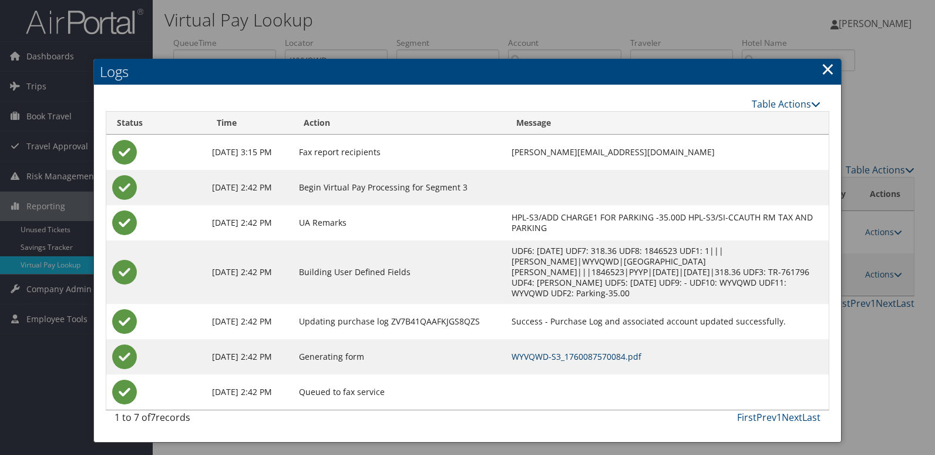
click at [627, 351] on link "WYVQWD-S3_1760087570084.pdf" at bounding box center [576, 356] width 130 height 11
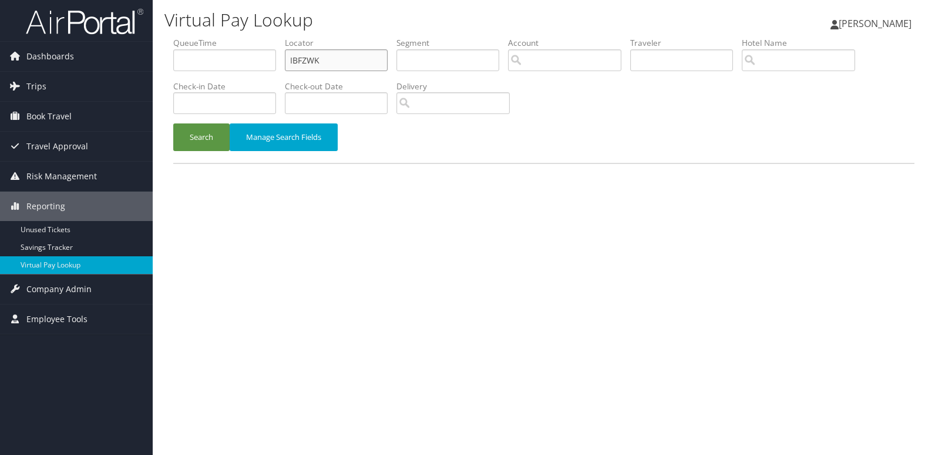
drag, startPoint x: 349, startPoint y: 60, endPoint x: 240, endPoint y: 67, distance: 109.4
click at [241, 37] on ul "QueueTime Locator IBFZWK Segment Account Traveler Hotel Name Check-in Date Chec…" at bounding box center [543, 37] width 741 height 0
paste input "OVRCGZ"
type input "OVRCGZ"
click at [208, 138] on button "Search" at bounding box center [201, 137] width 56 height 28
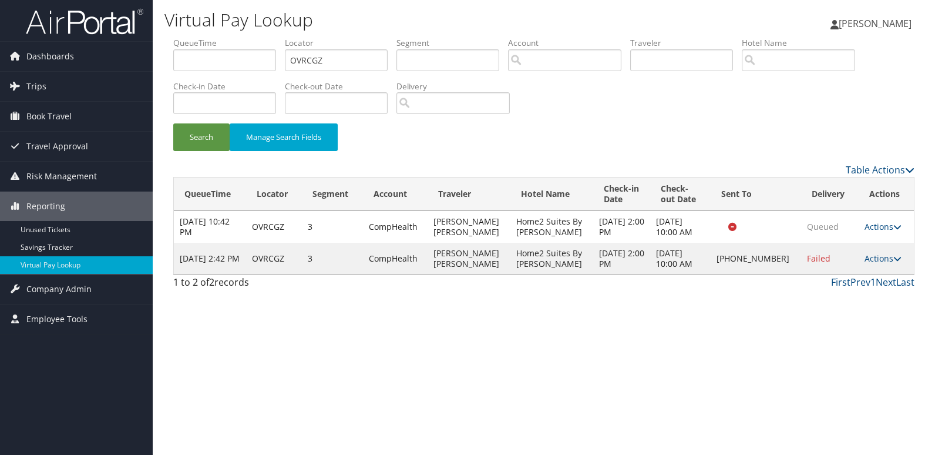
drag, startPoint x: 882, startPoint y: 258, endPoint x: 875, endPoint y: 291, distance: 33.6
click at [884, 258] on link "Actions" at bounding box center [882, 258] width 37 height 11
click at [855, 294] on link "Logs" at bounding box center [842, 295] width 100 height 20
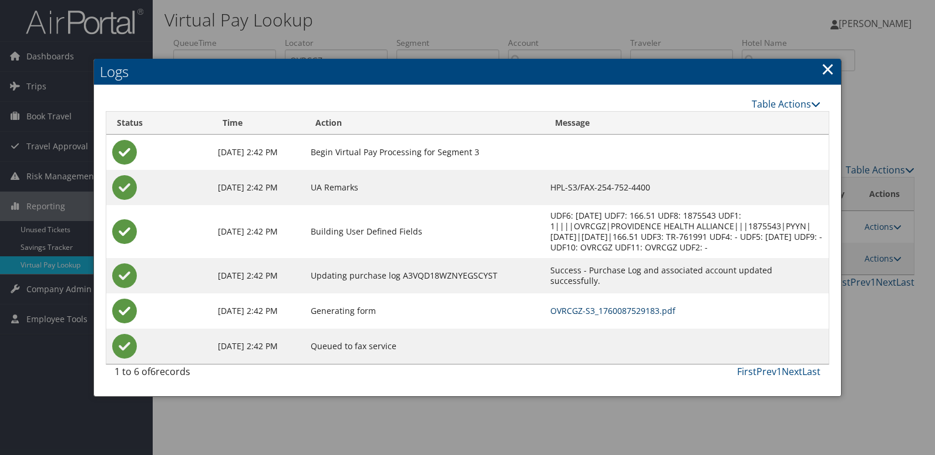
click at [628, 312] on link "OVRCGZ-S3_1760087529183.pdf" at bounding box center [612, 310] width 125 height 11
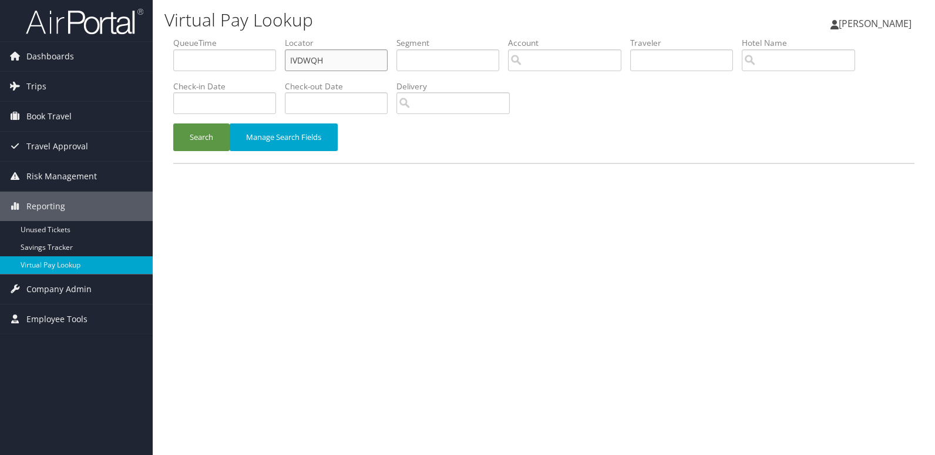
drag, startPoint x: 346, startPoint y: 66, endPoint x: 213, endPoint y: 92, distance: 135.1
click at [235, 37] on ul "QueueTime Locator IVDWQH Segment Account Traveler Hotel Name Check-in Date Chec…" at bounding box center [543, 37] width 741 height 0
paste input "OCGADM"
type input "OCGADM"
drag, startPoint x: 201, startPoint y: 143, endPoint x: 661, endPoint y: 11, distance: 477.8
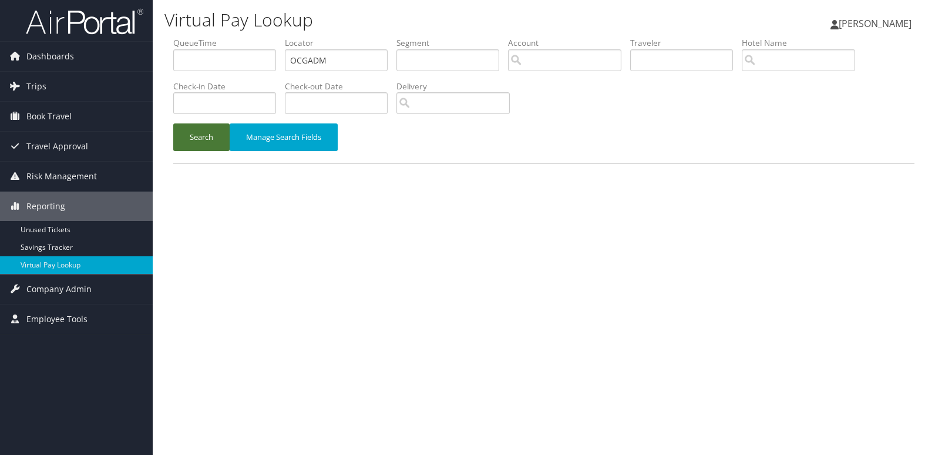
click at [201, 144] on button "Search" at bounding box center [201, 137] width 56 height 28
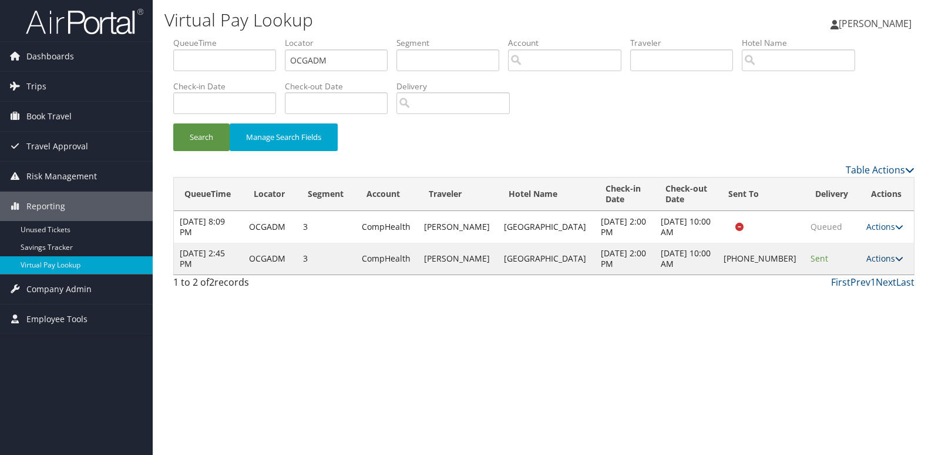
click at [895, 258] on icon at bounding box center [899, 258] width 8 height 8
click at [841, 295] on link "Logs" at bounding box center [843, 295] width 100 height 20
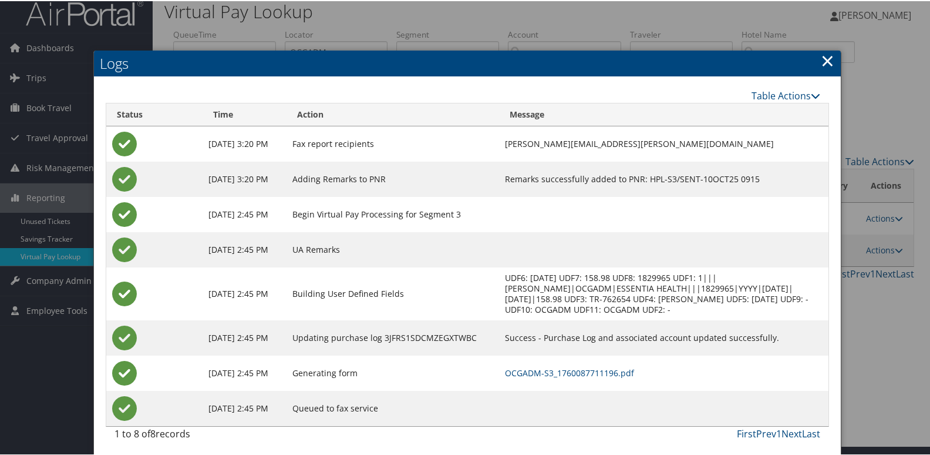
scroll to position [12, 0]
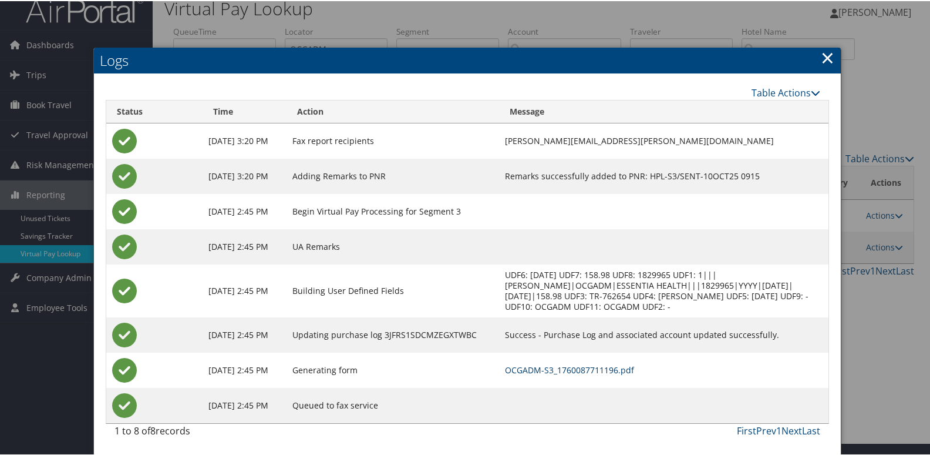
click at [597, 363] on link "OCGADM-S3_1760087711196.pdf" at bounding box center [569, 368] width 129 height 11
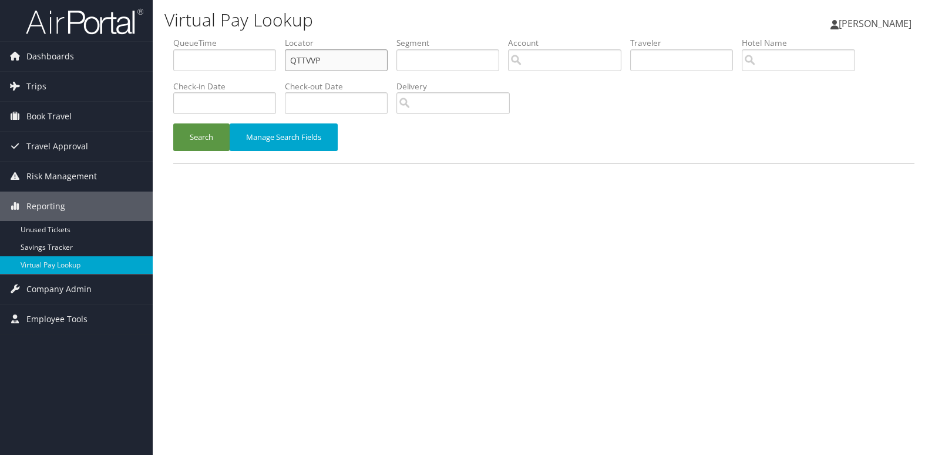
drag, startPoint x: 193, startPoint y: 75, endPoint x: 167, endPoint y: 79, distance: 26.2
click at [177, 37] on ul "QueueTime Locator QTTVVP Segment Account Traveler Hotel Name Check-in Date Chec…" at bounding box center [543, 37] width 741 height 0
drag, startPoint x: 353, startPoint y: 58, endPoint x: 249, endPoint y: 69, distance: 104.6
click at [255, 37] on ul "QueueTime Locator QTTVVP Segment Account Traveler Hotel Name Check-in Date Chec…" at bounding box center [543, 37] width 741 height 0
paste input "DSLKSJ"
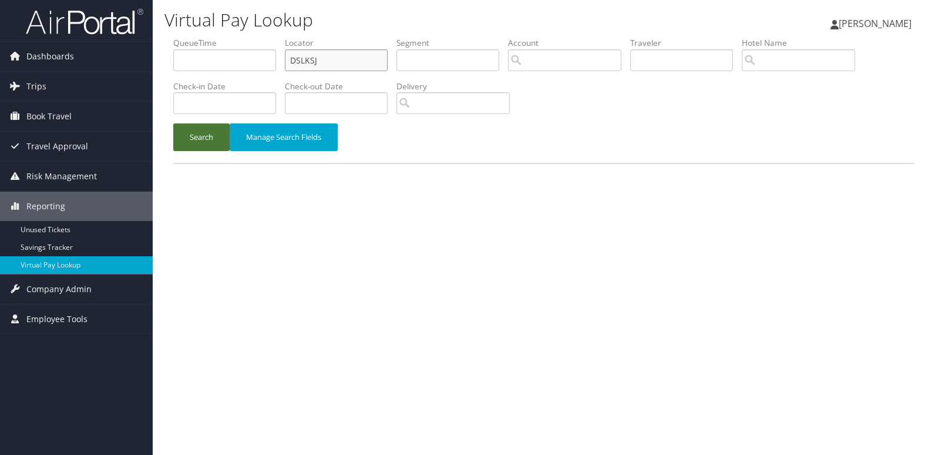
type input "DSLKSJ"
drag, startPoint x: 208, startPoint y: 139, endPoint x: 338, endPoint y: 142, distance: 129.8
click at [214, 139] on button "Search" at bounding box center [201, 137] width 56 height 28
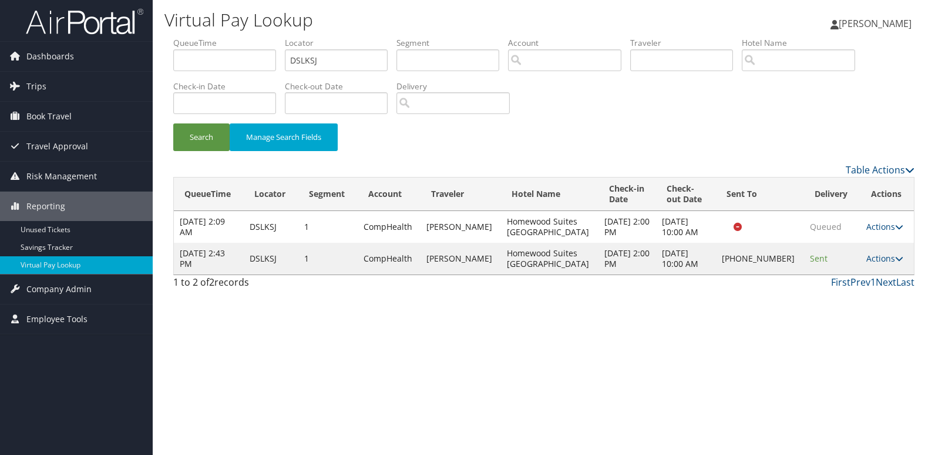
drag, startPoint x: 873, startPoint y: 256, endPoint x: 886, endPoint y: 258, distance: 13.1
click at [880, 257] on link "Actions" at bounding box center [884, 258] width 37 height 11
drag, startPoint x: 886, startPoint y: 258, endPoint x: 827, endPoint y: 294, distance: 68.5
click at [827, 294] on link "Logs" at bounding box center [843, 295] width 100 height 20
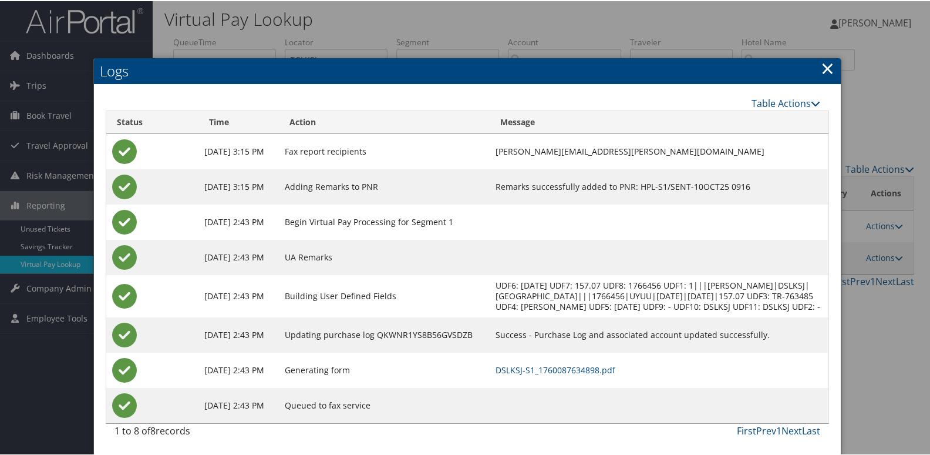
scroll to position [12, 0]
click at [590, 371] on link "DSLKSJ-S1_1760087634898.pdf" at bounding box center [556, 368] width 120 height 11
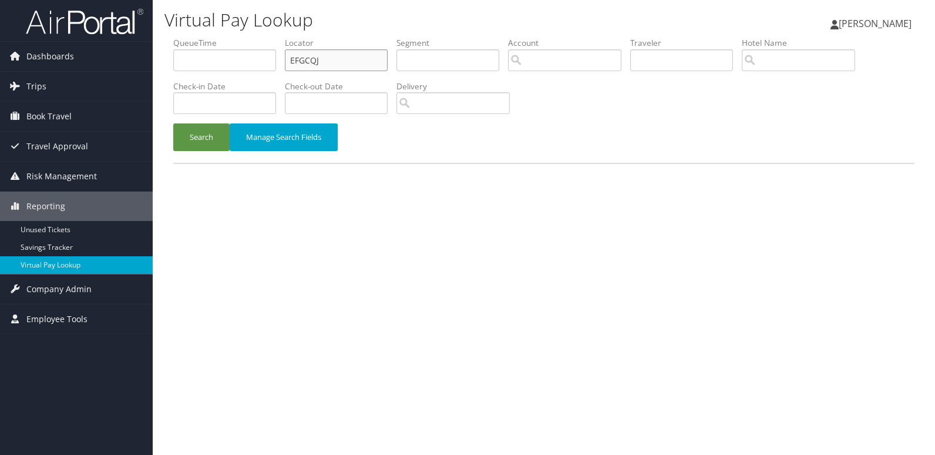
click at [202, 37] on ul "QueueTime Locator EFGCQJ Segment Account Traveler Hotel Name Check-in Date Chec…" at bounding box center [543, 37] width 741 height 0
paste input "KEASCM"
type input "KEASCM"
click at [193, 135] on button "Search" at bounding box center [201, 137] width 56 height 28
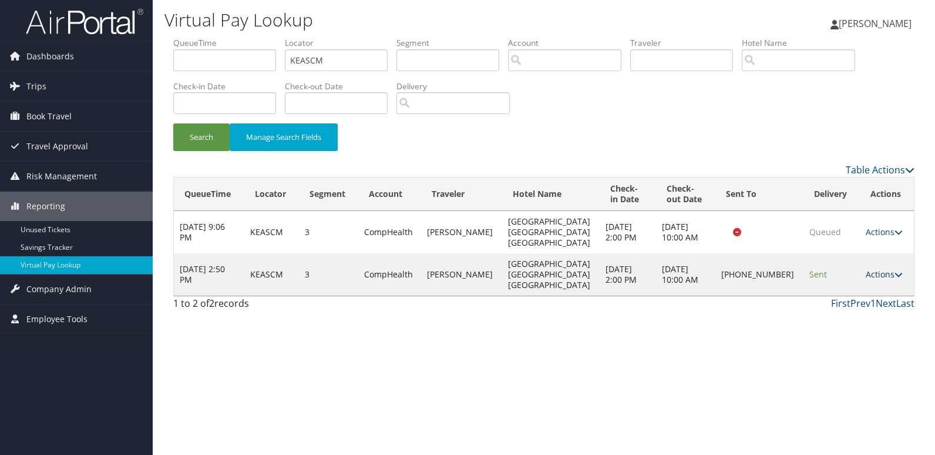
click at [879, 268] on link "Actions" at bounding box center [884, 273] width 37 height 11
click at [851, 291] on link "Logs" at bounding box center [843, 295] width 100 height 20
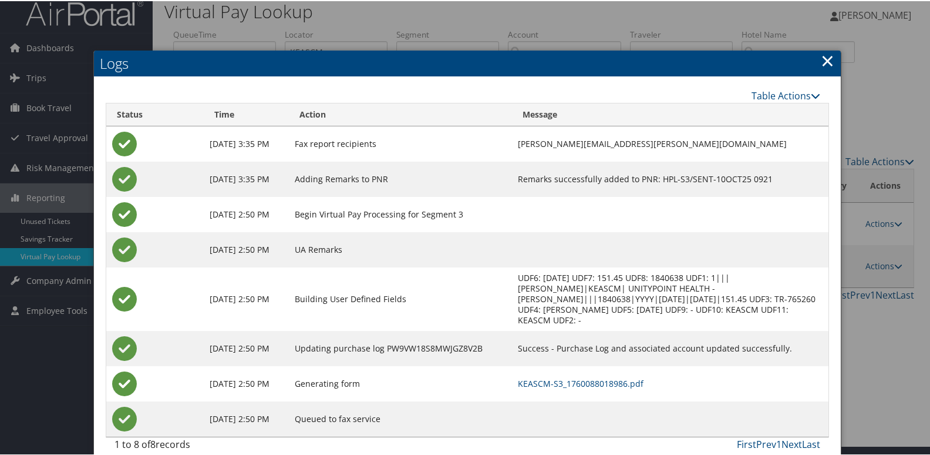
scroll to position [12, 0]
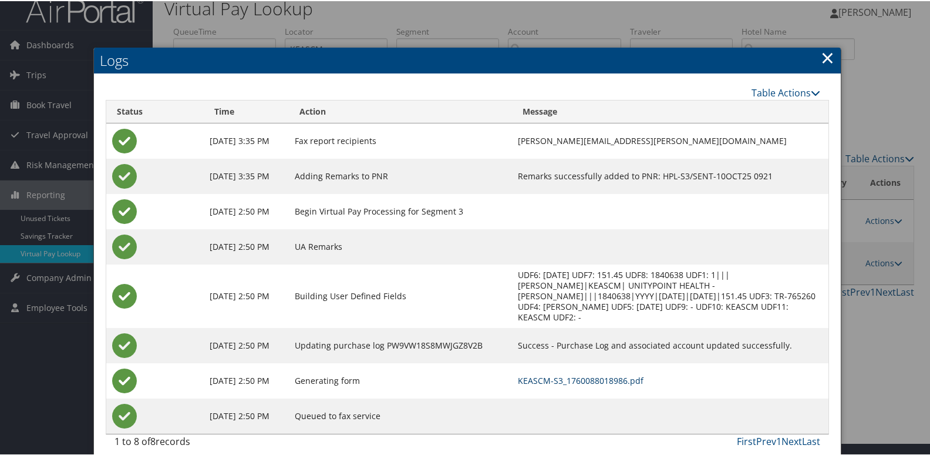
drag, startPoint x: 623, startPoint y: 367, endPoint x: 187, endPoint y: 113, distance: 504.7
click at [622, 373] on link "KEASCM-S3_1760088018986.pdf" at bounding box center [581, 378] width 126 height 11
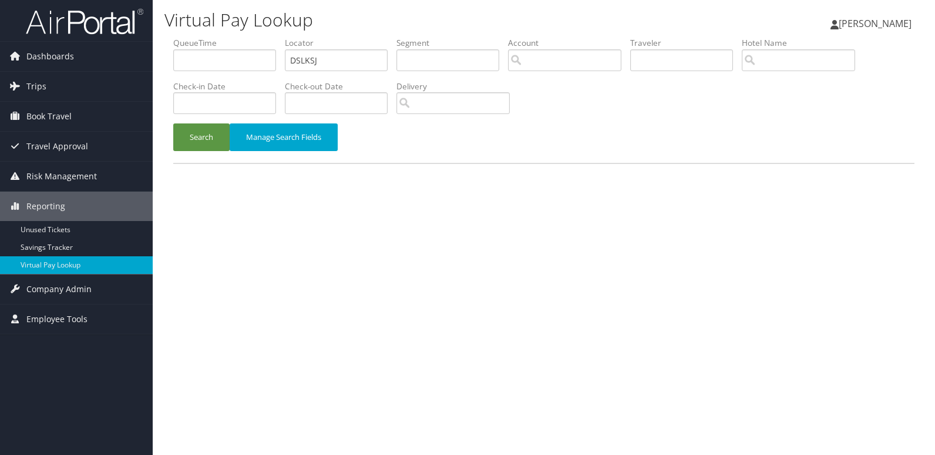
click at [200, 120] on li "Check-in Date" at bounding box center [229, 101] width 112 height 43
click at [198, 135] on button "Search" at bounding box center [201, 137] width 56 height 28
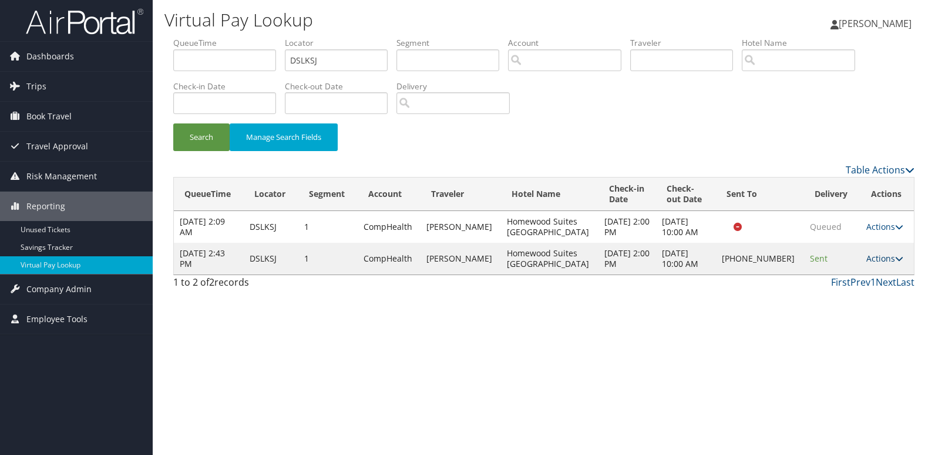
click at [873, 259] on link "Actions" at bounding box center [884, 258] width 37 height 11
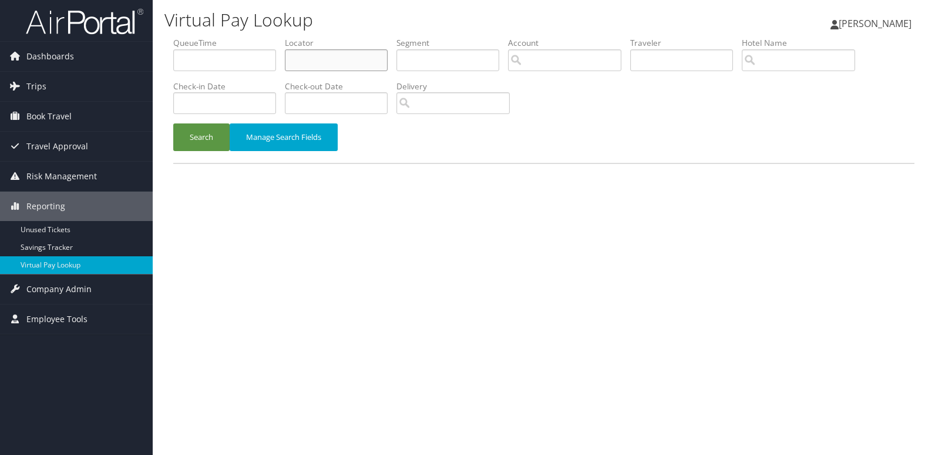
click at [329, 57] on input "text" at bounding box center [336, 60] width 103 height 22
paste input "DSLKSJ"
type input "DSLKSJ"
click at [175, 144] on button "Search" at bounding box center [201, 137] width 56 height 28
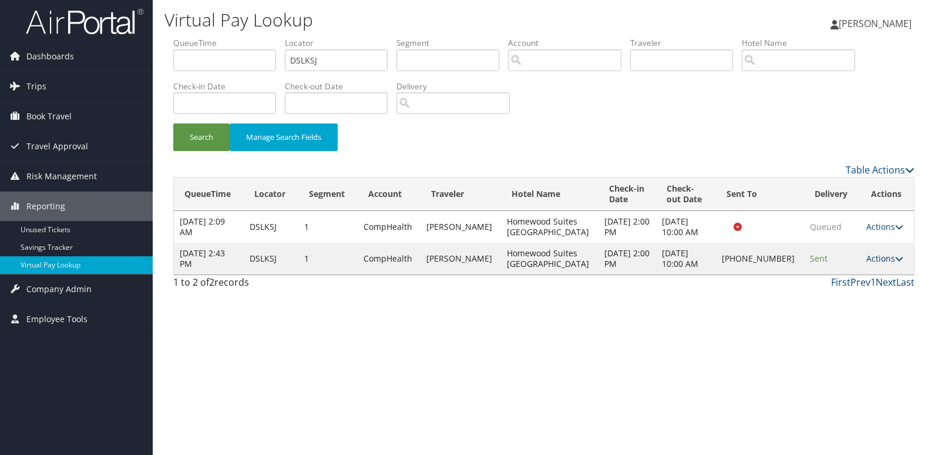
click at [880, 256] on link "Actions" at bounding box center [884, 258] width 37 height 11
click at [848, 278] on link "Resend" at bounding box center [843, 275] width 100 height 20
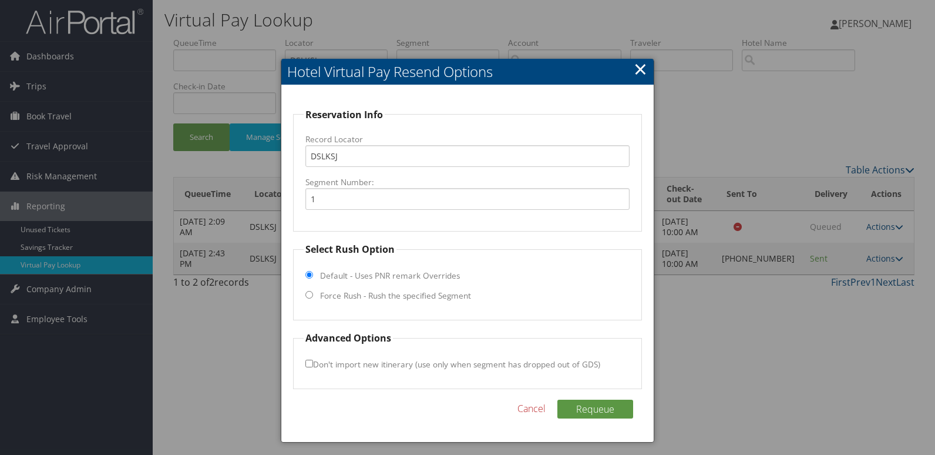
click at [361, 300] on label "Force Rush - Rush the specified Segment" at bounding box center [395, 295] width 151 height 12
click at [313, 298] on input "Force Rush - Rush the specified Segment" at bounding box center [309, 295] width 8 height 8
radio input "true"
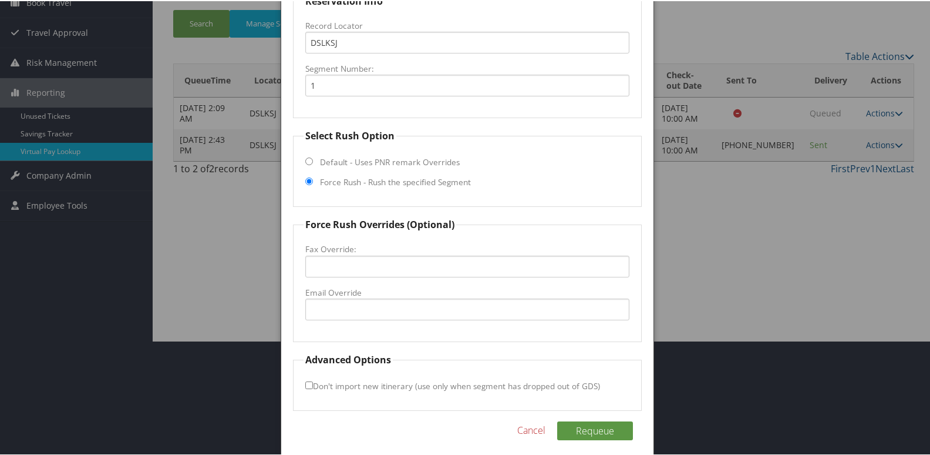
scroll to position [123, 0]
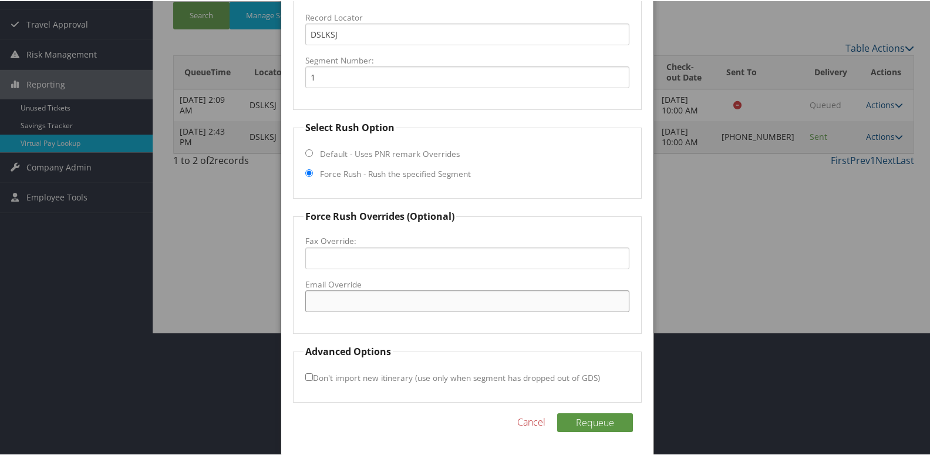
click at [363, 308] on input "Email Override" at bounding box center [467, 300] width 325 height 22
click at [347, 293] on input "Email Override" at bounding box center [467, 300] width 325 height 22
paste input "Homewood Suites Fayetteville"
click at [314, 302] on input "Homewood Suites Fayetteville" at bounding box center [467, 300] width 325 height 22
click at [356, 299] on input "homewood Suites Fayetteville" at bounding box center [467, 300] width 325 height 22
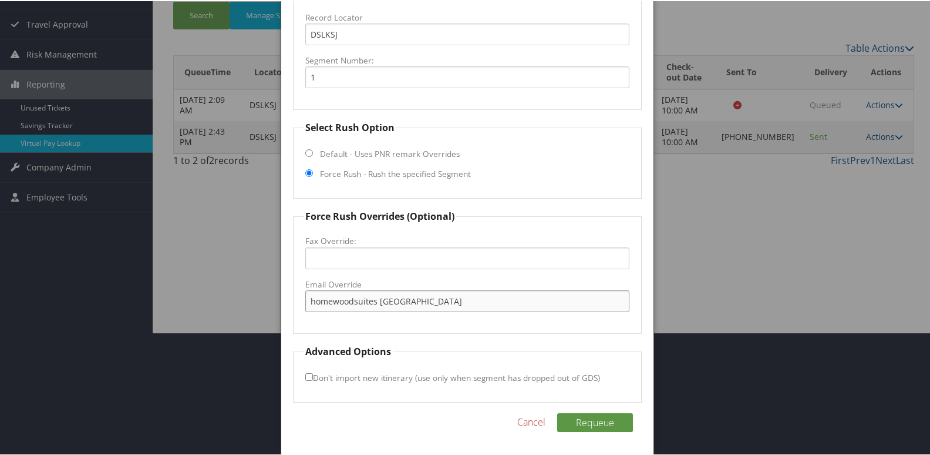
click at [382, 300] on input "homewoodsuites Fayetteville" at bounding box center [467, 300] width 325 height 22
click at [436, 298] on input "homewoodsuitesfayetteville" at bounding box center [467, 300] width 325 height 22
type input "homewoodsuitesfayetteville@gmail.com"
click at [376, 325] on fieldset "Force Rush Overrides (Optional) Fax Override: Email Override homewoodsuitesfaye…" at bounding box center [467, 270] width 349 height 124
click at [601, 425] on button "Requeue" at bounding box center [595, 421] width 76 height 19
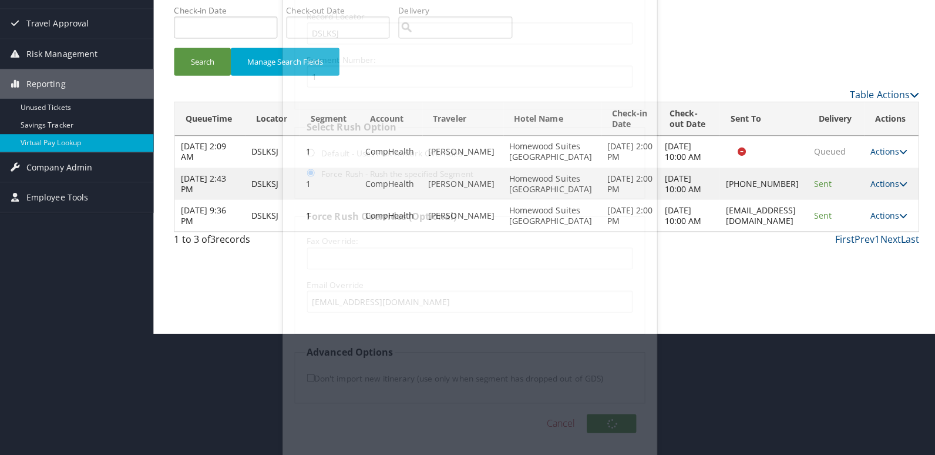
scroll to position [0, 0]
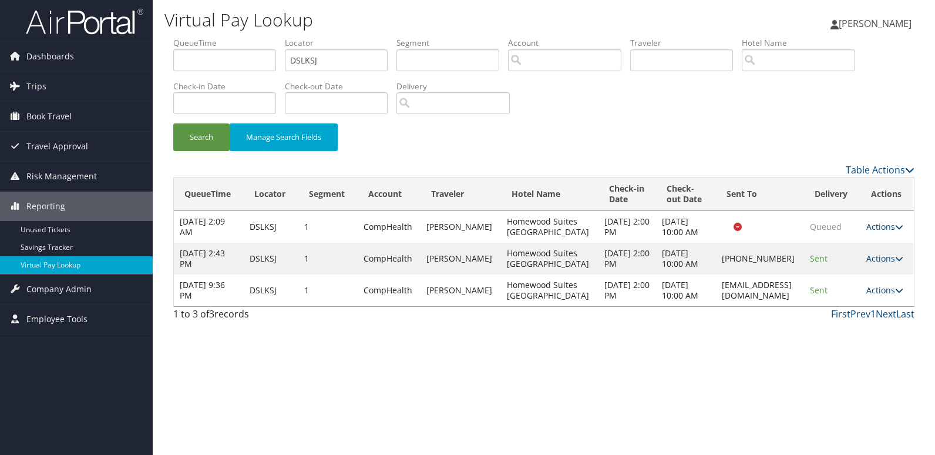
click at [877, 295] on link "Actions" at bounding box center [884, 289] width 37 height 11
click at [874, 358] on link "Logs" at bounding box center [866, 364] width 74 height 20
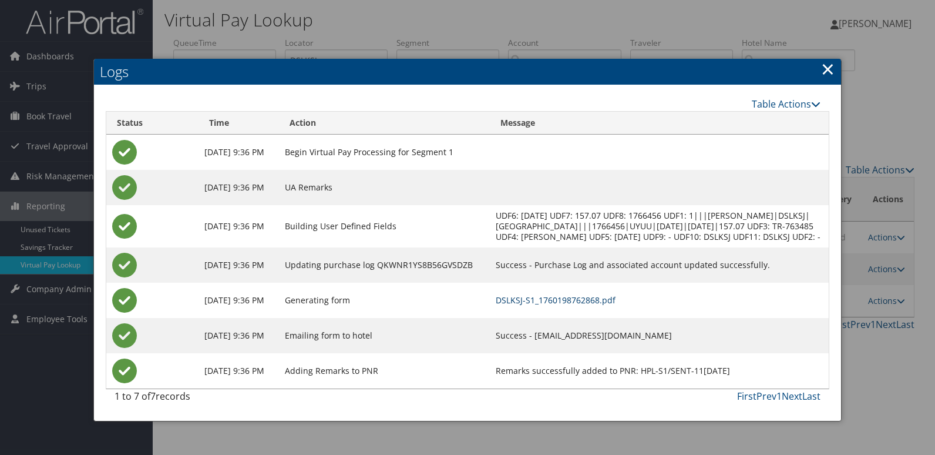
click at [610, 305] on link "DSLKSJ-S1_1760198762868.pdf" at bounding box center [556, 299] width 120 height 11
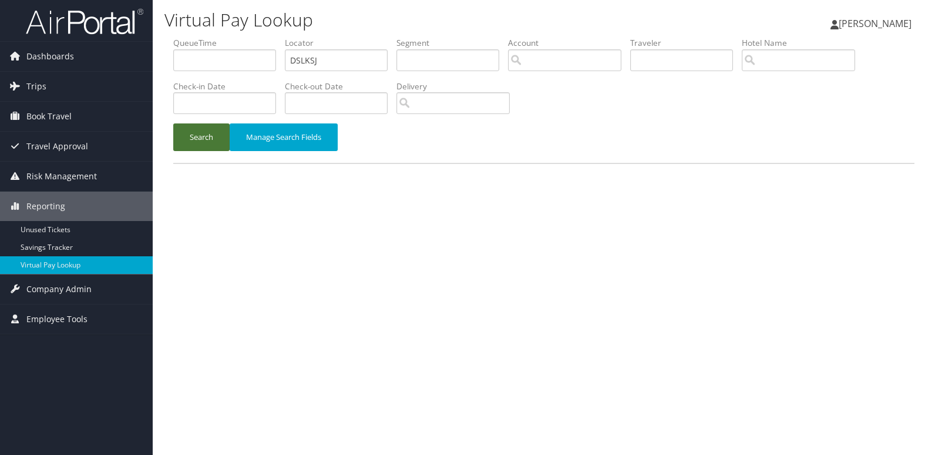
click at [194, 144] on button "Search" at bounding box center [201, 137] width 56 height 28
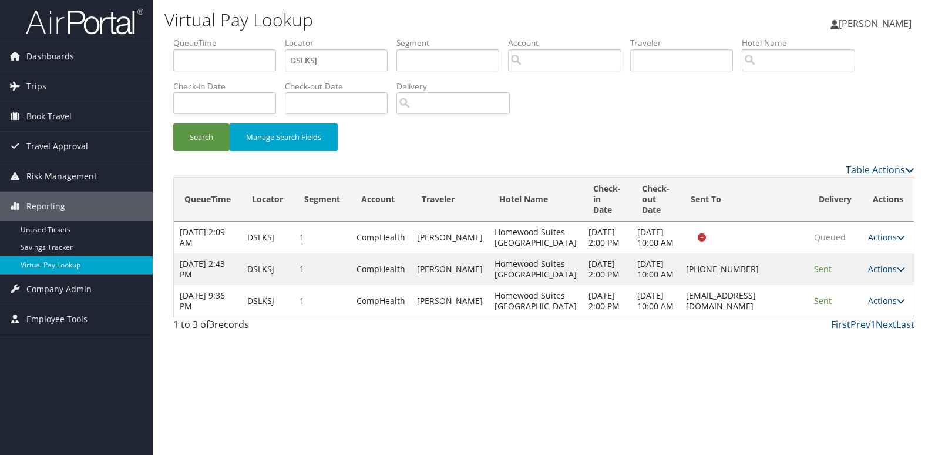
drag, startPoint x: 659, startPoint y: 336, endPoint x: 798, endPoint y: 336, distance: 139.2
click at [798, 317] on td "[EMAIL_ADDRESS][DOMAIN_NAME]" at bounding box center [744, 301] width 128 height 32
copy td "[EMAIL_ADDRESS][DOMAIN_NAME]"
click at [798, 317] on td "homewoodsuitesfayetteville@gmail.com" at bounding box center [744, 301] width 128 height 32
drag, startPoint x: 361, startPoint y: 66, endPoint x: 257, endPoint y: 95, distance: 107.8
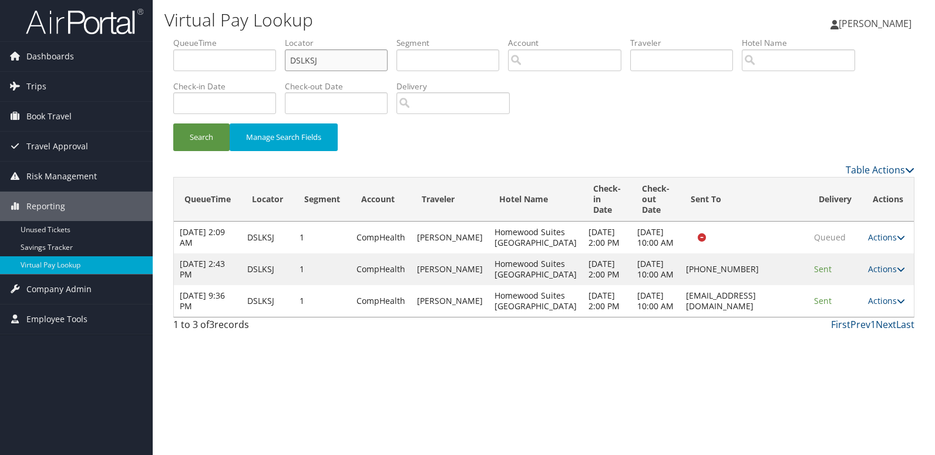
click at [265, 37] on ul "QueueTime Locator DSLKSJ Segment Account Traveler Hotel Name Check-in Date Chec…" at bounding box center [543, 37] width 741 height 0
paste input "CIXOKT"
type input "CIXOKT"
drag, startPoint x: 204, startPoint y: 132, endPoint x: 612, endPoint y: 70, distance: 412.7
click at [211, 134] on button "Search" at bounding box center [201, 137] width 56 height 28
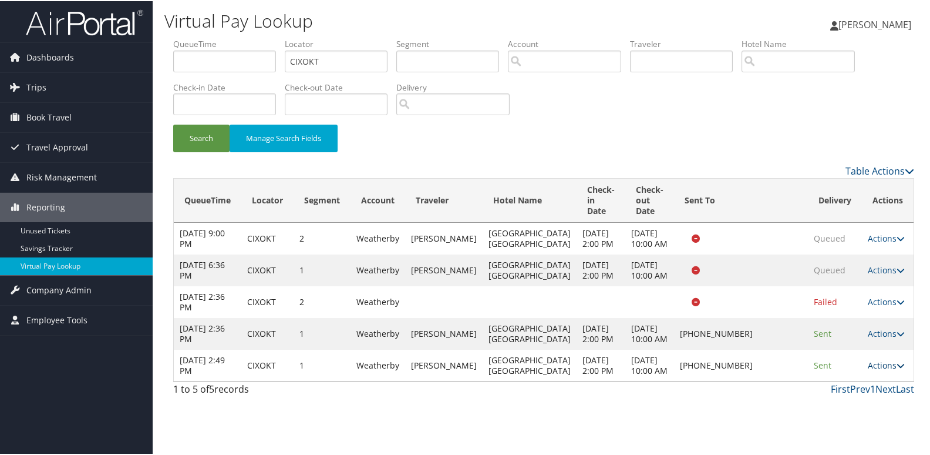
click at [878, 369] on link "Actions" at bounding box center [886, 363] width 37 height 11
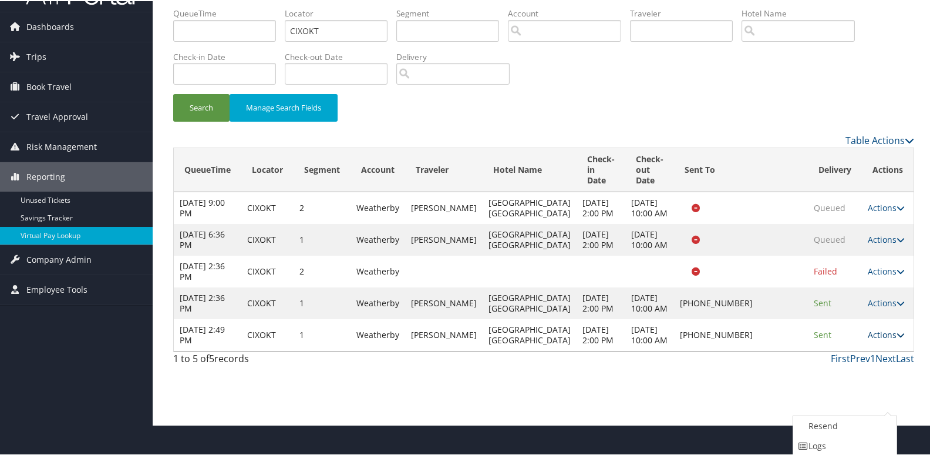
scroll to position [71, 0]
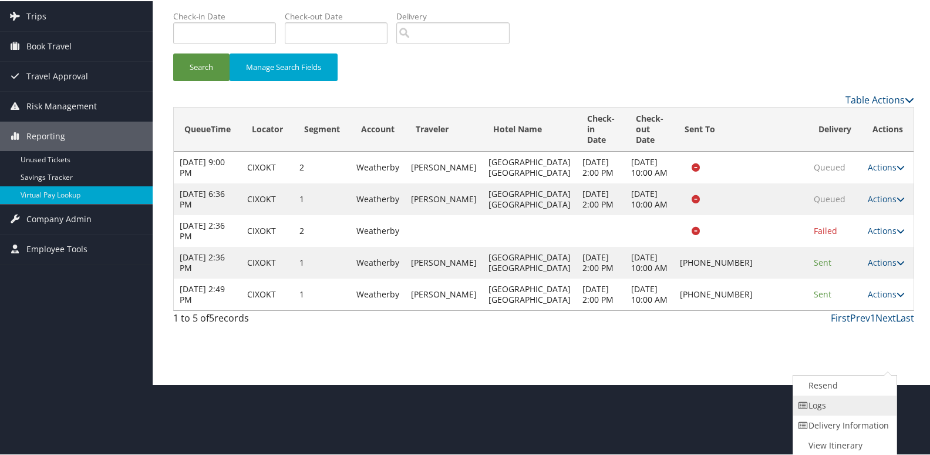
click at [830, 405] on link "Logs" at bounding box center [843, 404] width 100 height 20
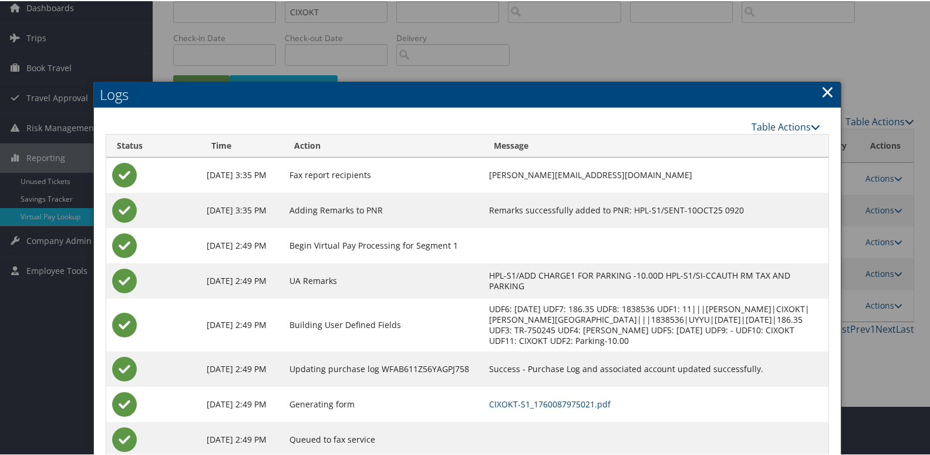
scroll to position [94, 0]
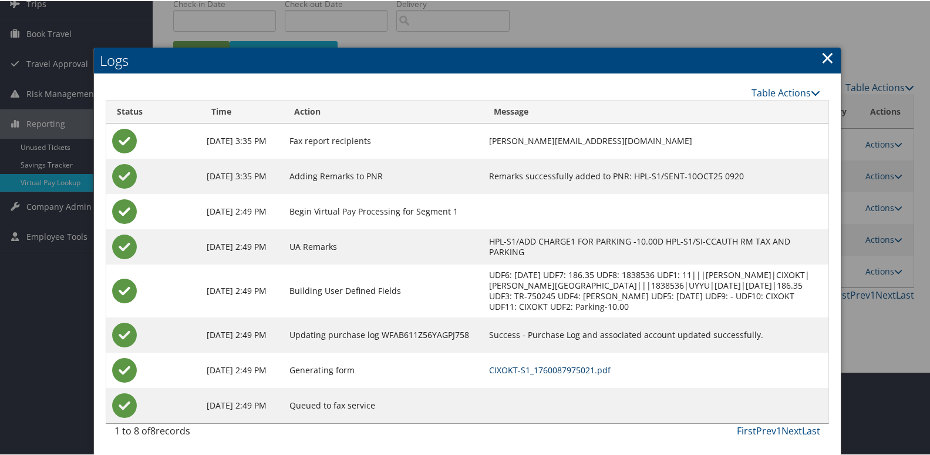
click at [611, 363] on link "CIXOKT-S1_1760087975021.pdf" at bounding box center [550, 368] width 122 height 11
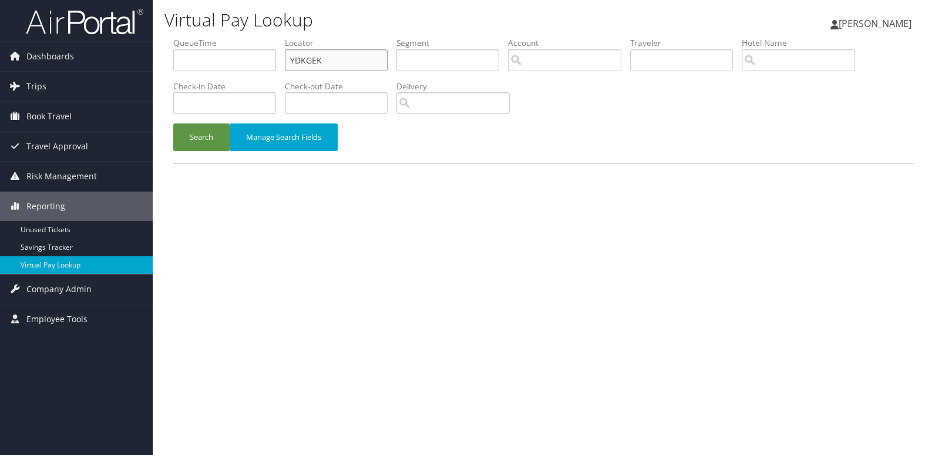
click at [265, 37] on ul "QueueTime Locator YDKGEK Segment Account Traveler Hotel Name Check-in Date Chec…" at bounding box center [543, 37] width 741 height 0
paste input "GNYXHX"
type input "GNYXHX"
drag, startPoint x: 201, startPoint y: 140, endPoint x: 447, endPoint y: 20, distance: 274.2
click at [206, 140] on button "Search" at bounding box center [201, 137] width 56 height 28
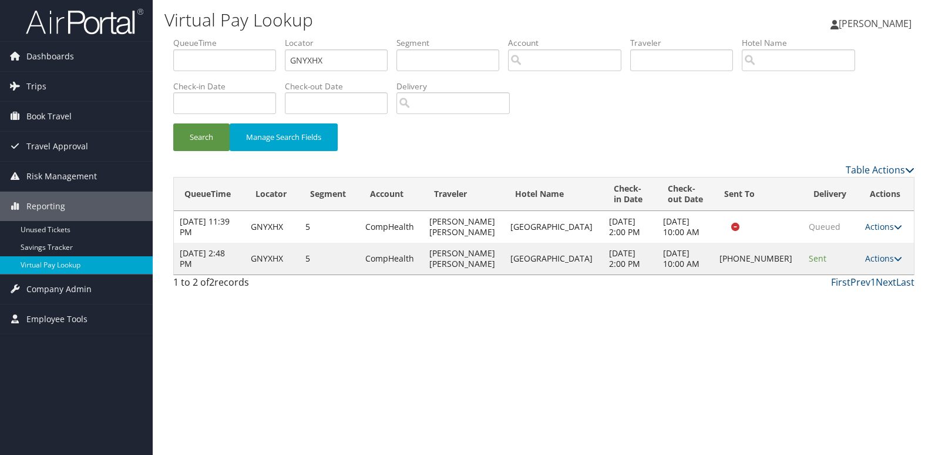
click at [834, 375] on div "Virtual Pay Lookup [PERSON_NAME] [PERSON_NAME] My Settings Travel Agency Contac…" at bounding box center [544, 227] width 782 height 455
click at [876, 274] on td "Actions Resend Logs Delivery Information View Itinerary" at bounding box center [886, 259] width 55 height 32
click at [880, 264] on link "Actions" at bounding box center [883, 258] width 37 height 11
click at [845, 312] on link "Logs" at bounding box center [842, 311] width 100 height 20
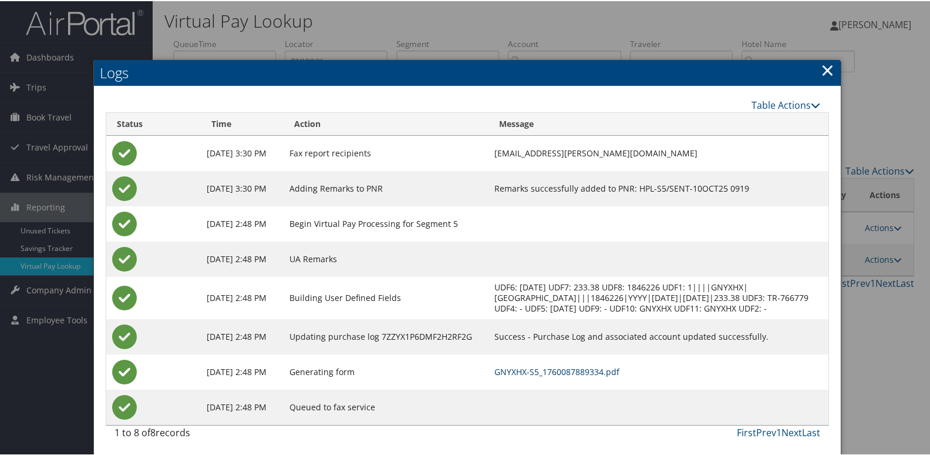
scroll to position [2, 0]
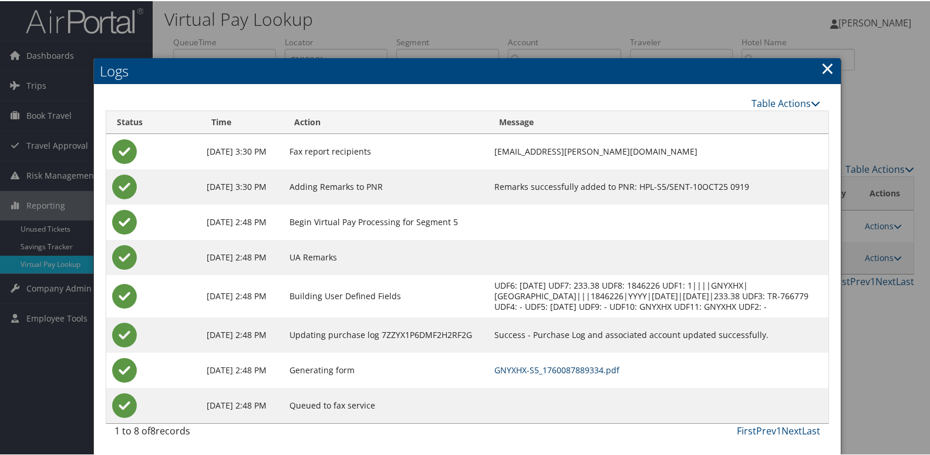
click at [620, 369] on link "GNYXHX-S5_1760087889334.pdf" at bounding box center [556, 368] width 125 height 11
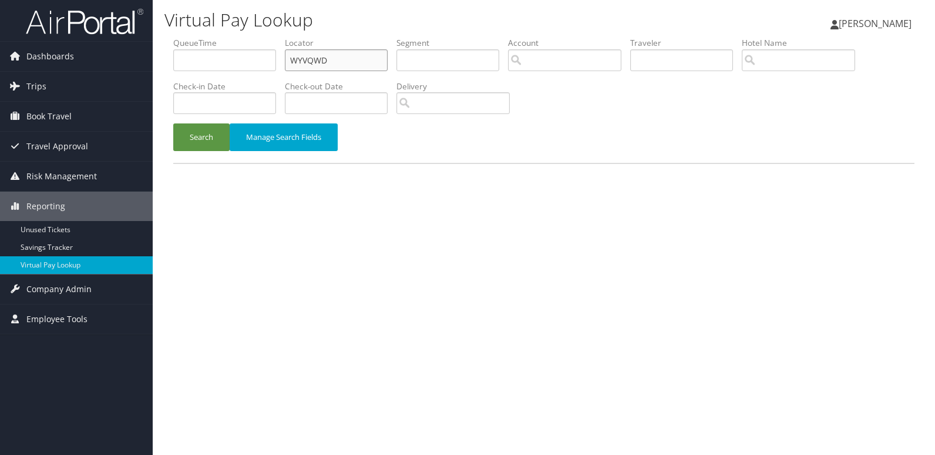
drag, startPoint x: 305, startPoint y: 59, endPoint x: 208, endPoint y: 78, distance: 98.0
click at [235, 37] on ul "QueueTime Locator WYVQWD Segment Account Traveler Hotel Name Check-in Date Chec…" at bounding box center [543, 37] width 741 height 0
paste input "AXLPLH"
type input "AXLPLH"
click at [206, 130] on button "Search" at bounding box center [201, 137] width 56 height 28
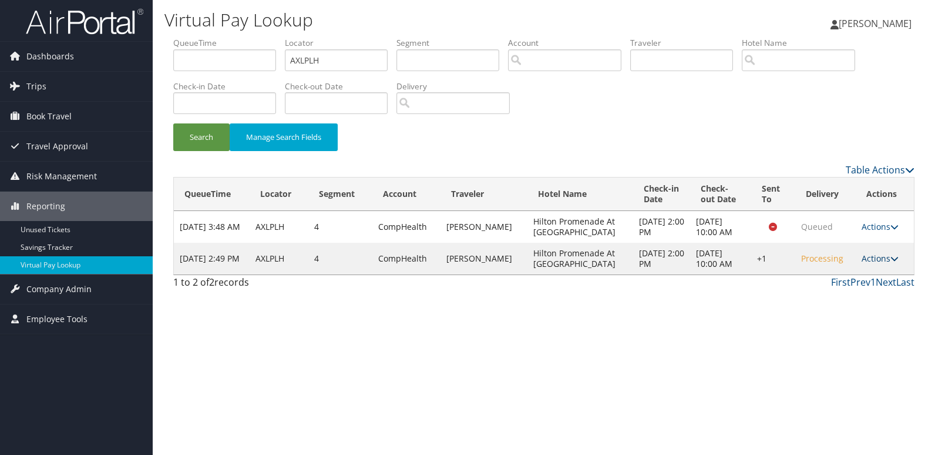
click at [884, 264] on link "Actions" at bounding box center [879, 258] width 37 height 11
click at [847, 303] on link "Logs" at bounding box center [844, 311] width 100 height 20
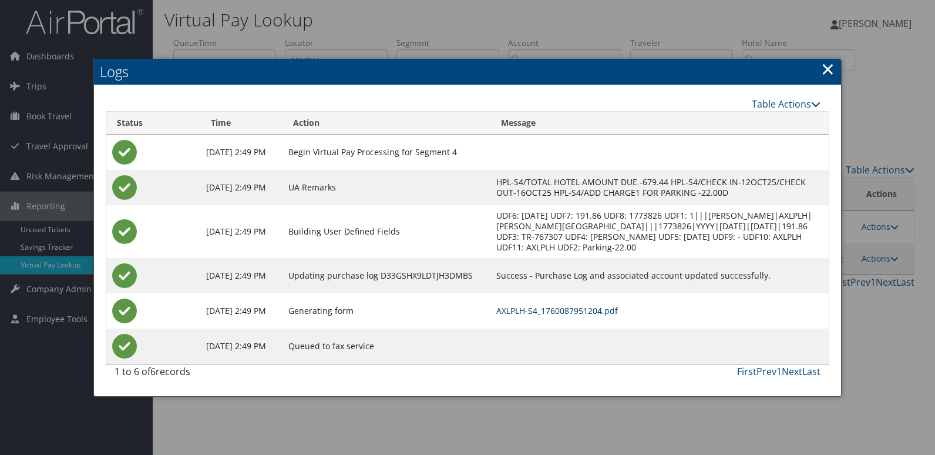
click at [610, 316] on link "AXLPLH-S4_1760087951204.pdf" at bounding box center [557, 310] width 122 height 11
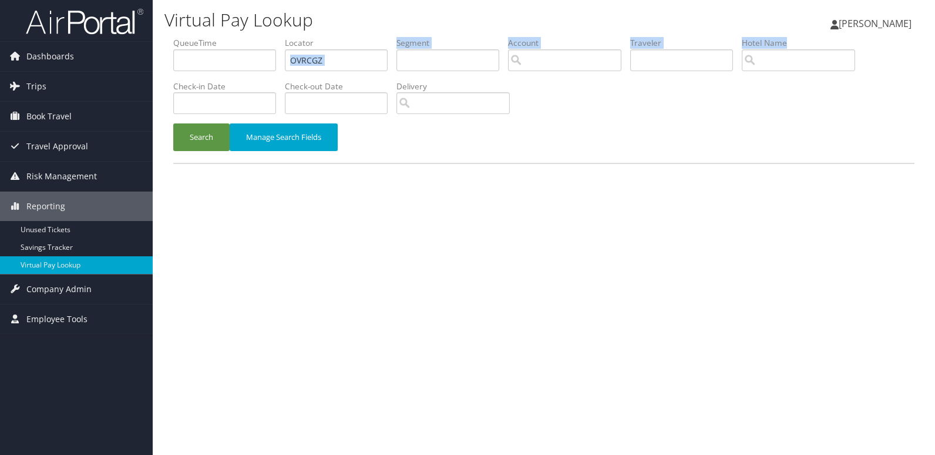
drag, startPoint x: 222, startPoint y: 92, endPoint x: 203, endPoint y: 105, distance: 23.6
click at [206, 37] on ul "QueueTime Locator OVRCGZ Segment Account Traveler Hotel Name Check-in Date Chec…" at bounding box center [543, 37] width 741 height 0
click at [334, 62] on input "OVRCGZ" at bounding box center [336, 60] width 103 height 22
drag, startPoint x: 286, startPoint y: 73, endPoint x: 258, endPoint y: 85, distance: 30.8
click at [268, 37] on ul "QueueTime Locator OVRCGZ Segment Account Traveler Hotel Name Check-in Date Chec…" at bounding box center [543, 37] width 741 height 0
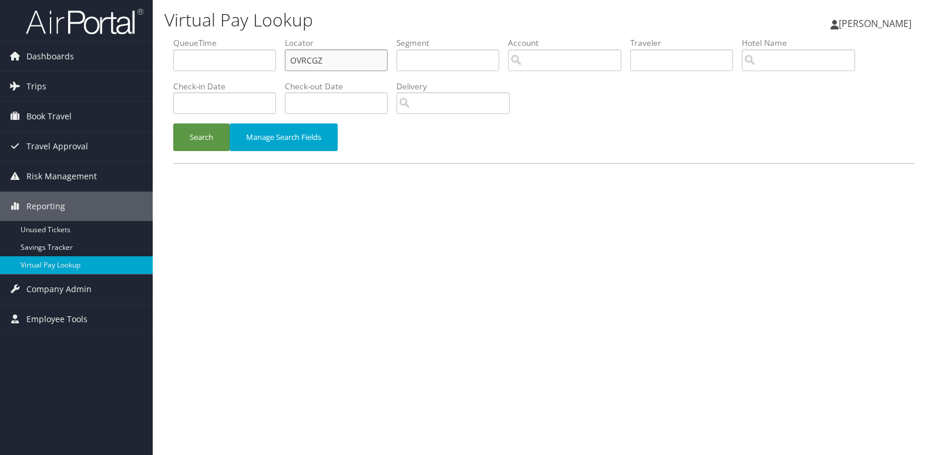
paste input "WPKJIM"
type input "WPKJIM"
drag, startPoint x: 210, startPoint y: 142, endPoint x: 698, endPoint y: 60, distance: 494.7
click at [217, 144] on button "Search" at bounding box center [201, 137] width 56 height 28
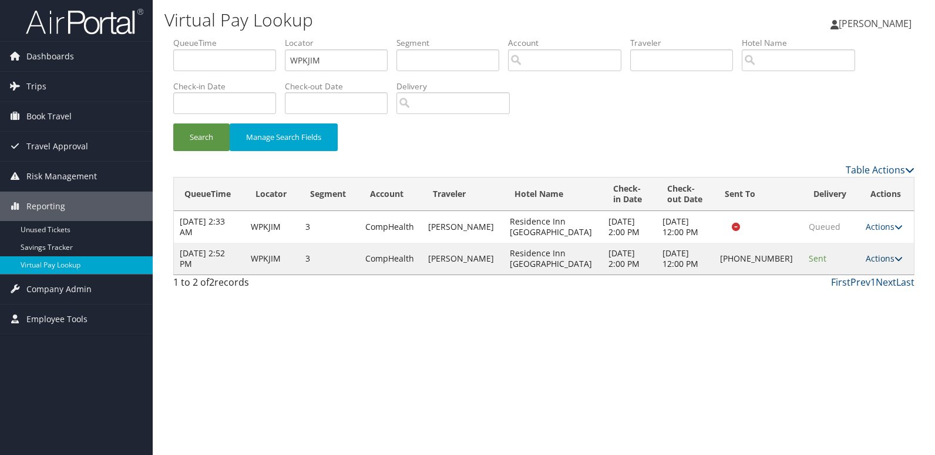
click at [884, 257] on link "Actions" at bounding box center [884, 258] width 37 height 11
click at [847, 295] on link "Logs" at bounding box center [843, 295] width 100 height 20
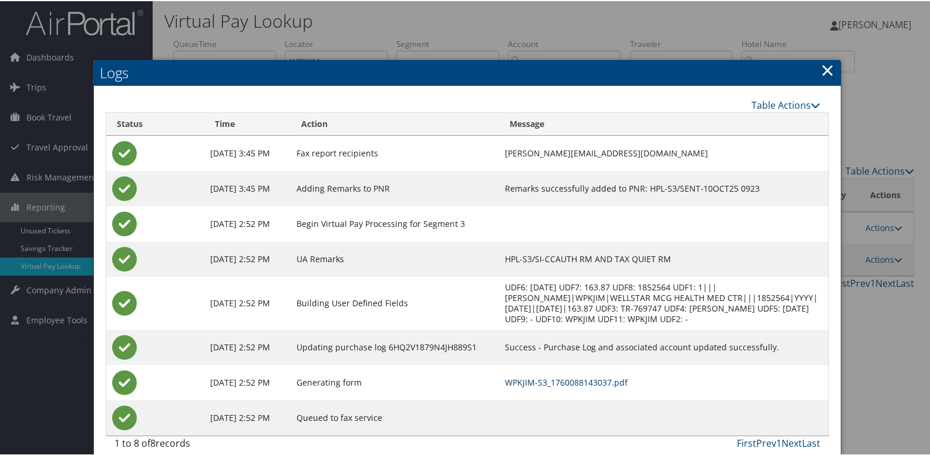
click at [620, 386] on link "WPKJIM-S3_1760088143037.pdf" at bounding box center [566, 380] width 123 height 11
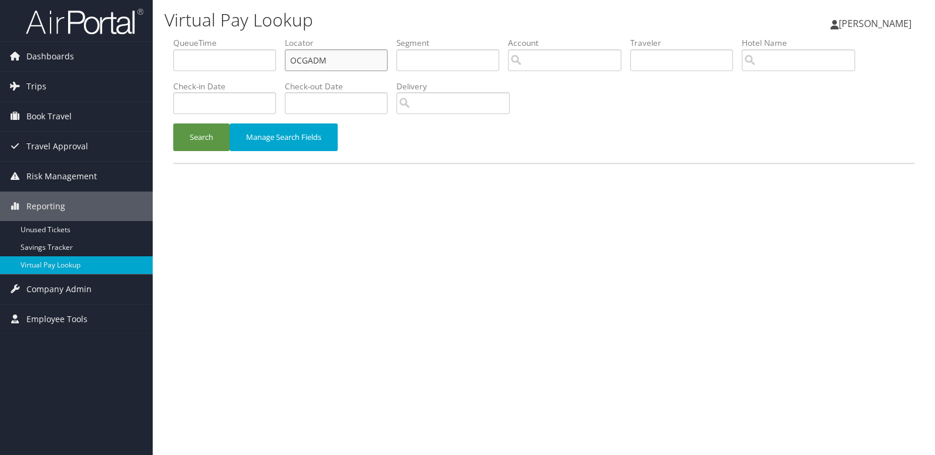
click at [344, 63] on input "OCGADM" at bounding box center [336, 60] width 103 height 22
drag, startPoint x: 362, startPoint y: 53, endPoint x: 241, endPoint y: 82, distance: 124.2
click at [254, 37] on ul "QueueTime Locator OCGADM Segment Account Traveler Hotel Name Check-in Date Chec…" at bounding box center [543, 37] width 741 height 0
paste input "WWHGQG"
type input "WWHGQG"
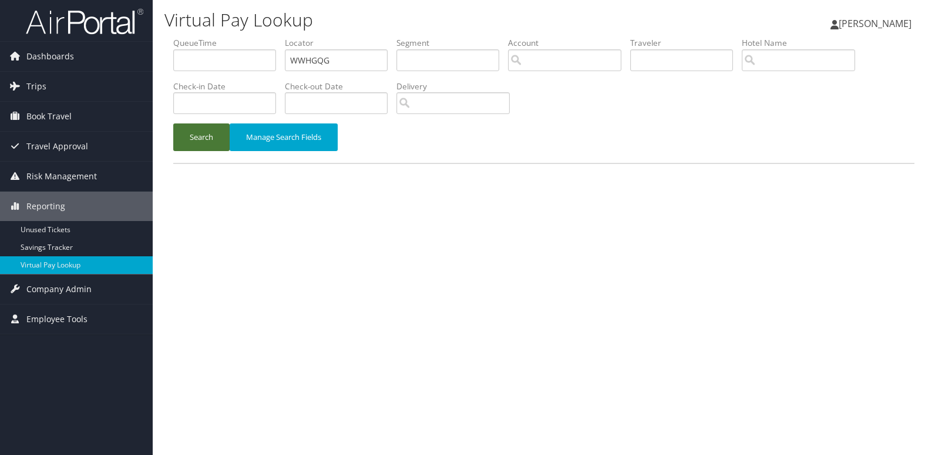
click at [197, 127] on button "Search" at bounding box center [201, 137] width 56 height 28
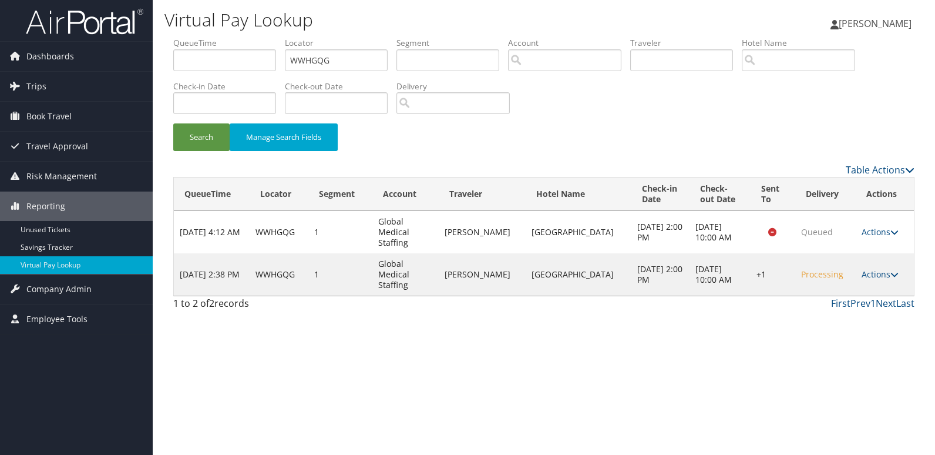
click at [722, 316] on div "Virtual Pay Lookup Mack Bravo Mack Bravo My Settings Travel Agency Contacts Vie…" at bounding box center [544, 227] width 782 height 455
drag, startPoint x: 878, startPoint y: 261, endPoint x: 884, endPoint y: 271, distance: 11.9
click at [878, 268] on link "Actions" at bounding box center [879, 273] width 37 height 11
click at [853, 297] on link "Logs" at bounding box center [842, 295] width 100 height 20
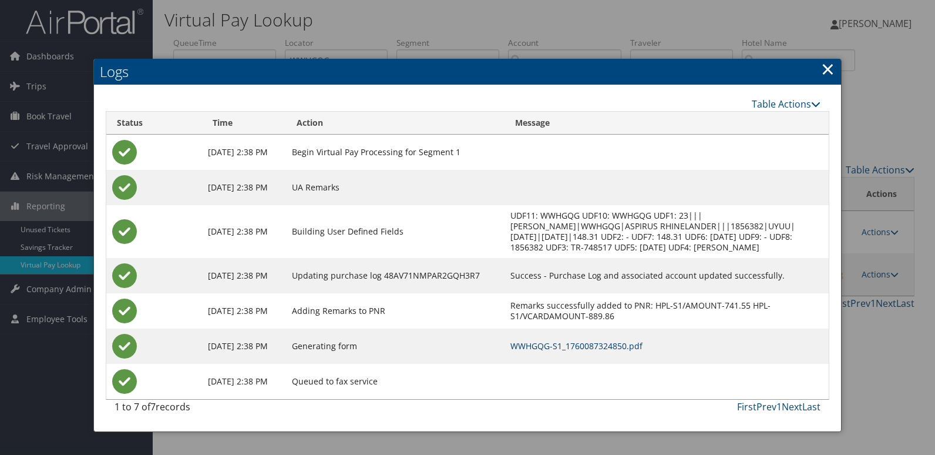
click at [628, 344] on link "WWHGQG-S1_1760087324850.pdf" at bounding box center [576, 345] width 132 height 11
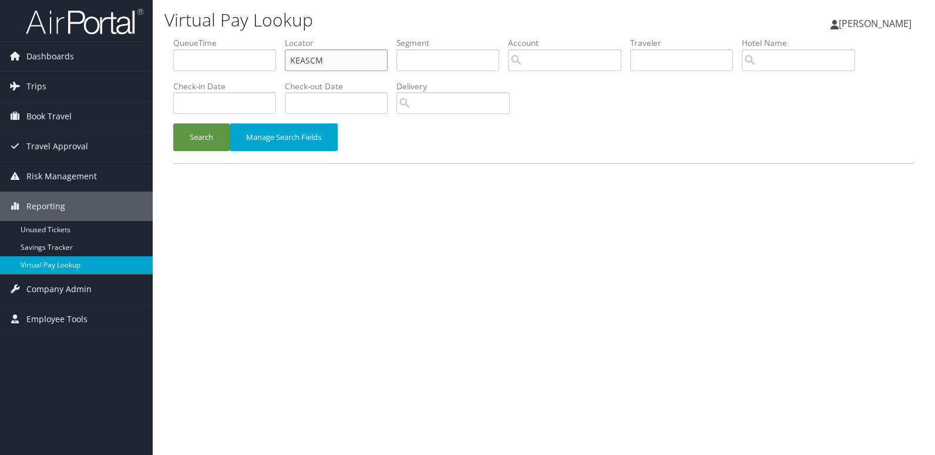
click at [235, 37] on ul "QueueTime Locator KEASCM Segment Account Traveler Hotel Name Check-in Date Chec…" at bounding box center [543, 37] width 741 height 0
paste input "MKWQMX"
type input "MKWQMX"
click at [204, 134] on button "Search" at bounding box center [201, 137] width 56 height 28
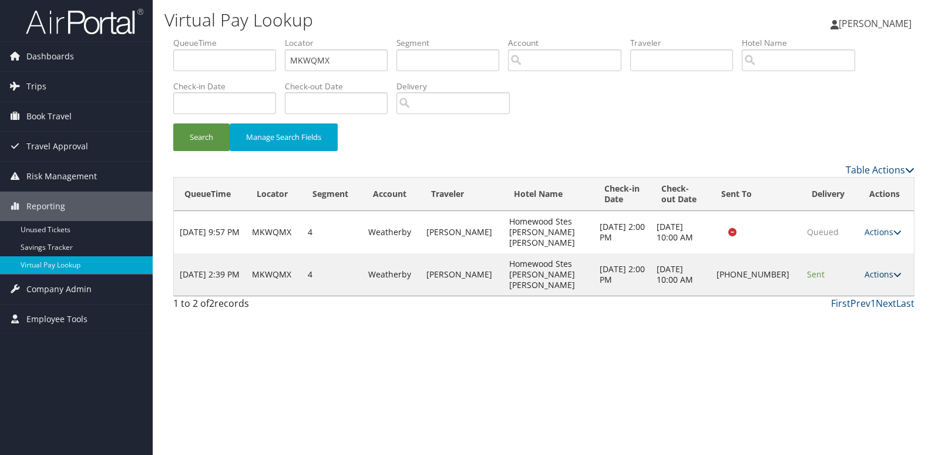
click at [864, 268] on link "Actions" at bounding box center [882, 273] width 37 height 11
click at [843, 292] on link "Logs" at bounding box center [843, 295] width 100 height 20
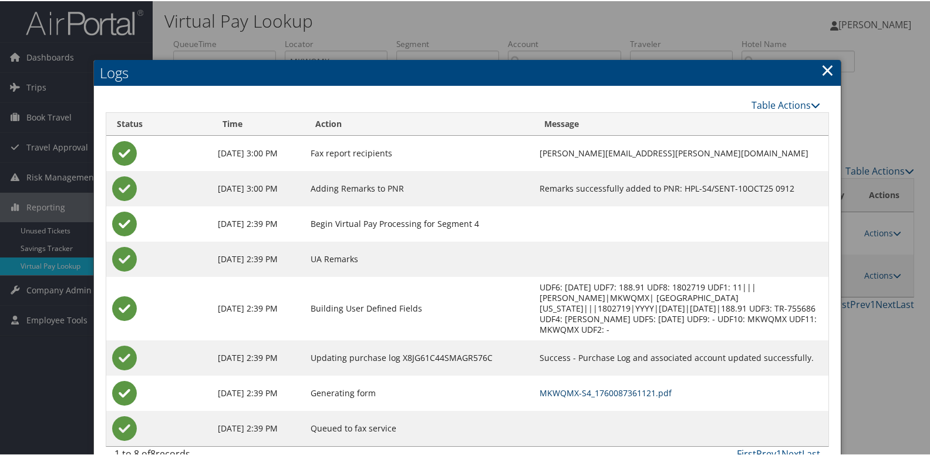
click at [621, 386] on link "MKWQMX-S4_1760087361121.pdf" at bounding box center [606, 391] width 132 height 11
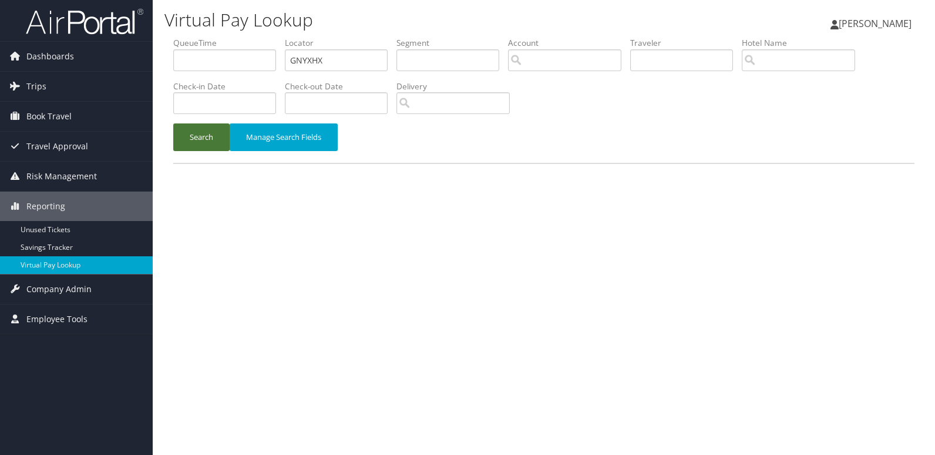
click at [181, 149] on button "Search" at bounding box center [201, 137] width 56 height 28
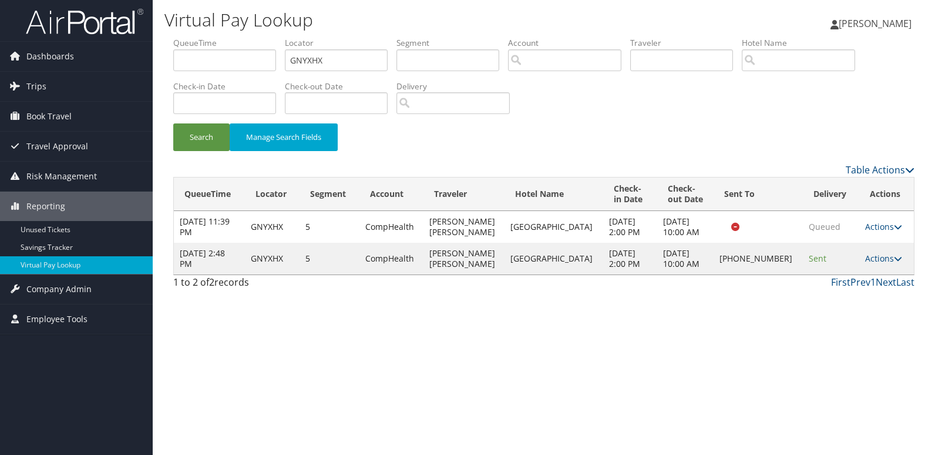
click at [698, 395] on div "Virtual Pay Lookup [PERSON_NAME] [PERSON_NAME] My Settings Travel Agency Contac…" at bounding box center [544, 227] width 782 height 455
click at [874, 264] on link "Actions" at bounding box center [883, 258] width 37 height 11
click at [854, 312] on link "Logs" at bounding box center [842, 311] width 100 height 20
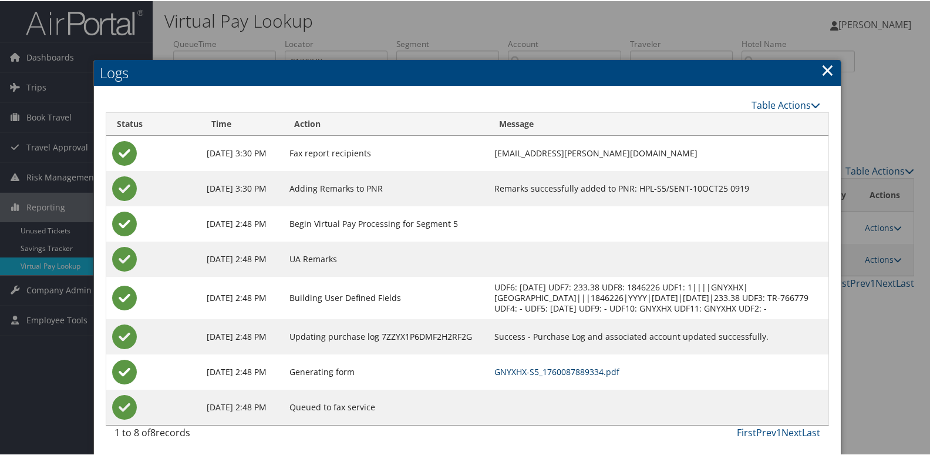
click at [618, 368] on link "GNYXHX-S5_1760087889334.pdf" at bounding box center [556, 370] width 125 height 11
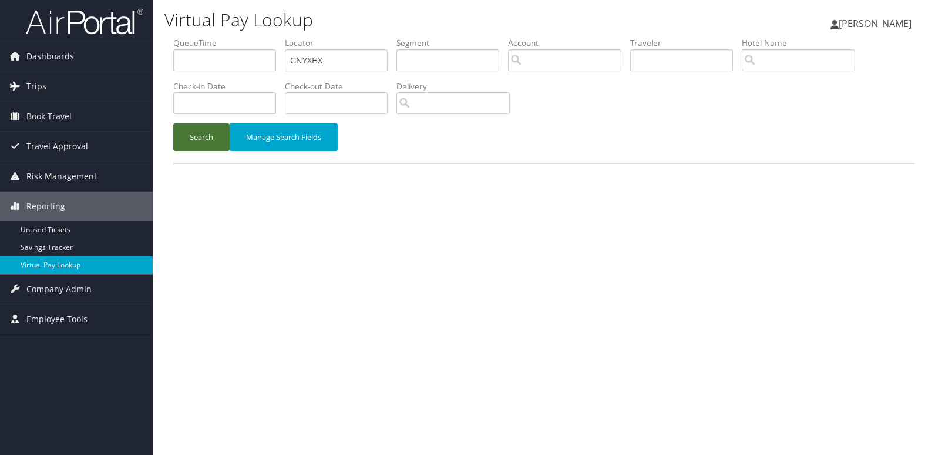
click at [198, 142] on button "Search" at bounding box center [201, 137] width 56 height 28
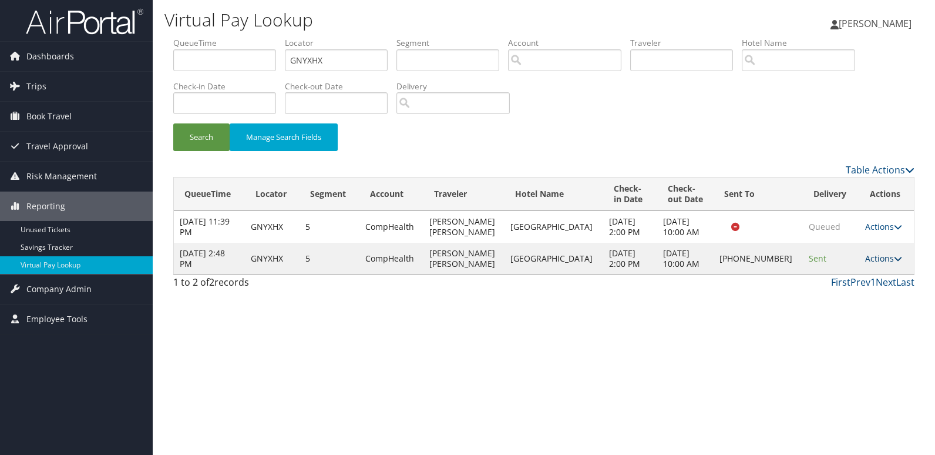
click at [872, 264] on link "Actions" at bounding box center [883, 258] width 37 height 11
click at [867, 285] on link "Resend" at bounding box center [842, 291] width 100 height 20
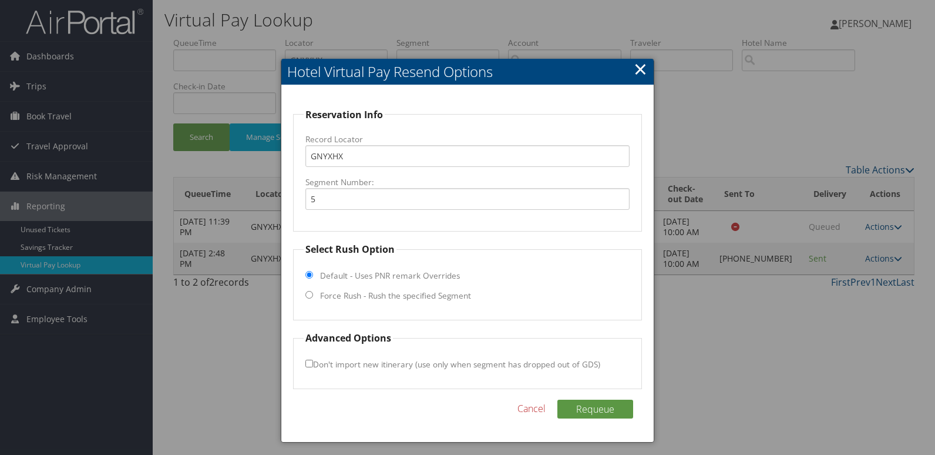
click at [418, 291] on label "Force Rush - Rush the specified Segment" at bounding box center [395, 295] width 151 height 12
click at [313, 291] on input "Force Rush - Rush the specified Segment" at bounding box center [309, 295] width 8 height 8
radio input "true"
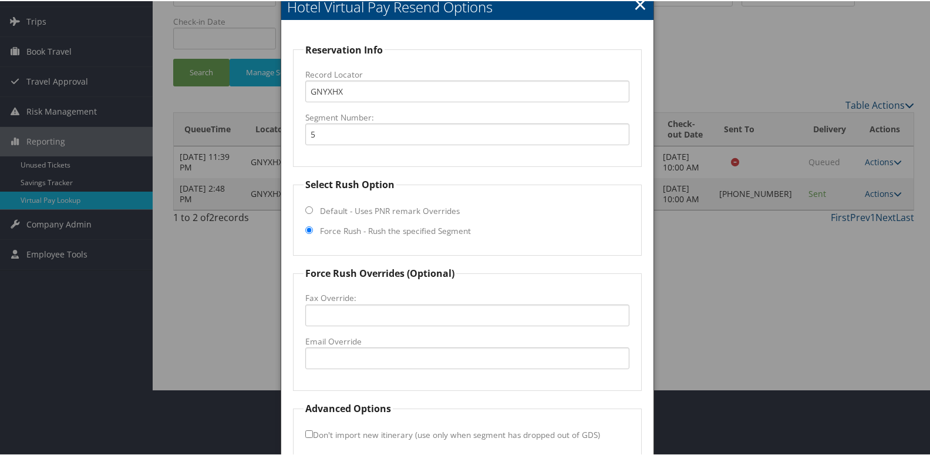
scroll to position [123, 0]
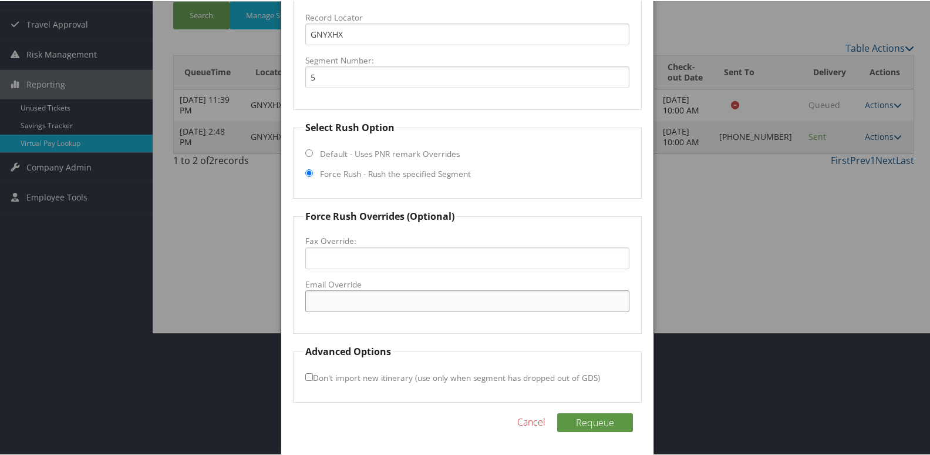
click at [369, 305] on input "Email Override" at bounding box center [467, 300] width 325 height 22
click at [265, 267] on div at bounding box center [467, 227] width 935 height 455
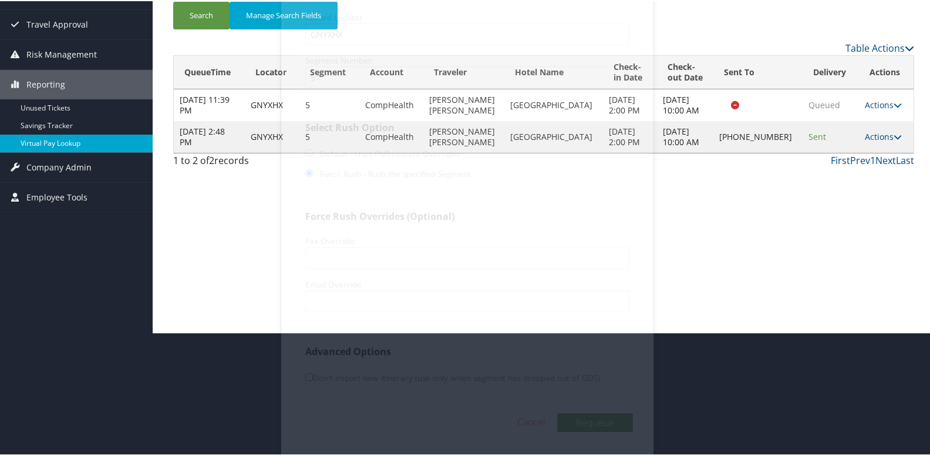
scroll to position [0, 0]
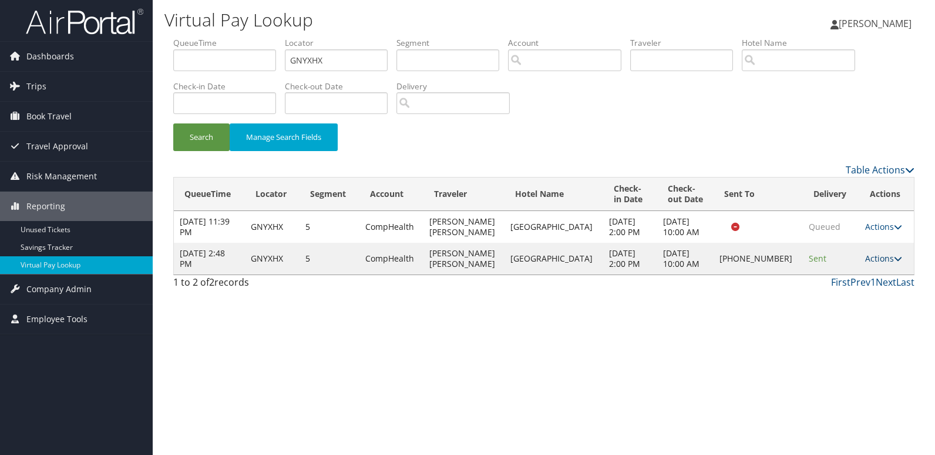
drag, startPoint x: 868, startPoint y: 272, endPoint x: 875, endPoint y: 275, distance: 7.4
click at [868, 264] on link "Actions" at bounding box center [883, 258] width 37 height 11
click at [850, 314] on link "Logs" at bounding box center [842, 311] width 100 height 20
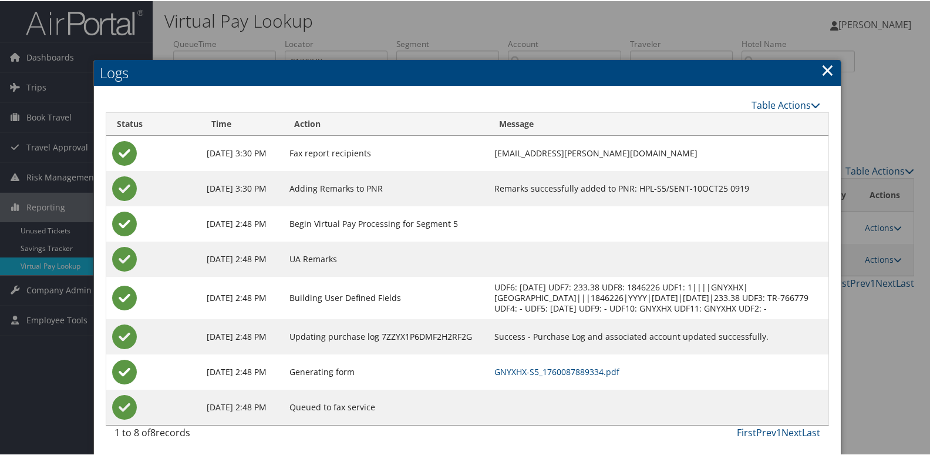
scroll to position [2, 0]
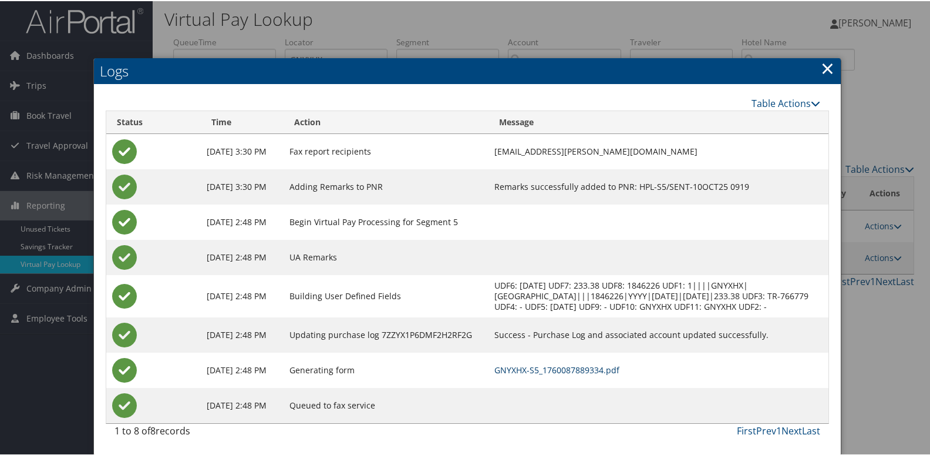
click at [596, 368] on link "GNYXHX-S5_1760087889334.pdf" at bounding box center [556, 368] width 125 height 11
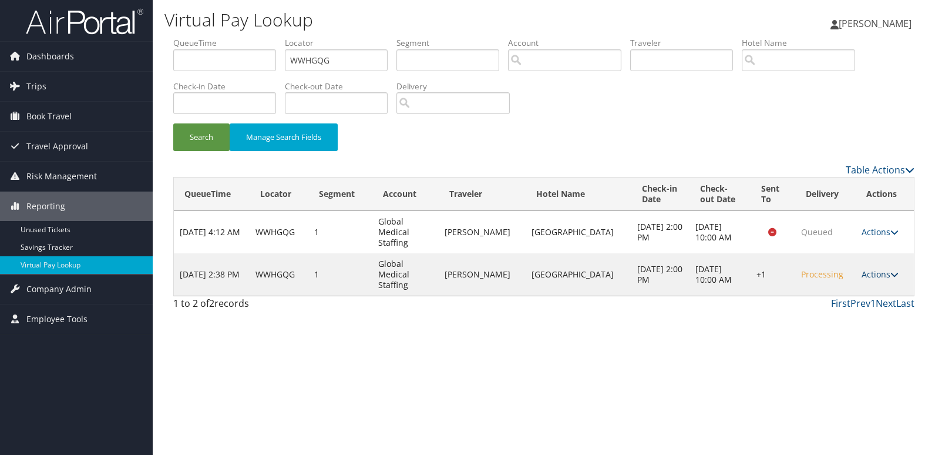
click at [874, 268] on link "Actions" at bounding box center [879, 273] width 37 height 11
click at [871, 275] on link "Resend" at bounding box center [842, 275] width 100 height 20
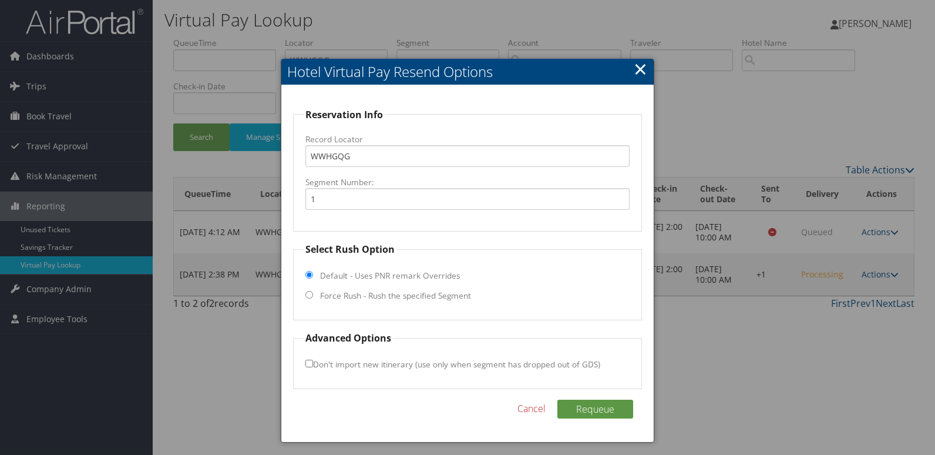
click at [375, 297] on label "Force Rush - Rush the specified Segment" at bounding box center [395, 295] width 151 height 12
click at [313, 297] on input "Force Rush - Rush the specified Segment" at bounding box center [309, 295] width 8 height 8
radio input "true"
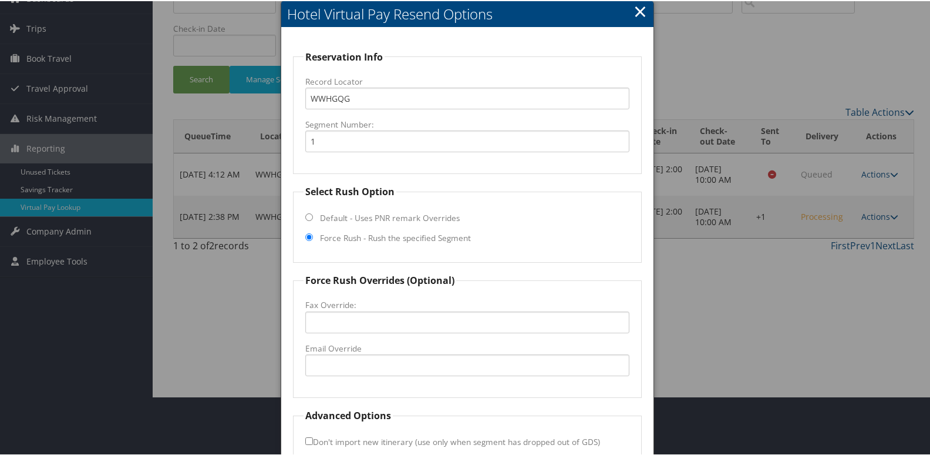
scroll to position [123, 0]
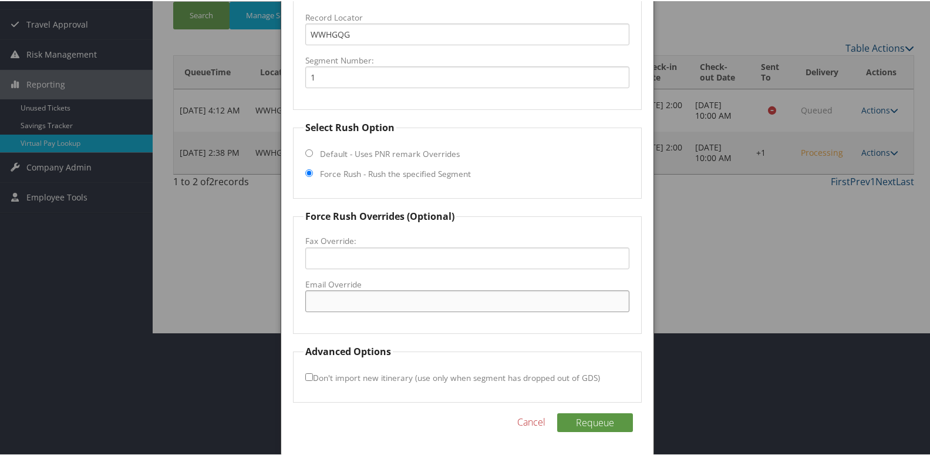
click at [383, 297] on input "Email Override" at bounding box center [467, 300] width 325 height 22
type input "rhinelander@staycobblestone.com"
click at [593, 422] on button "Requeue" at bounding box center [595, 421] width 76 height 19
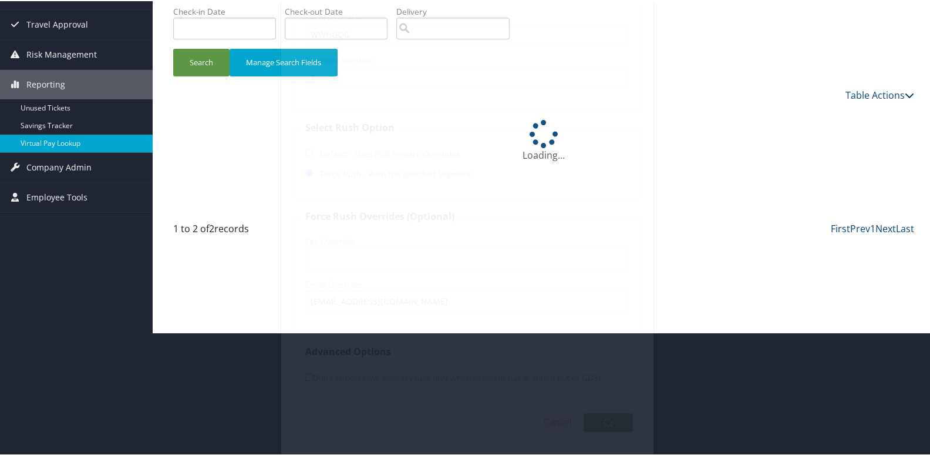
scroll to position [0, 0]
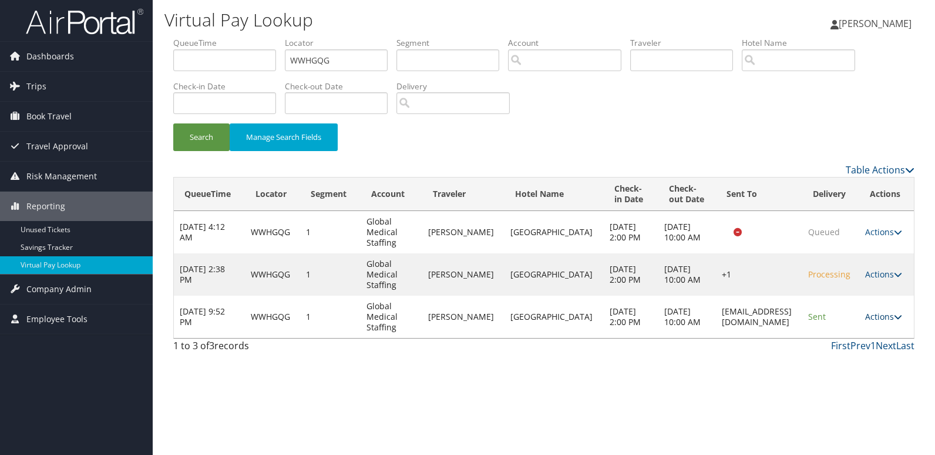
click at [886, 322] on link "Actions" at bounding box center [883, 316] width 37 height 11
click at [867, 359] on link "Logs" at bounding box center [864, 364] width 74 height 20
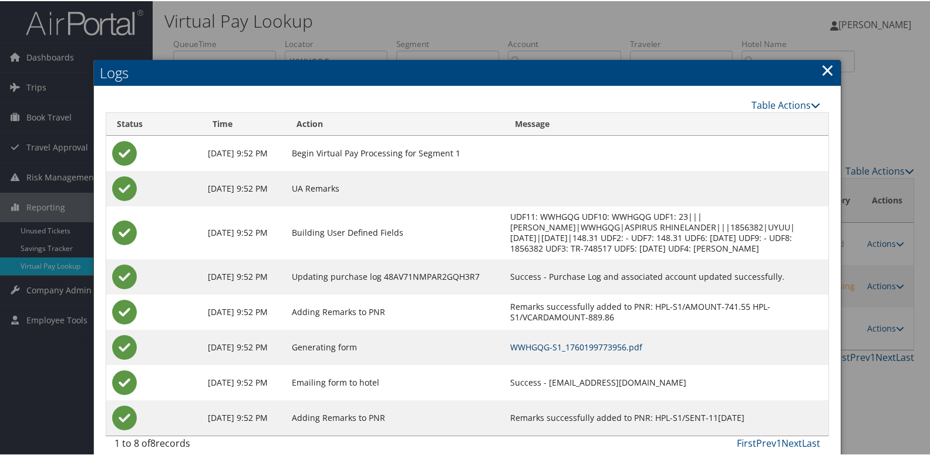
click at [629, 343] on link "WWHGQG-S1_1760199773956.pdf" at bounding box center [576, 345] width 132 height 11
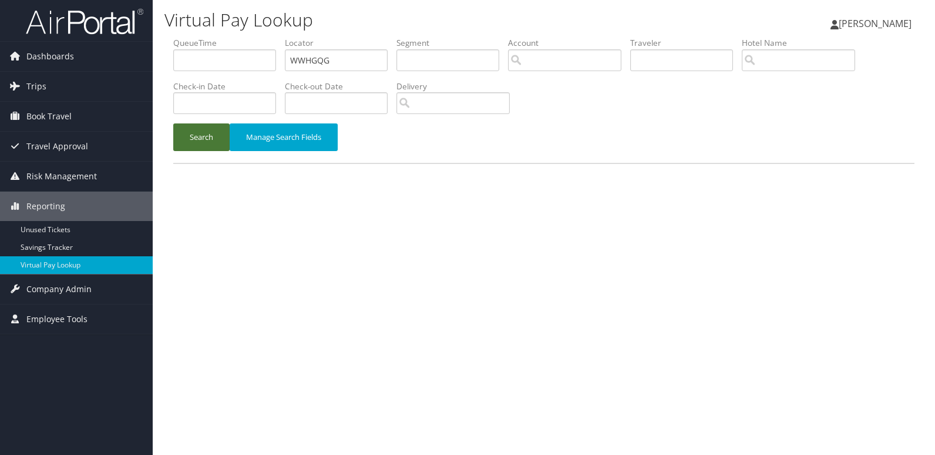
click at [207, 140] on button "Search" at bounding box center [201, 137] width 56 height 28
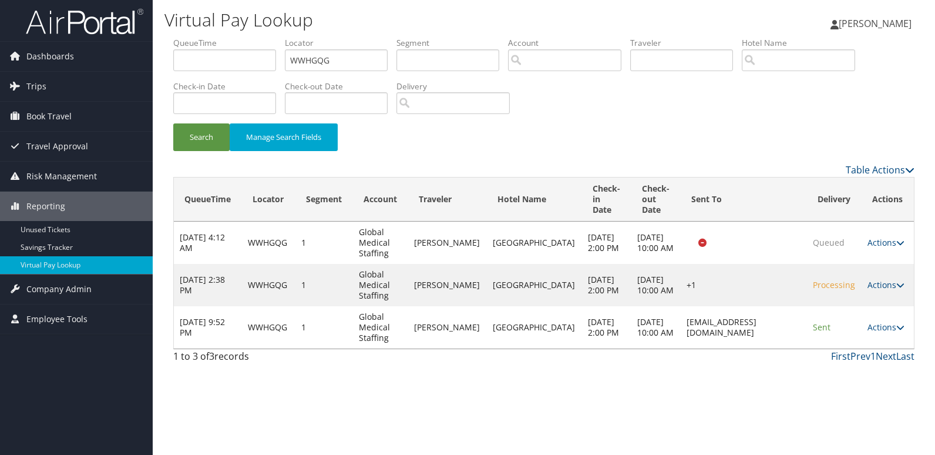
drag, startPoint x: 651, startPoint y: 329, endPoint x: 793, endPoint y: 340, distance: 143.1
click at [793, 340] on td "rhinelander@staycobblestone.com" at bounding box center [744, 327] width 126 height 42
copy td "rhinelander@staycobblestone.com"
click at [876, 325] on link "Actions" at bounding box center [885, 326] width 37 height 11
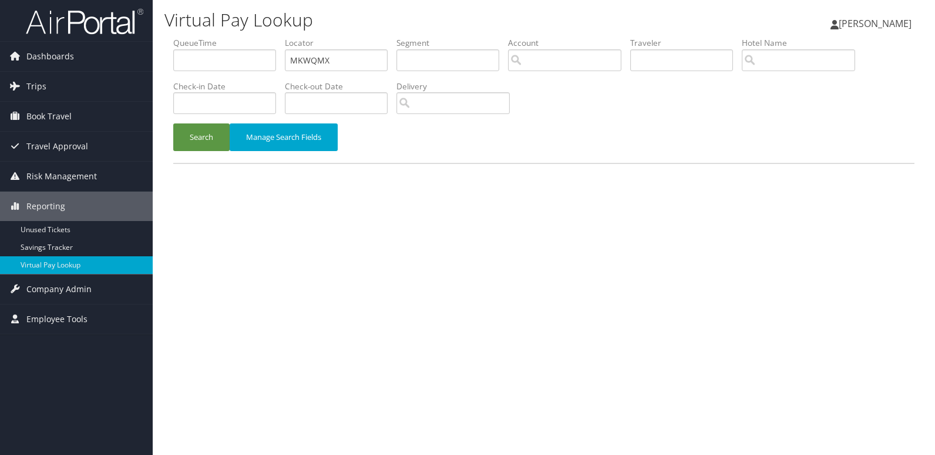
click at [217, 167] on div "QueueTime Locator MKWQMX Segment Account Traveler Hotel Name Check-in Date Chec…" at bounding box center [543, 106] width 759 height 139
click at [207, 135] on button "Search" at bounding box center [201, 137] width 56 height 28
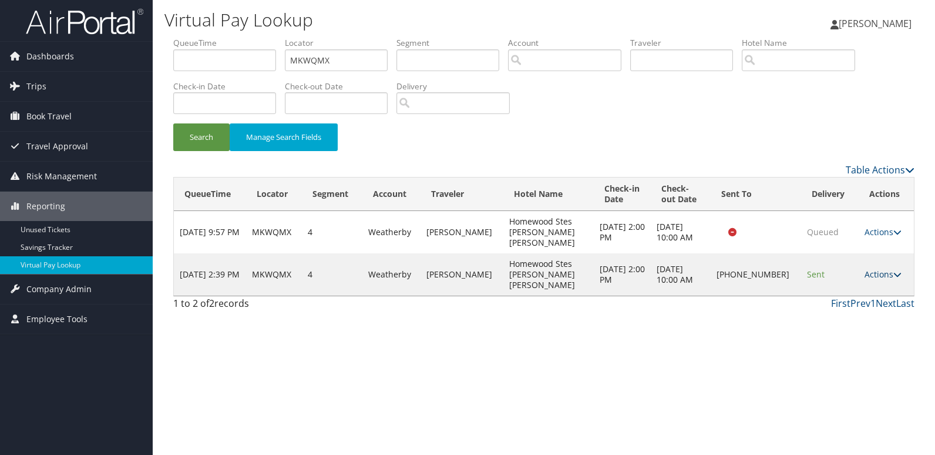
click at [872, 268] on link "Actions" at bounding box center [882, 273] width 37 height 11
click at [864, 293] on link "Logs" at bounding box center [843, 295] width 100 height 20
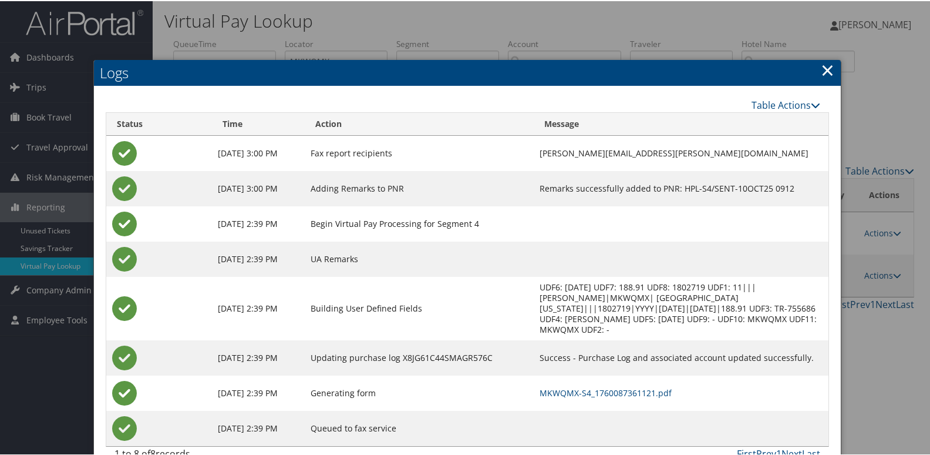
drag, startPoint x: 826, startPoint y: 68, endPoint x: 826, endPoint y: 74, distance: 6.5
click at [826, 68] on link "×" at bounding box center [828, 68] width 14 height 23
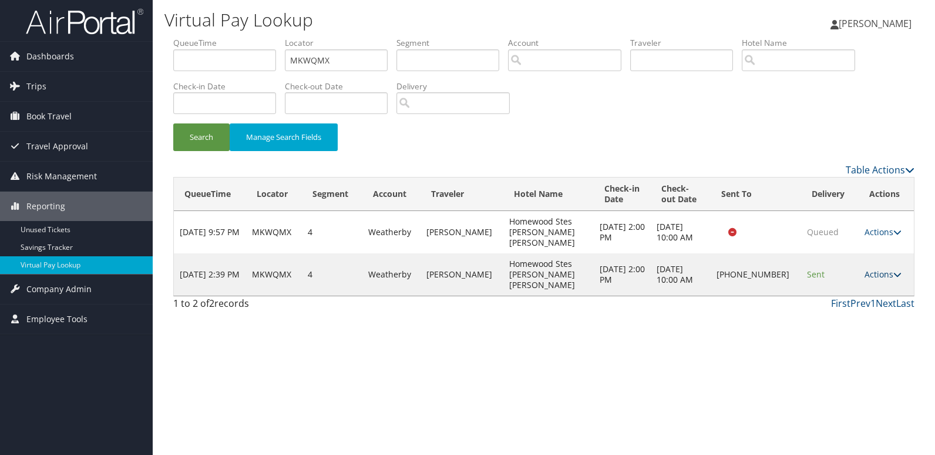
click at [868, 268] on link "Actions" at bounding box center [882, 273] width 37 height 11
click at [860, 272] on link "Resend" at bounding box center [843, 275] width 100 height 20
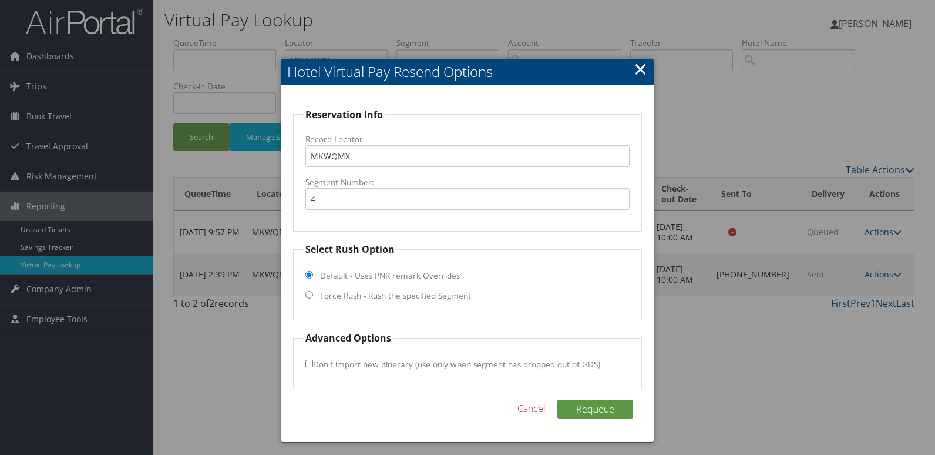
click at [363, 297] on label "Force Rush - Rush the specified Segment" at bounding box center [395, 295] width 151 height 12
click at [313, 297] on input "Force Rush - Rush the specified Segment" at bounding box center [309, 295] width 8 height 8
radio input "true"
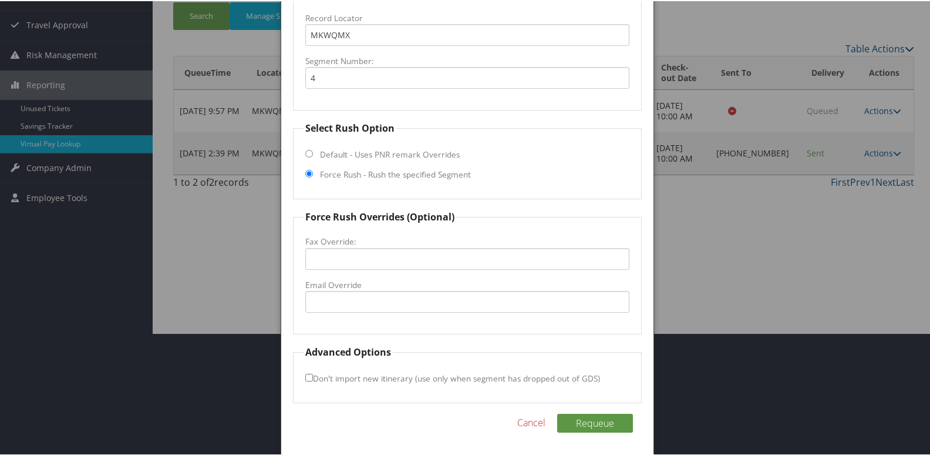
scroll to position [123, 0]
click at [362, 301] on input "Email Override" at bounding box center [467, 300] width 325 height 22
type input "[PERSON_NAME][EMAIL_ADDRESS][DOMAIN_NAME]"
click at [580, 420] on button "Requeue" at bounding box center [595, 421] width 76 height 19
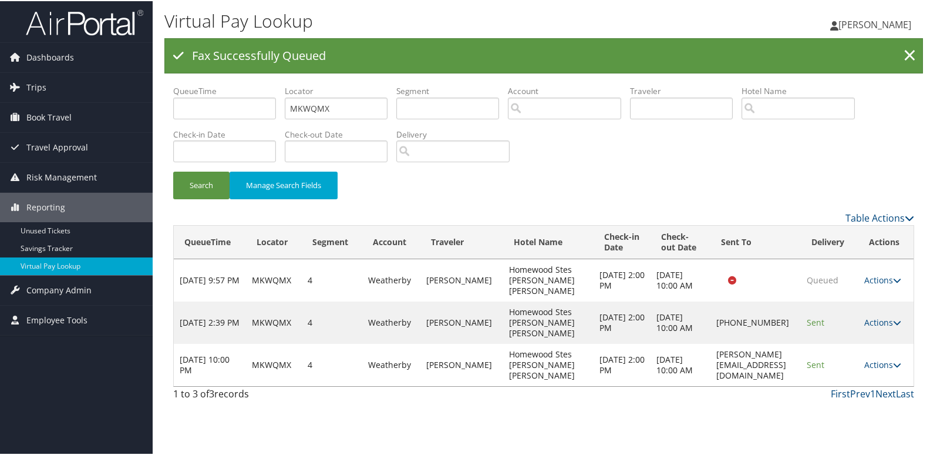
scroll to position [0, 0]
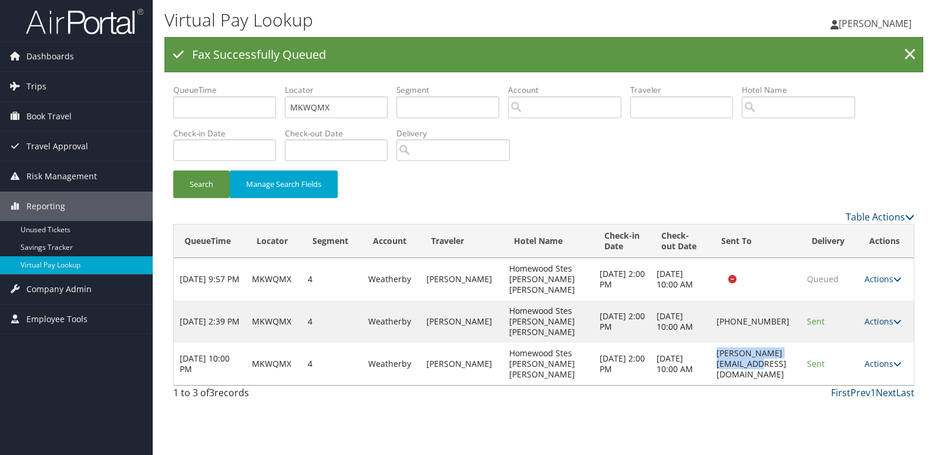
drag, startPoint x: 689, startPoint y: 361, endPoint x: 795, endPoint y: 377, distance: 107.0
click at [795, 377] on div "Virtual Pay Lookup Mack Bravo Mack Bravo My Settings Travel Agency Contacts Vie…" at bounding box center [544, 227] width 782 height 455
copy td "[PERSON_NAME][EMAIL_ADDRESS][DOMAIN_NAME]"
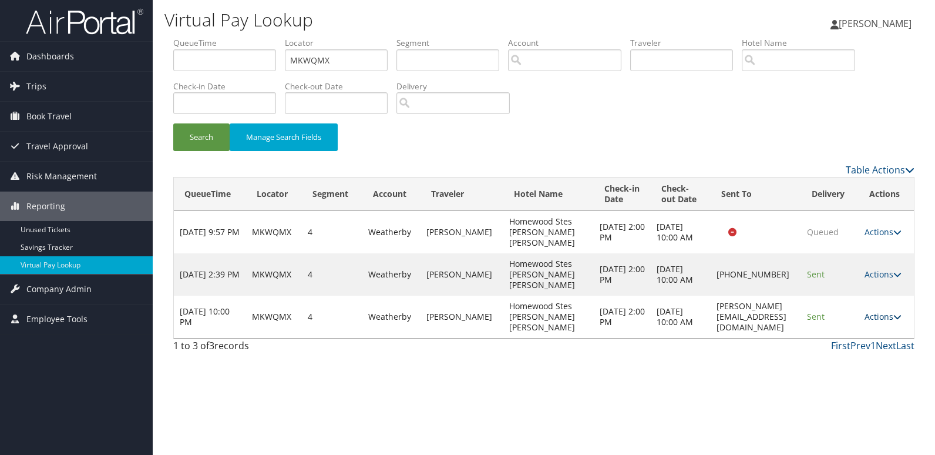
click at [881, 312] on link "Actions" at bounding box center [882, 316] width 37 height 11
click at [871, 358] on link "Logs" at bounding box center [862, 354] width 74 height 20
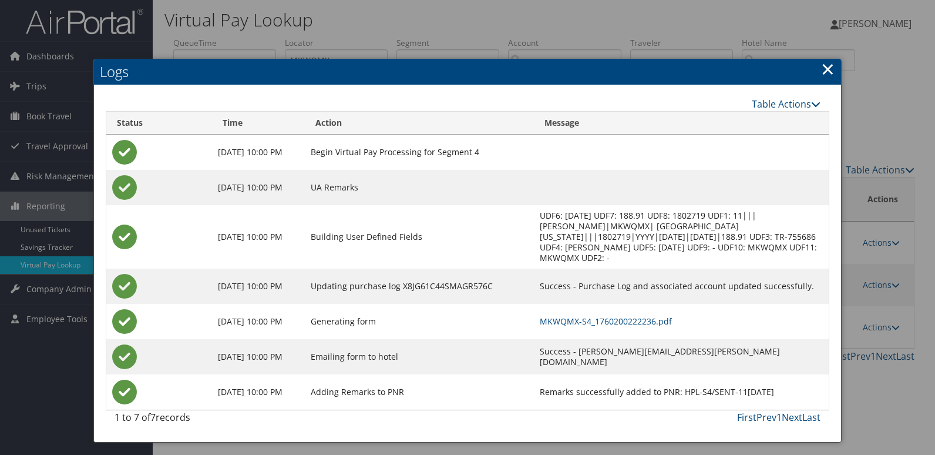
click at [828, 73] on link "×" at bounding box center [828, 68] width 14 height 23
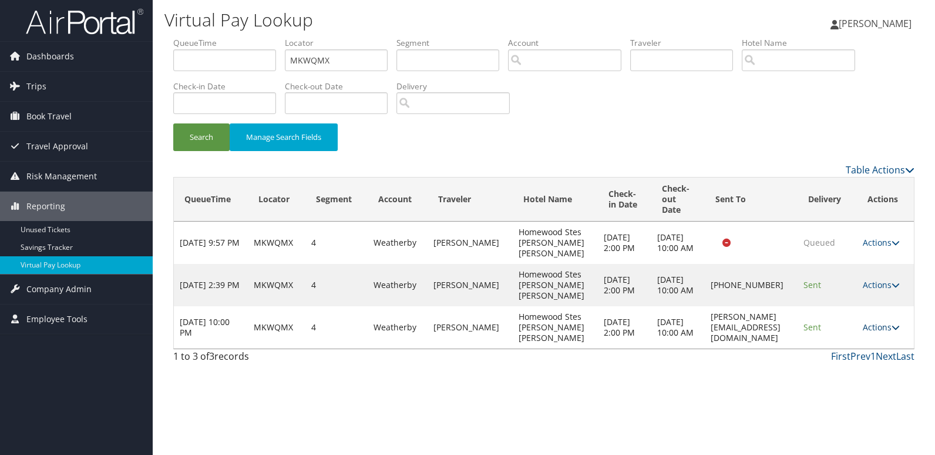
click at [878, 327] on link "Actions" at bounding box center [881, 326] width 37 height 11
click at [873, 342] on link "Resend" at bounding box center [860, 344] width 74 height 20
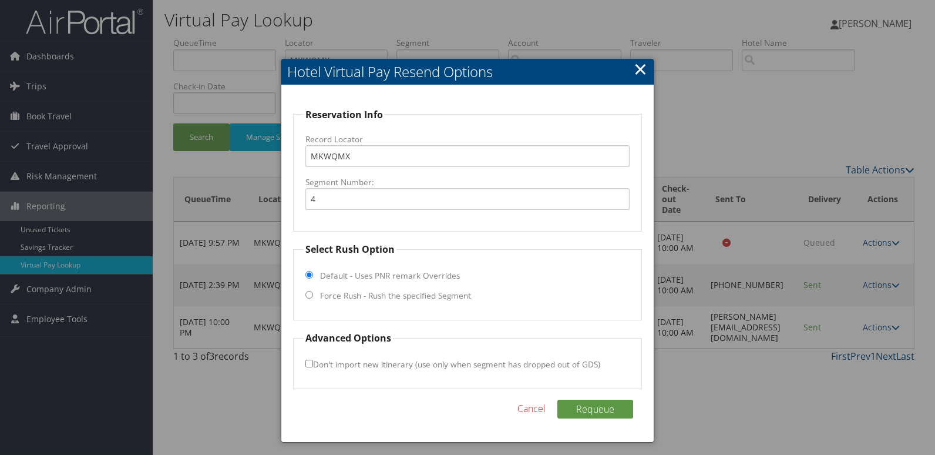
click at [343, 296] on label "Force Rush - Rush the specified Segment" at bounding box center [395, 295] width 151 height 12
click at [313, 296] on input "Force Rush - Rush the specified Segment" at bounding box center [309, 295] width 8 height 8
radio input "true"
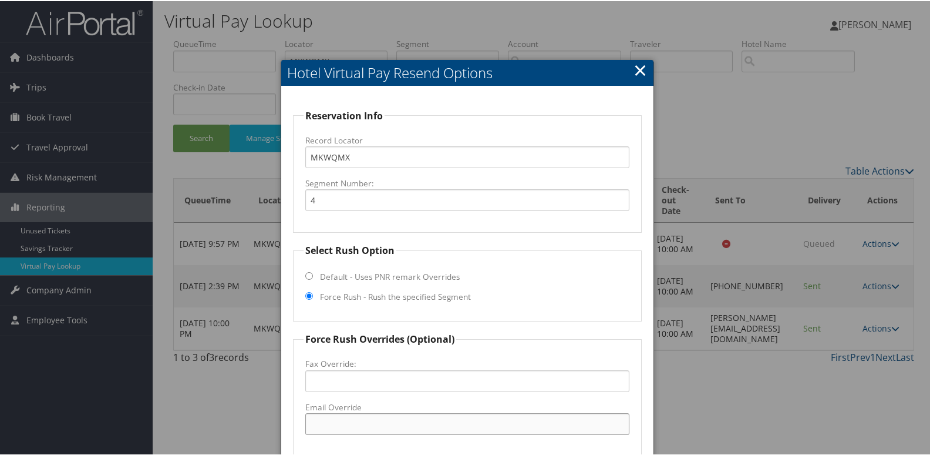
click at [349, 427] on input "Email Override" at bounding box center [467, 423] width 325 height 22
paste input "[PERSON_NAME][EMAIL_ADDRESS][DOMAIN_NAME]"
click at [322, 425] on input "[PERSON_NAME][EMAIL_ADDRESS][DOMAIN_NAME]" at bounding box center [467, 423] width 325 height 22
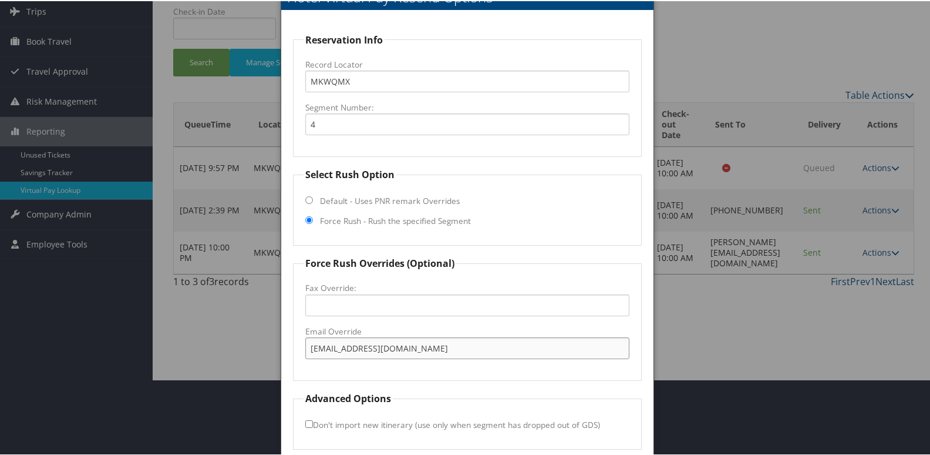
scroll to position [123, 0]
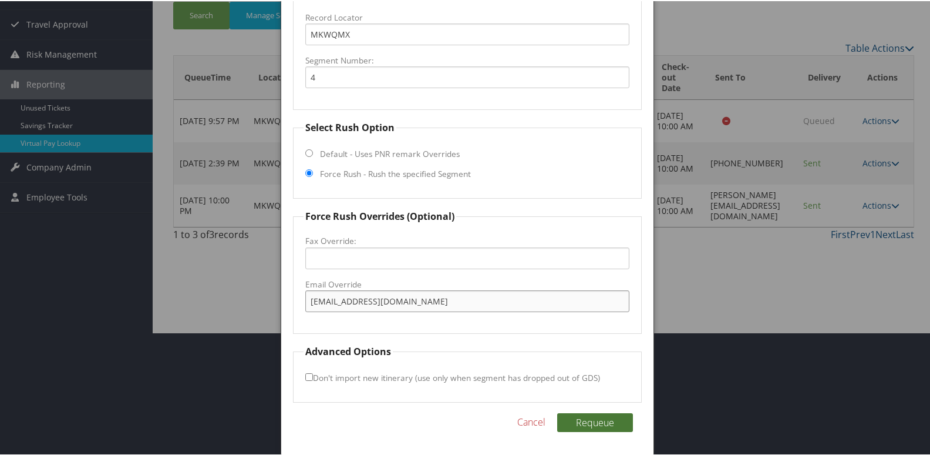
type input "[EMAIL_ADDRESS][DOMAIN_NAME]"
click at [597, 426] on button "Requeue" at bounding box center [595, 421] width 76 height 19
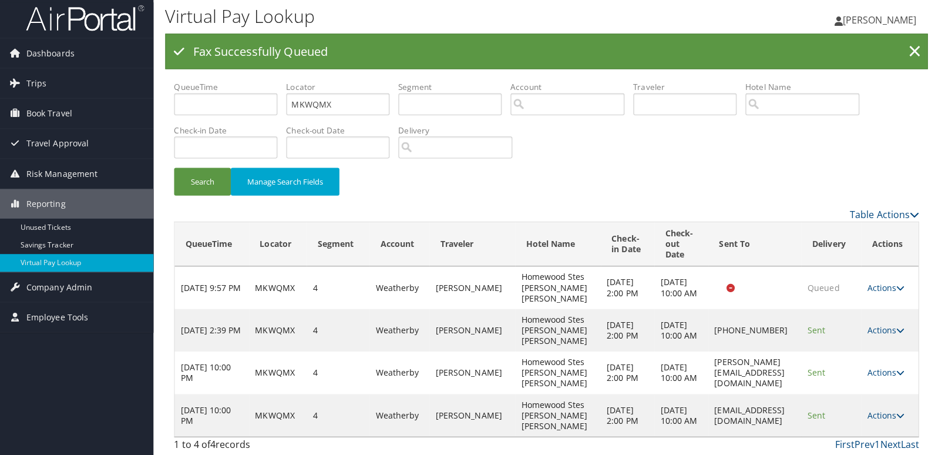
scroll to position [0, 0]
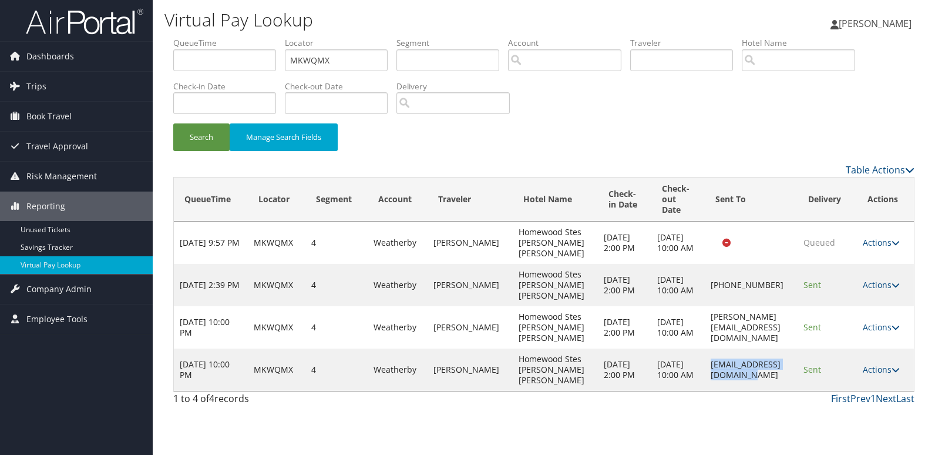
drag, startPoint x: 680, startPoint y: 372, endPoint x: 781, endPoint y: 375, distance: 101.0
click at [781, 375] on td "[EMAIL_ADDRESS][DOMAIN_NAME]" at bounding box center [751, 369] width 93 height 42
copy td "[EMAIL_ADDRESS][DOMAIN_NAME]"
click at [877, 373] on link "Actions" at bounding box center [881, 368] width 37 height 11
click at [856, 412] on link "Logs" at bounding box center [860, 406] width 74 height 20
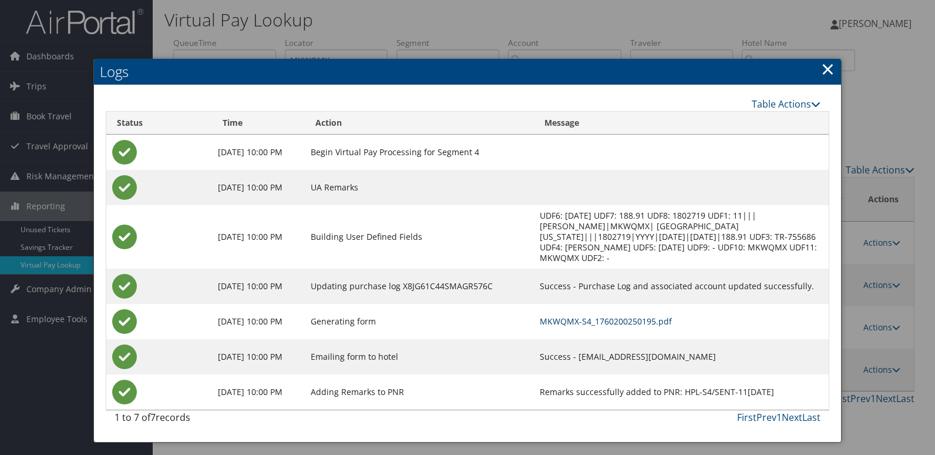
click at [639, 315] on link "MKWQMX-S4_1760200250195.pdf" at bounding box center [606, 320] width 132 height 11
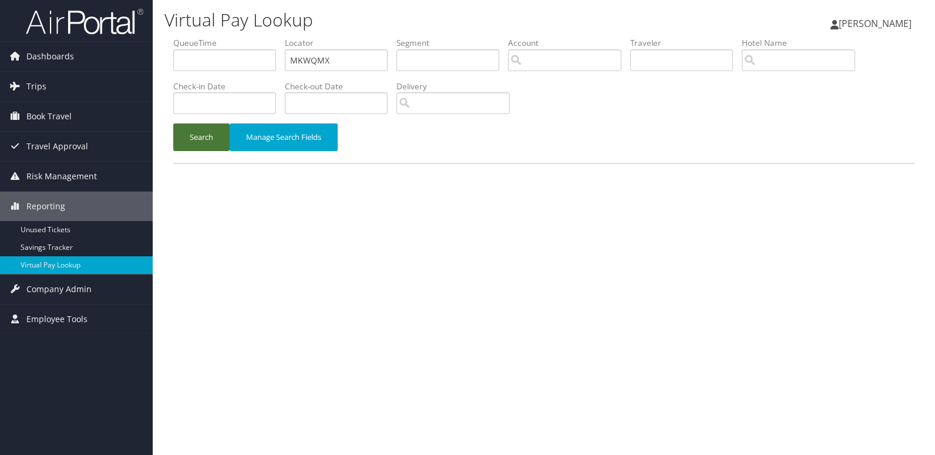
click at [183, 144] on button "Search" at bounding box center [201, 137] width 56 height 28
